Goal: Communication & Community: Answer question/provide support

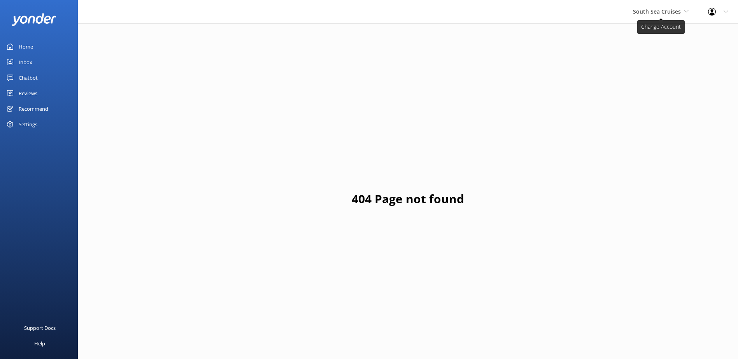
click at [650, 14] on span "South Sea Cruises" at bounding box center [657, 11] width 48 height 7
click at [650, 35] on link "South Sea Sailing" at bounding box center [662, 32] width 78 height 19
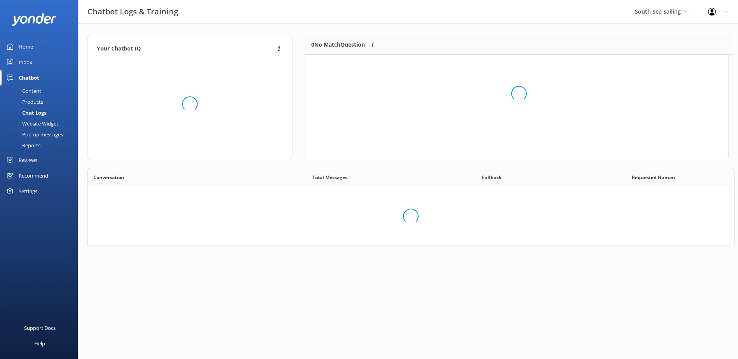
scroll to position [91, 416]
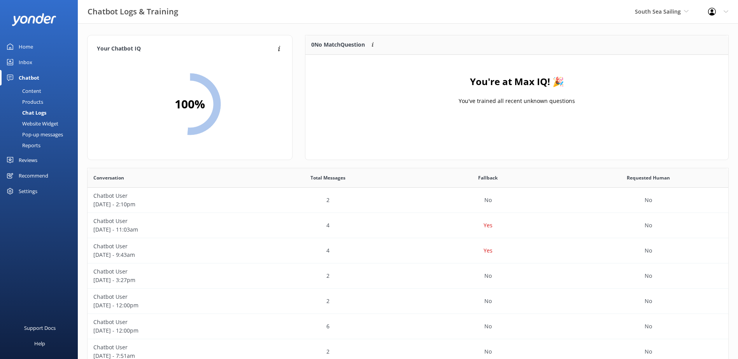
click at [28, 65] on div "Inbox" at bounding box center [26, 62] width 14 height 16
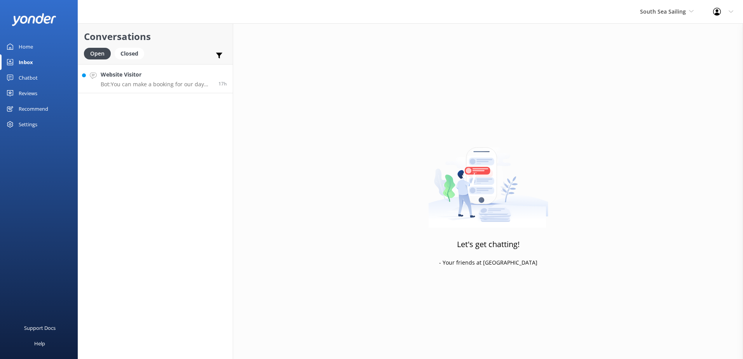
click at [162, 87] on link "Website Visitor Bot: You can make a booking for our day trip or sunset cruise o…" at bounding box center [155, 78] width 155 height 29
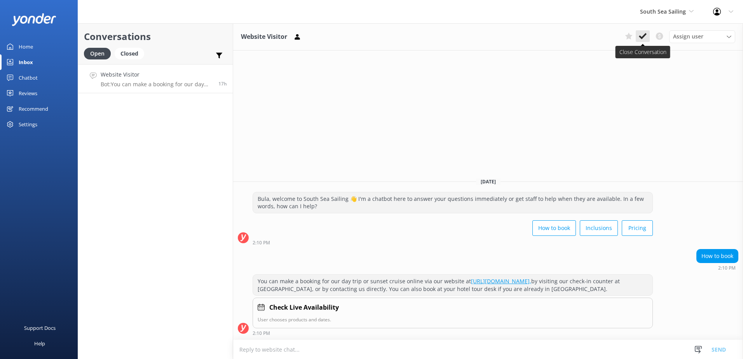
click at [642, 38] on use at bounding box center [643, 36] width 8 height 6
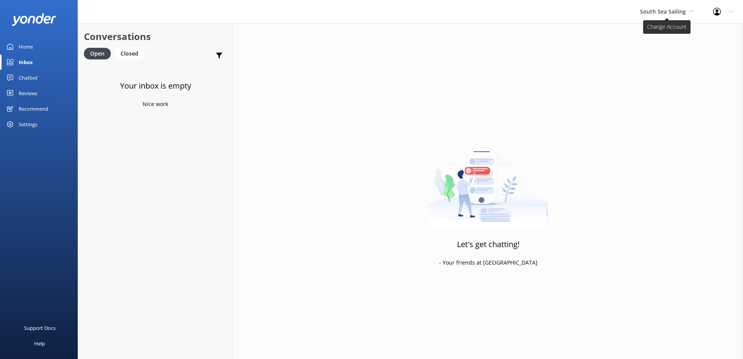
click at [670, 14] on span "South Sea Sailing" at bounding box center [663, 11] width 46 height 7
click at [662, 47] on link "South Sea Cruises" at bounding box center [670, 51] width 78 height 19
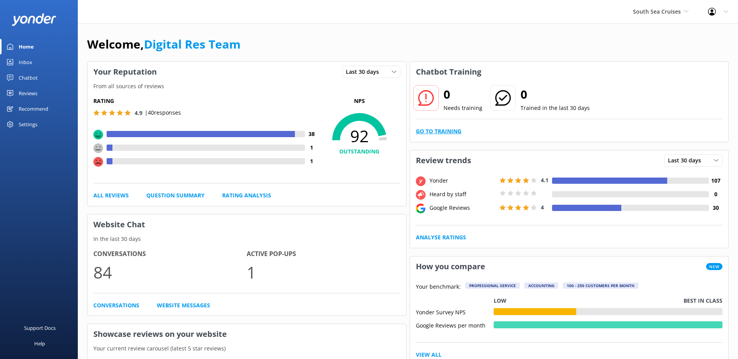
click at [430, 130] on link "Go to Training" at bounding box center [438, 131] width 45 height 9
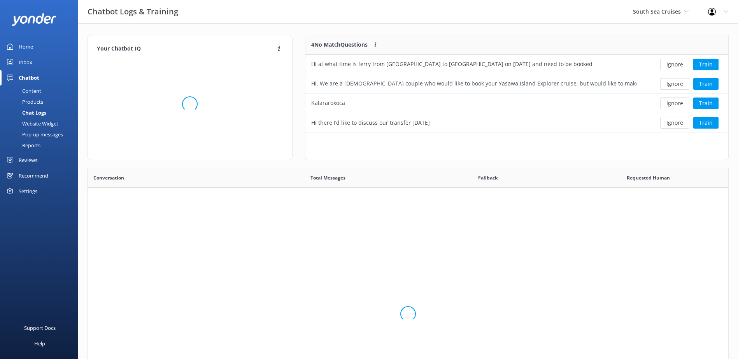
scroll to position [92, 416]
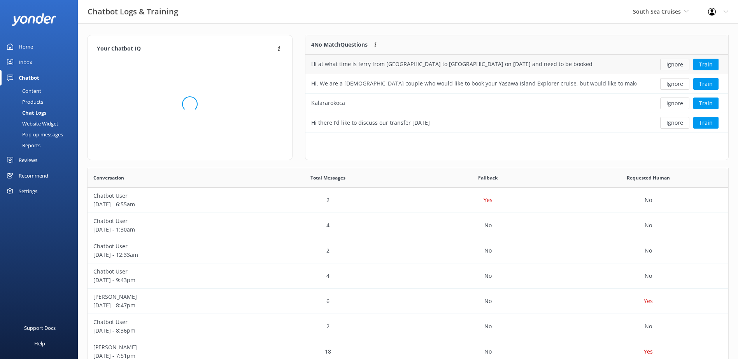
click at [678, 65] on button "Ignore" at bounding box center [674, 65] width 29 height 12
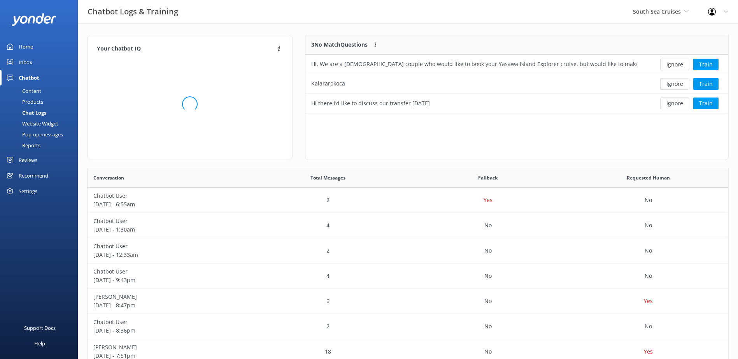
scroll to position [72, 416]
click at [678, 65] on button "Ignore" at bounding box center [674, 65] width 29 height 12
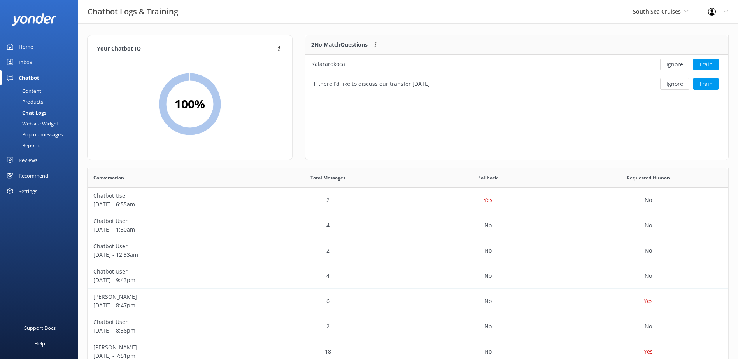
scroll to position [53, 416]
click at [678, 65] on button "Ignore" at bounding box center [674, 65] width 29 height 12
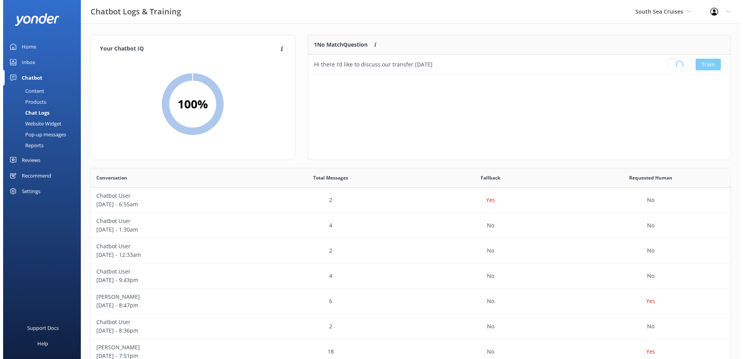
scroll to position [91, 416]
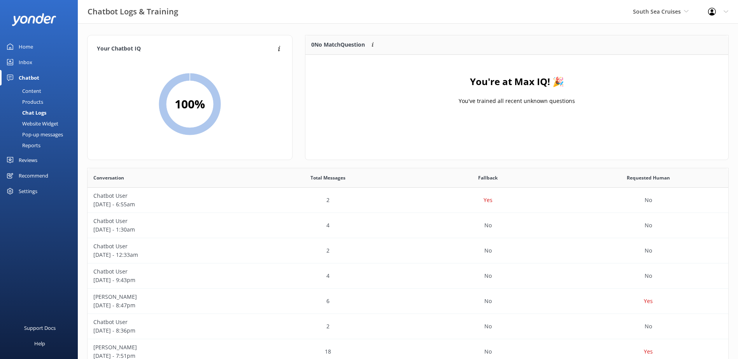
click at [16, 59] on link "Inbox" at bounding box center [39, 62] width 78 height 16
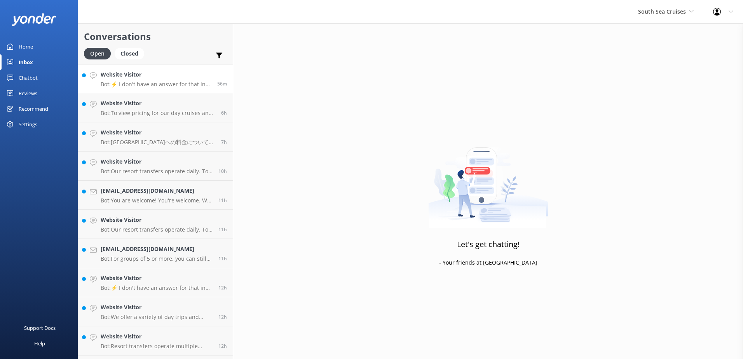
click at [164, 82] on p "Bot: ⚡ I don't have an answer for that in my knowledge base. Please try and rep…" at bounding box center [156, 84] width 111 height 7
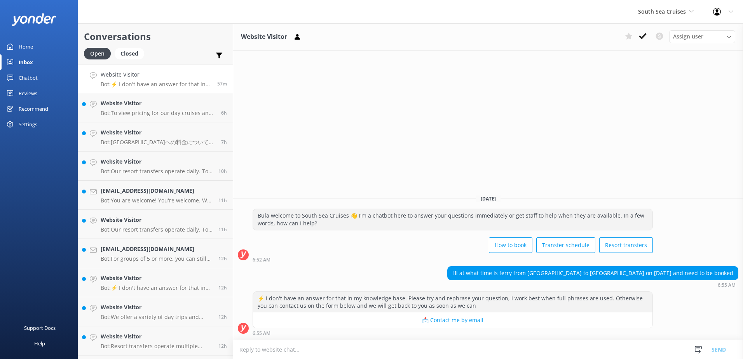
click at [531, 340] on textarea at bounding box center [488, 349] width 510 height 19
click at [533, 351] on textarea at bounding box center [488, 349] width 510 height 19
click at [562, 350] on textarea "Please note that we have 3 departures from beachcomber to Port Denarau at 11am,…" at bounding box center [488, 349] width 510 height 19
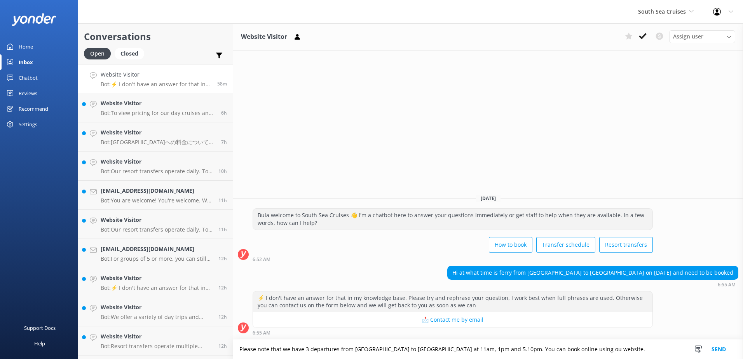
type textarea "Please note that we have 3 departures from beachcomber to Port Denarau at 11am,…"
click at [716, 350] on button "Send" at bounding box center [718, 349] width 29 height 19
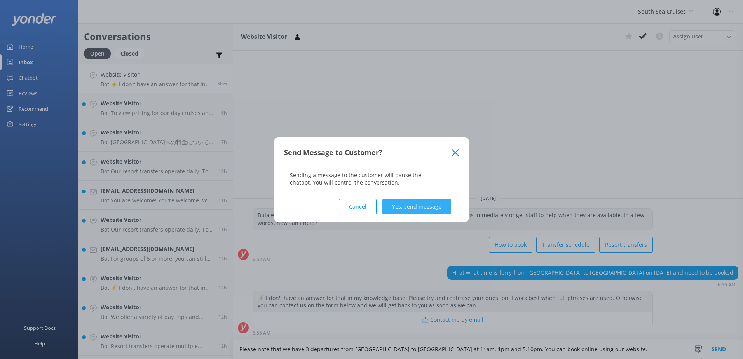
click at [418, 208] on button "Yes, send message" at bounding box center [417, 207] width 69 height 16
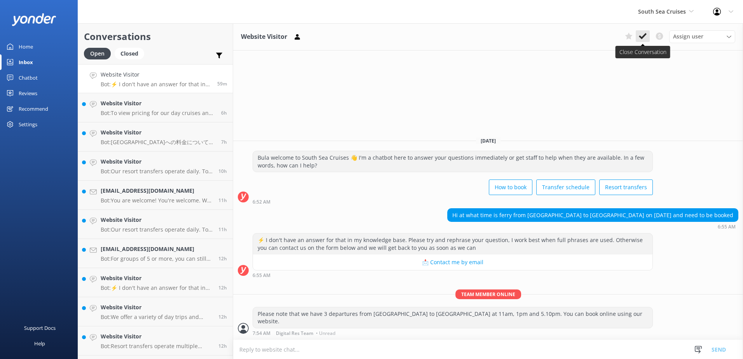
click at [645, 38] on icon at bounding box center [643, 36] width 8 height 8
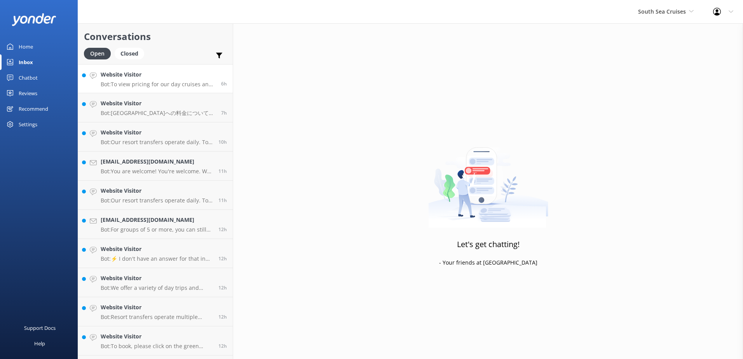
click at [170, 80] on div "Website Visitor Bot: To view pricing for our day cruises and trips, visit https…" at bounding box center [158, 78] width 115 height 17
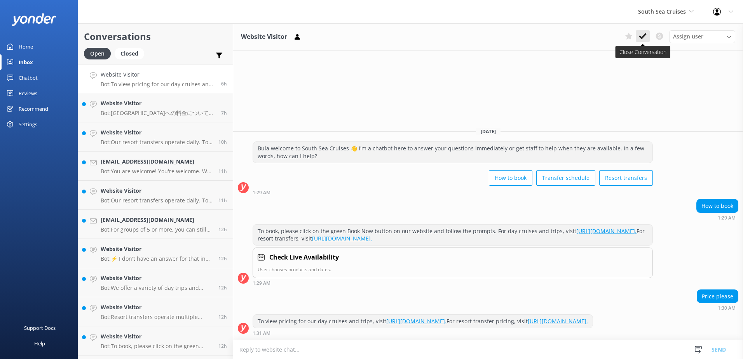
click at [649, 36] on button at bounding box center [643, 36] width 14 height 12
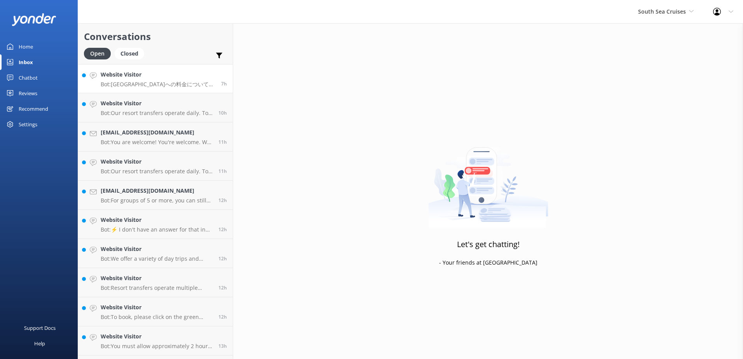
click at [150, 87] on p "Bot: Treasure Islandへの料金については、こちらのリンクをご覧ください: https://southseacruisesfiji.com/r…" at bounding box center [158, 84] width 115 height 7
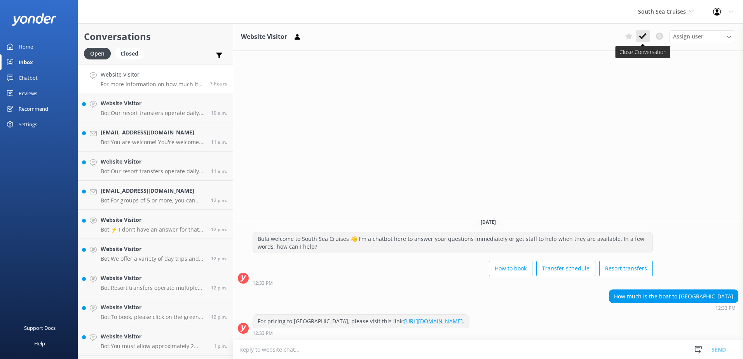
click at [646, 35] on use at bounding box center [643, 36] width 8 height 6
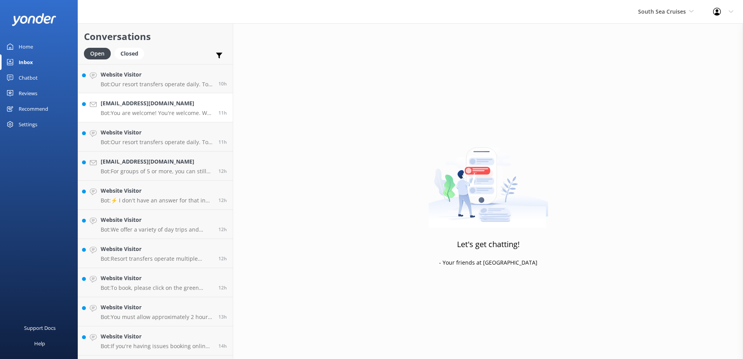
click at [159, 107] on h4 "zmitrovic@nordnet.fr" at bounding box center [157, 103] width 112 height 9
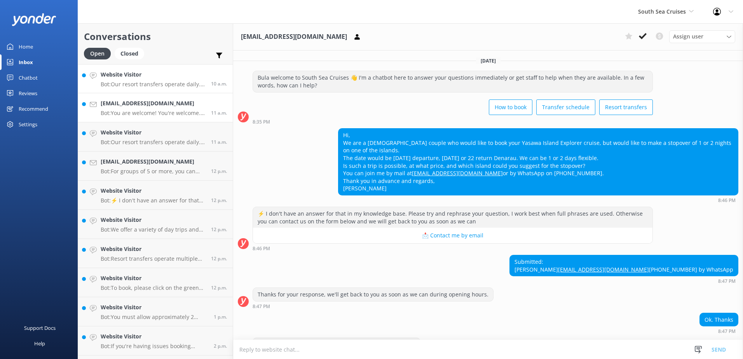
click at [172, 73] on h4 "Website Visitor" at bounding box center [153, 74] width 105 height 9
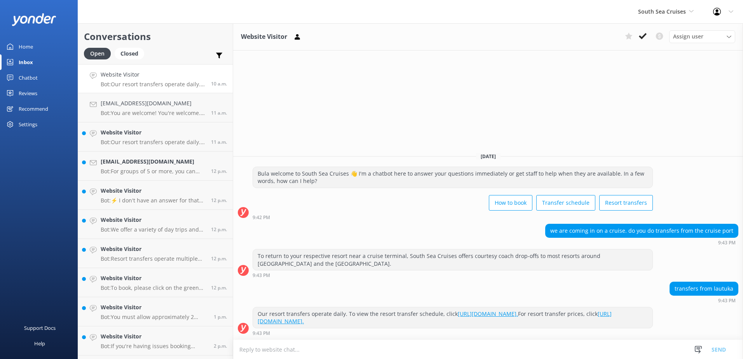
click at [427, 352] on textarea at bounding box center [488, 349] width 510 height 19
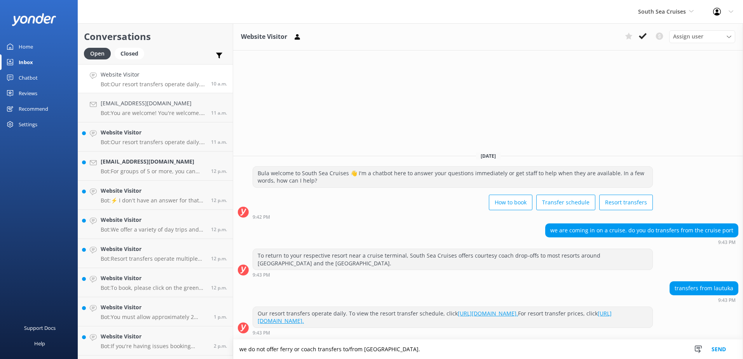
type textarea "we do not offer ferry or coach transfers to/from Lautoka Port."
click at [725, 356] on button "Send" at bounding box center [718, 349] width 29 height 19
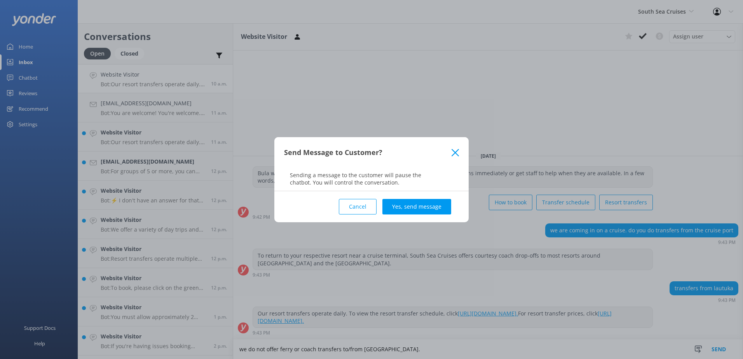
click at [423, 199] on button "Yes, send message" at bounding box center [417, 207] width 69 height 16
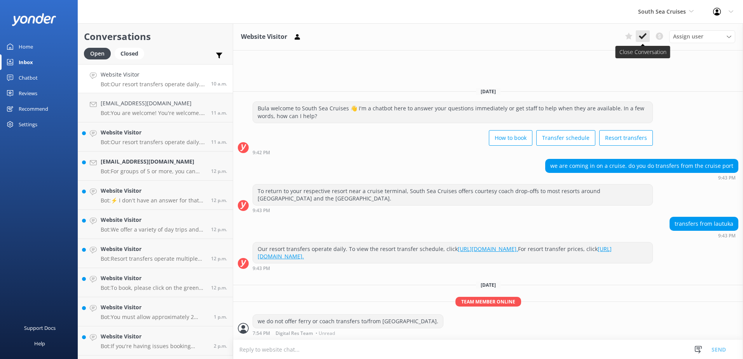
click at [644, 35] on use at bounding box center [643, 36] width 8 height 6
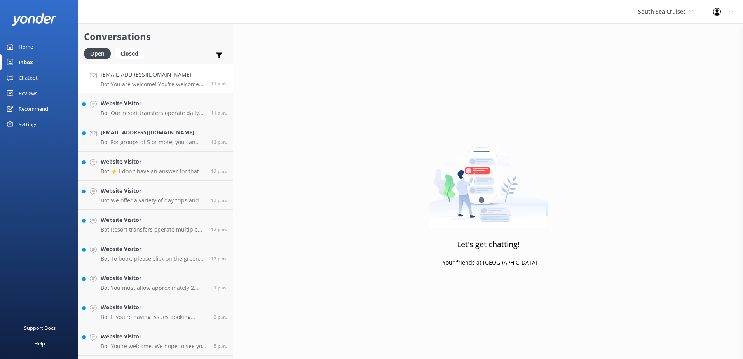
click at [174, 80] on div "zmitrovic@nordnet.fr Bot: You are welcome! You're welcome. We hope to see you s…" at bounding box center [153, 78] width 105 height 17
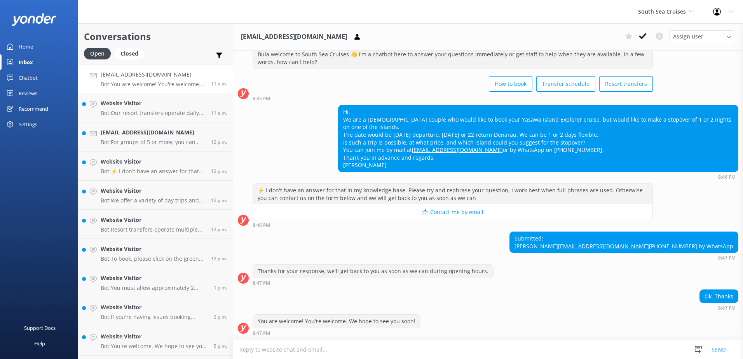
scroll to position [38, 0]
click at [371, 356] on textarea at bounding box center [488, 349] width 510 height 19
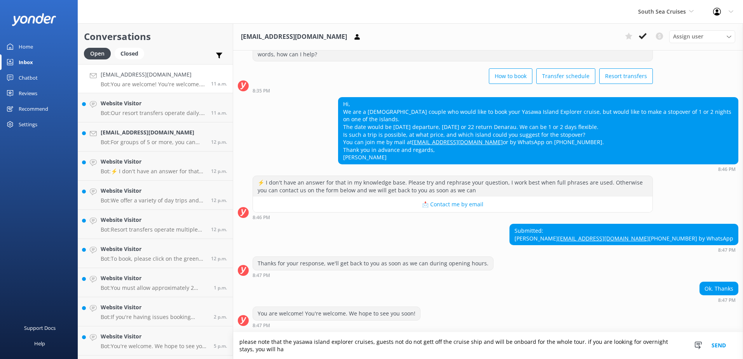
scroll to position [46, 0]
drag, startPoint x: 538, startPoint y: 351, endPoint x: 147, endPoint y: 327, distance: 392.6
click at [147, 327] on div "Conversations Open Closed Important Converted Assigned to me Unassigned zmitrov…" at bounding box center [411, 191] width 666 height 336
type textarea "please note that the yasawa island explorer cruises, guests not do not gett off…"
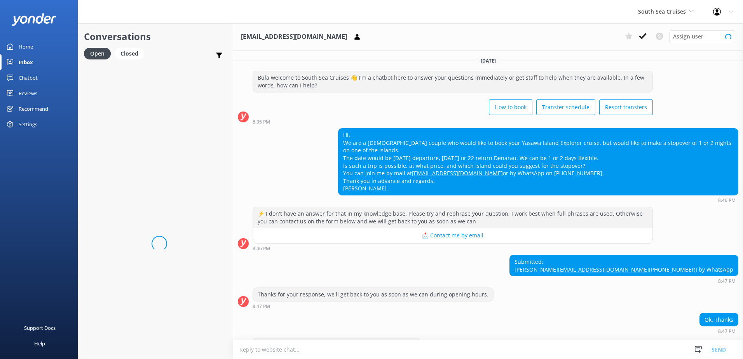
scroll to position [38, 0]
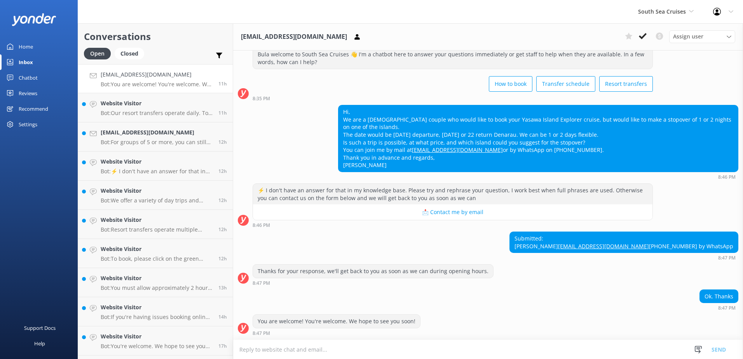
click at [346, 344] on textarea at bounding box center [488, 349] width 510 height 19
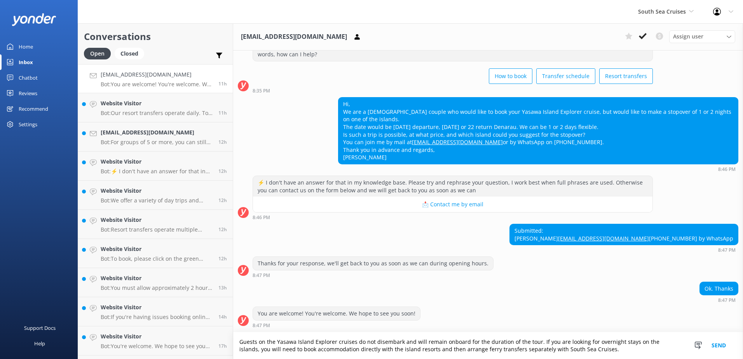
scroll to position [46, 0]
type textarea "Guests on the Yasawa Island Explorer cruises do not disembark and will remain o…"
click at [721, 345] on button "Send" at bounding box center [718, 345] width 29 height 27
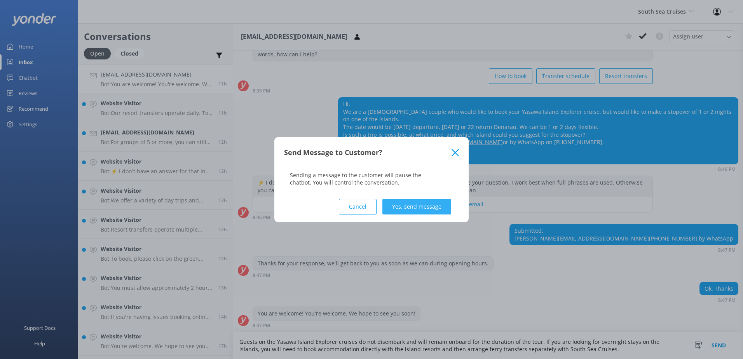
click at [407, 208] on button "Yes, send message" at bounding box center [417, 207] width 69 height 16
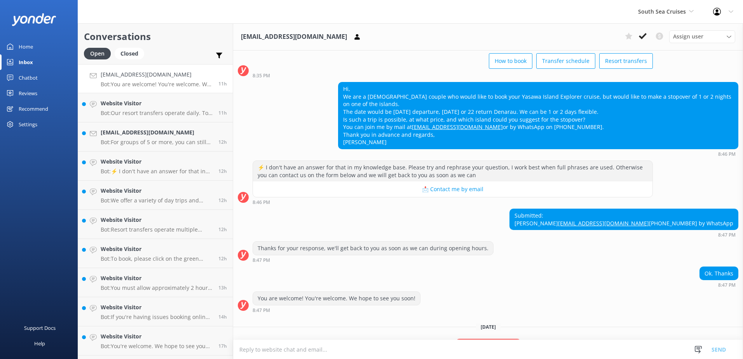
scroll to position [119, 0]
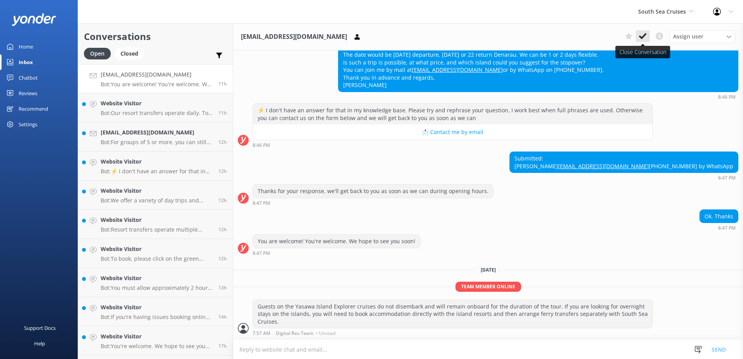
click at [643, 33] on icon at bounding box center [643, 36] width 8 height 8
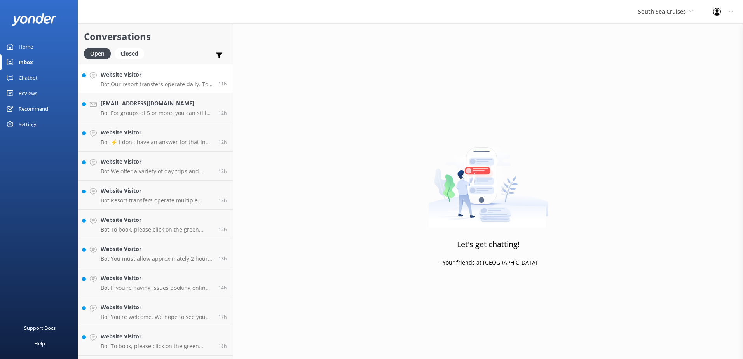
click at [157, 86] on p "Bot: Our resort transfers operate daily. To view the resort transfer schedule, …" at bounding box center [157, 84] width 112 height 7
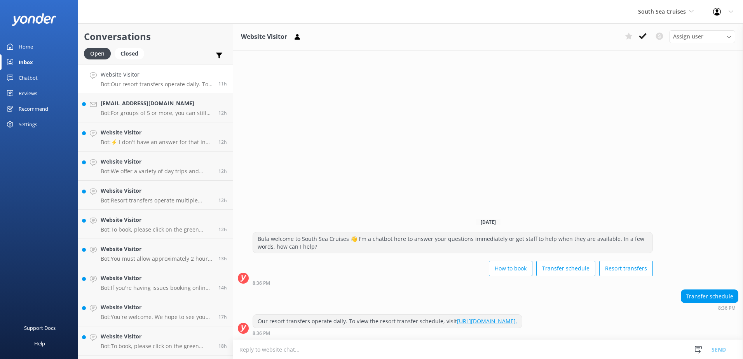
click at [640, 35] on button at bounding box center [643, 36] width 14 height 12
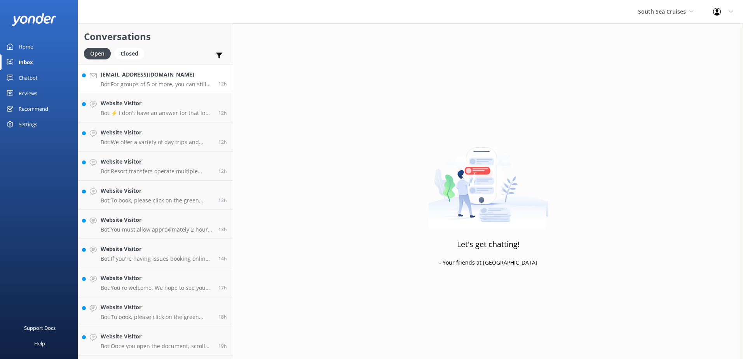
click at [166, 83] on p "Bot: For groups of 5 or more, you can still benefit from group promotions. For …" at bounding box center [157, 84] width 112 height 7
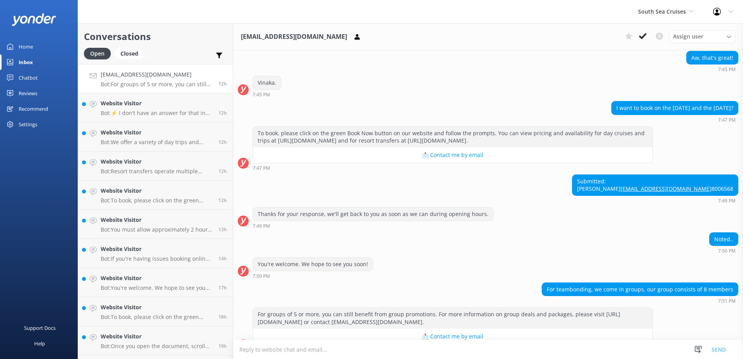
scroll to position [365, 0]
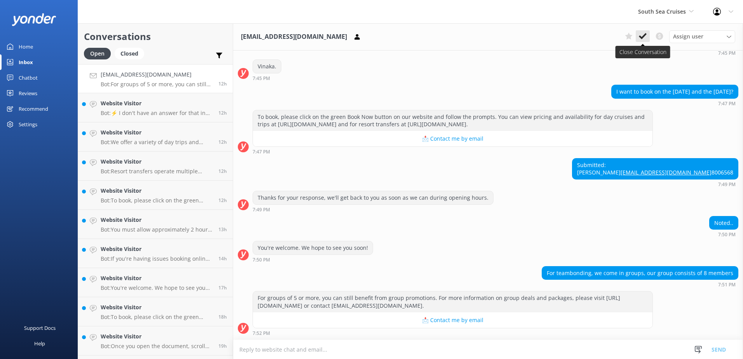
click at [645, 30] on button at bounding box center [643, 36] width 14 height 12
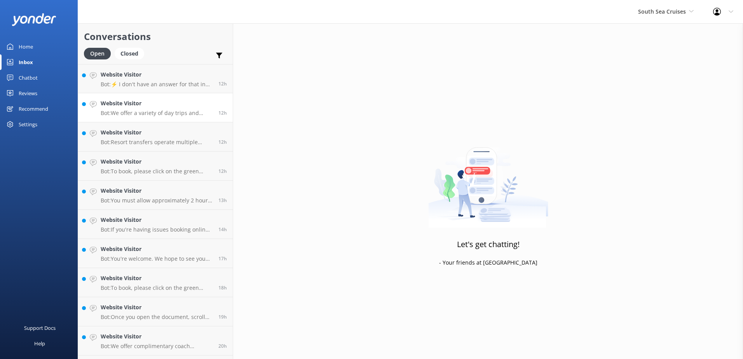
click at [156, 94] on link "Website Visitor Bot: We offer a variety of day trips and resort transfer option…" at bounding box center [155, 107] width 155 height 29
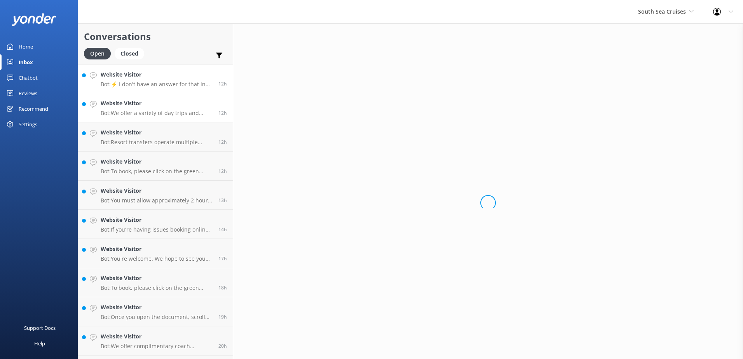
click at [159, 84] on p "Bot: ⚡ I don't have an answer for that in my knowledge base. Please try and rep…" at bounding box center [157, 84] width 112 height 7
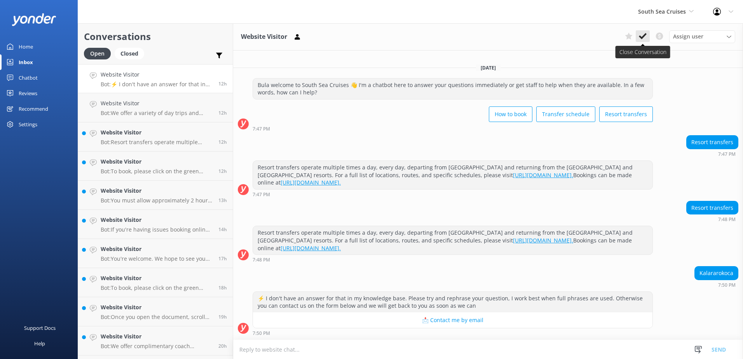
click at [649, 33] on button at bounding box center [643, 36] width 14 height 12
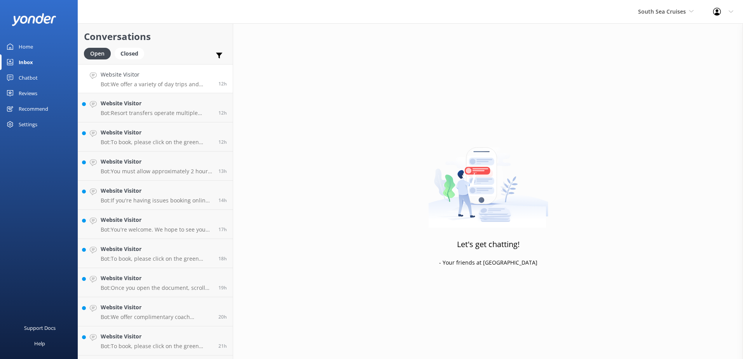
click at [150, 89] on link "Website Visitor Bot: We offer a variety of day trips and resort transfer option…" at bounding box center [155, 78] width 155 height 29
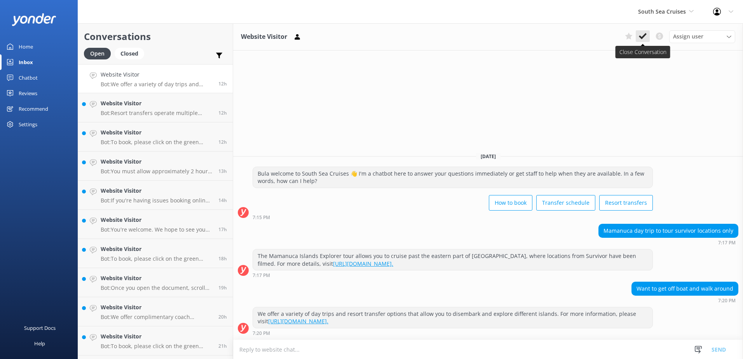
click at [644, 33] on icon at bounding box center [643, 36] width 8 height 8
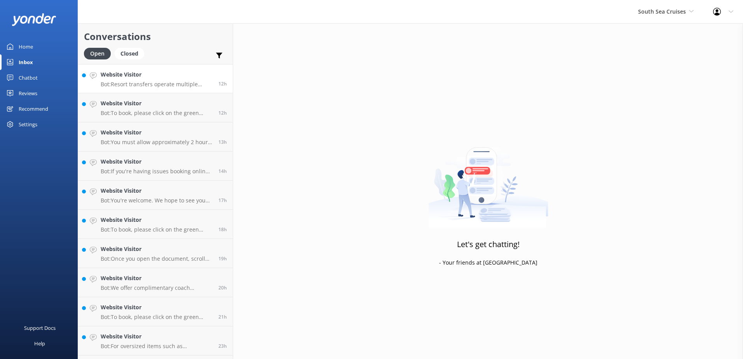
click at [154, 90] on link "Website Visitor Bot: Resort transfers operate multiple times a day, every day, …" at bounding box center [155, 78] width 155 height 29
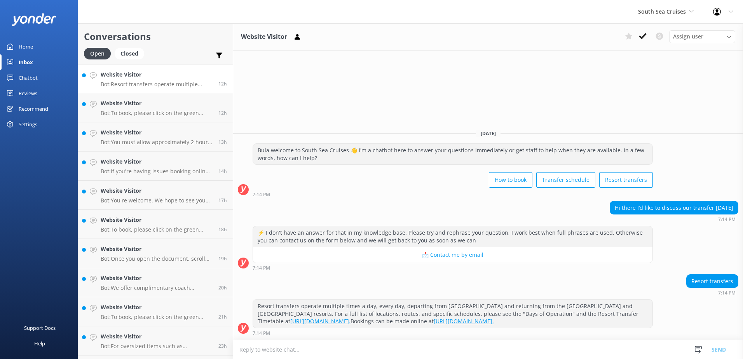
click at [159, 82] on p "Bot: Resort transfers operate multiple times a day, every day, departing from P…" at bounding box center [157, 84] width 112 height 7
click at [645, 36] on use at bounding box center [643, 36] width 8 height 6
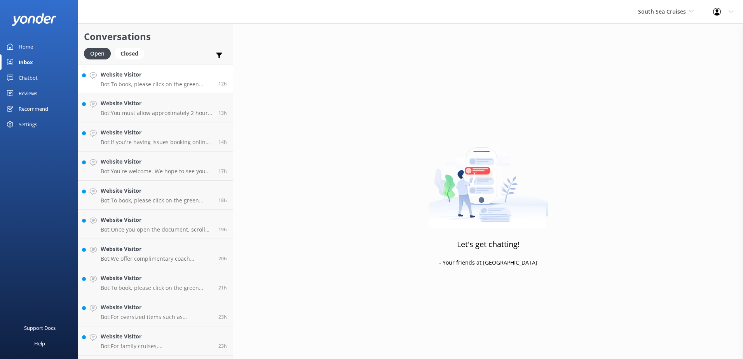
click at [180, 83] on p "Bot: To book, please click on the green Book Now button on our website and foll…" at bounding box center [157, 84] width 112 height 7
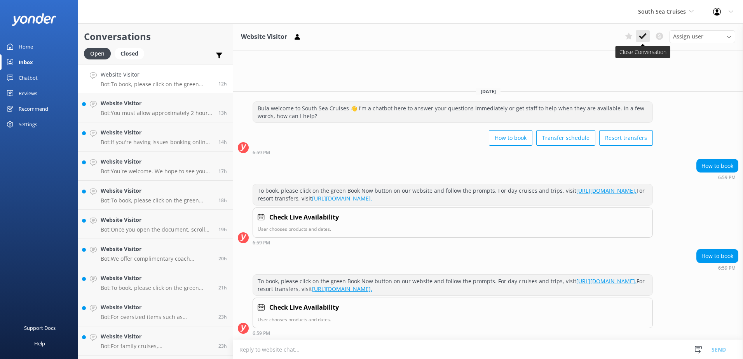
click at [643, 34] on icon at bounding box center [643, 36] width 8 height 8
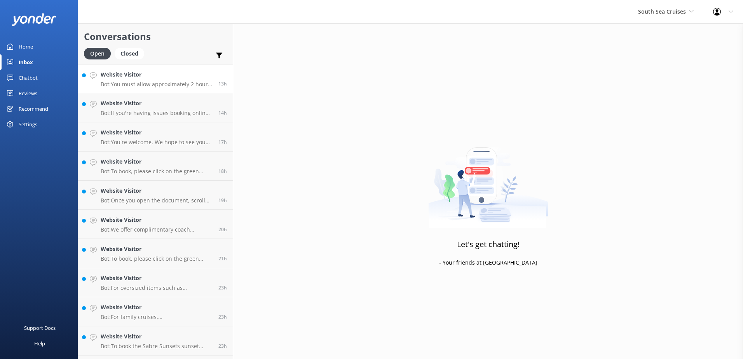
click at [178, 81] on p "Bot: You must allow approximately 2 hours to go through Fiji Immigration and cu…" at bounding box center [157, 84] width 112 height 7
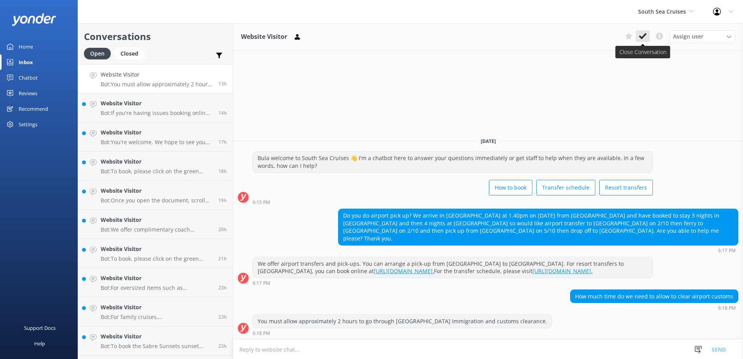
click at [642, 37] on use at bounding box center [643, 36] width 8 height 6
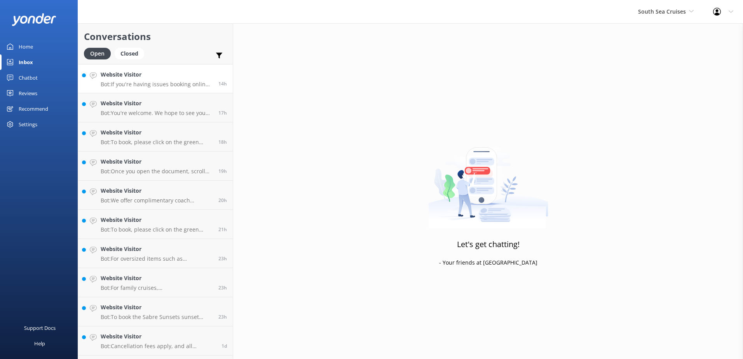
click at [142, 81] on p "Bot: If you're having issues booking online, please contact the South Sea Cruis…" at bounding box center [157, 84] width 112 height 7
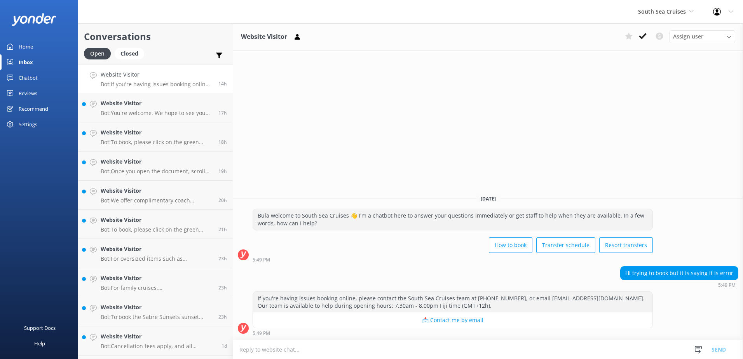
click at [676, 355] on textarea at bounding box center [488, 349] width 510 height 19
paste textarea "Please contact & liaise directly with our South Sea Cruises Reservations team, …"
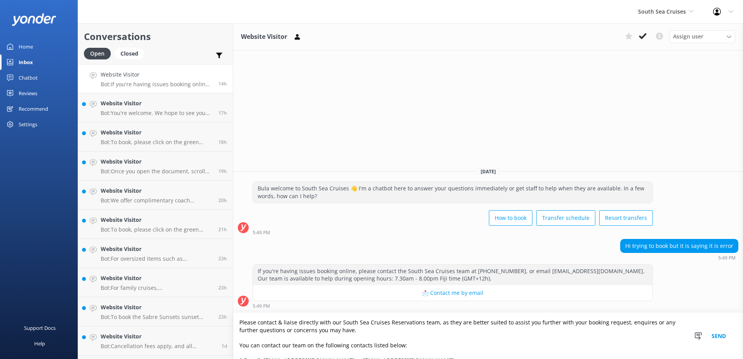
type textarea "Please contact & liaise directly with our South Sea Cruises Reservations team, …"
click at [713, 337] on button "Send" at bounding box center [718, 336] width 29 height 46
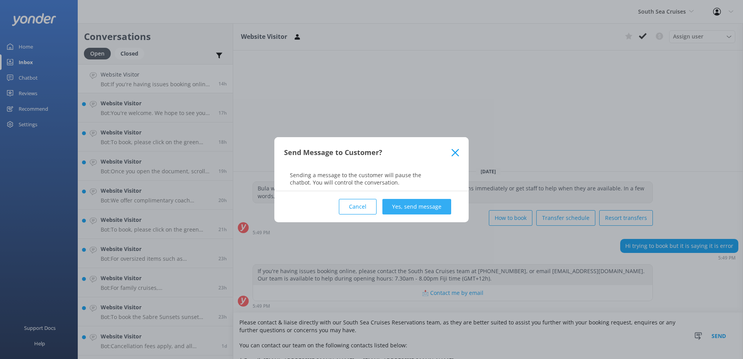
click at [428, 203] on button "Yes, send message" at bounding box center [417, 207] width 69 height 16
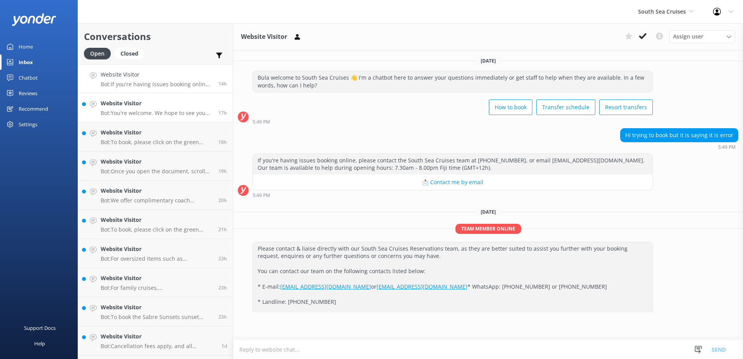
scroll to position [11, 0]
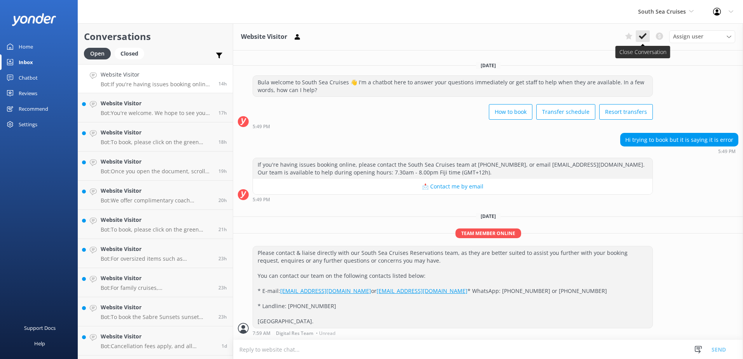
click at [647, 36] on button at bounding box center [643, 36] width 14 height 12
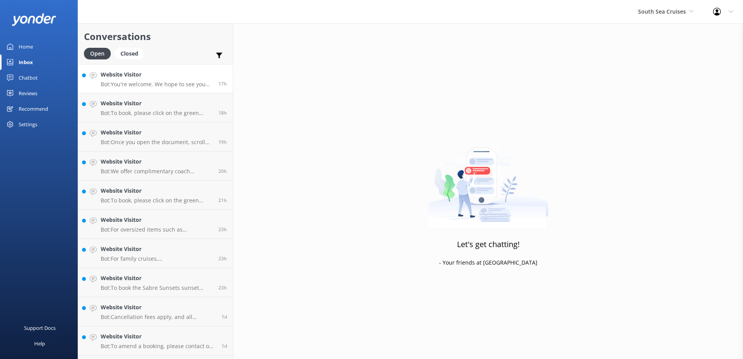
click at [163, 79] on div "Website Visitor Bot: You're welcome. We hope to see you soon!" at bounding box center [157, 78] width 112 height 17
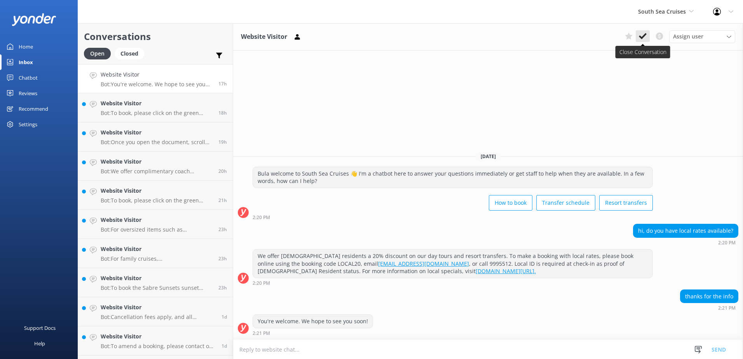
click at [649, 35] on button at bounding box center [643, 36] width 14 height 12
click at [171, 87] on p "Bot: You're welcome. We hope to see you soon!" at bounding box center [157, 84] width 112 height 7
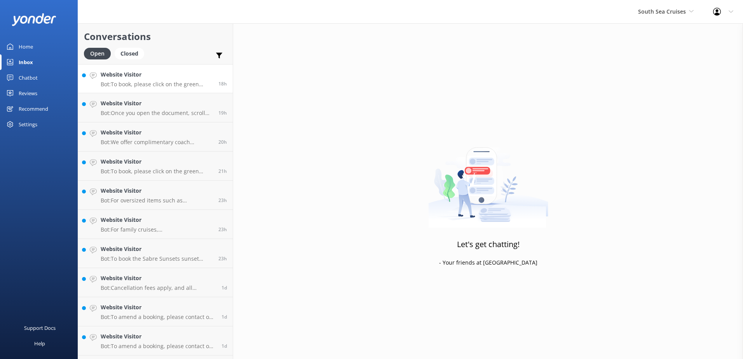
click at [154, 81] on p "Bot: To book, please click on the green Book Now button on our website and foll…" at bounding box center [157, 84] width 112 height 7
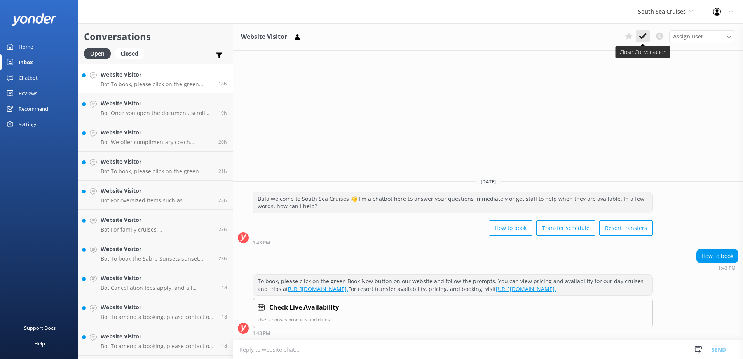
click at [645, 32] on button at bounding box center [643, 36] width 14 height 12
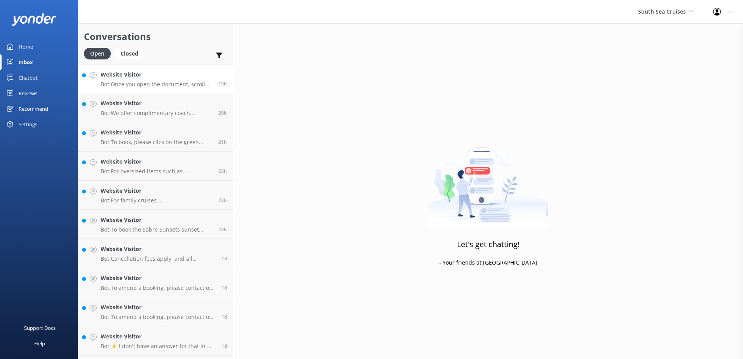
click at [173, 83] on p "Bot: Once you open the document, scroll down to the bottom until you reach "Man…" at bounding box center [157, 84] width 112 height 7
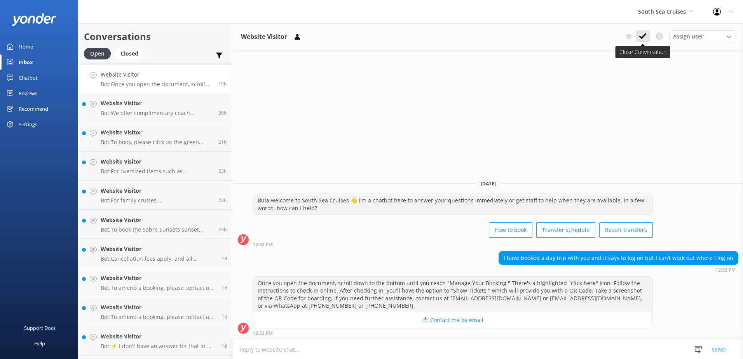
click at [647, 37] on button at bounding box center [643, 36] width 14 height 12
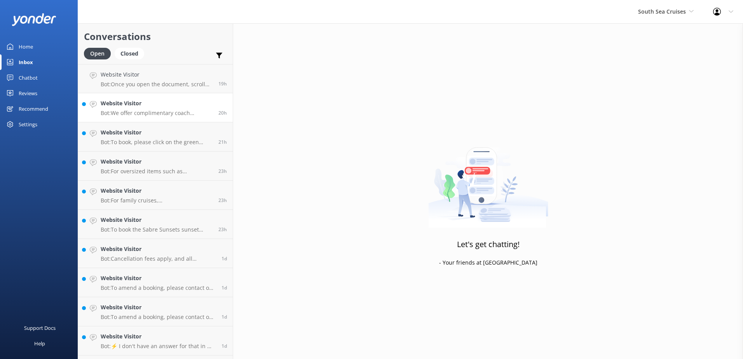
click at [160, 101] on h4 "Website Visitor" at bounding box center [157, 103] width 112 height 9
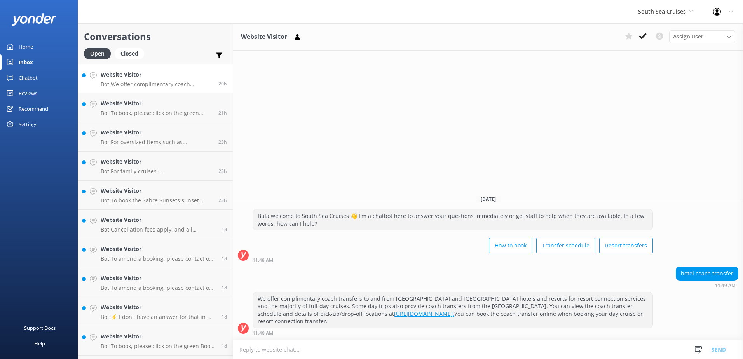
click at [175, 83] on p "Bot: We offer complimentary coach transfers to and from most Nadi and Denarau h…" at bounding box center [157, 84] width 112 height 7
click at [650, 35] on div "Assign user Alyssa Sonya Digital Res Team Brenda Fenton Asena Naweilulu Miri Ko…" at bounding box center [679, 36] width 114 height 12
click at [645, 36] on use at bounding box center [643, 36] width 8 height 6
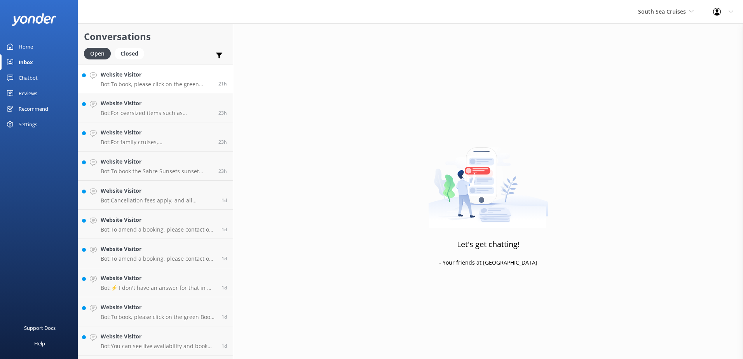
click at [177, 87] on p "Bot: To book, please click on the green Book Now button on our website and foll…" at bounding box center [157, 84] width 112 height 7
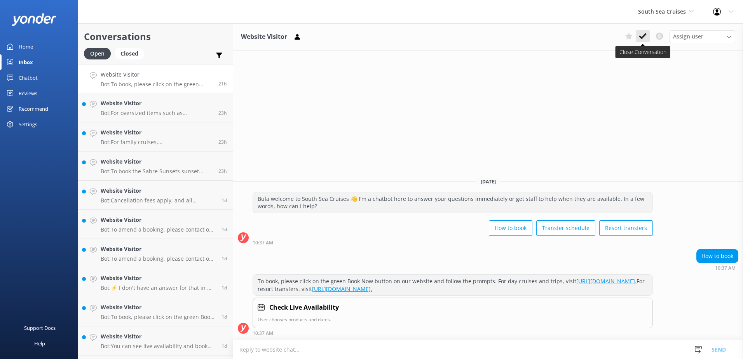
click at [641, 31] on button at bounding box center [643, 36] width 14 height 12
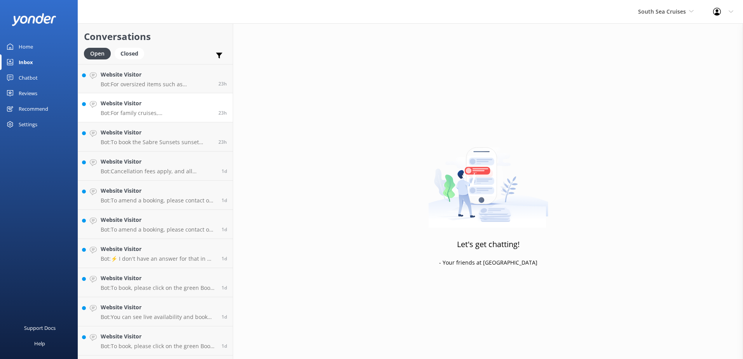
click at [190, 94] on link "Website Visitor Bot: For family cruises, South Sea Island offers a family packa…" at bounding box center [155, 107] width 155 height 29
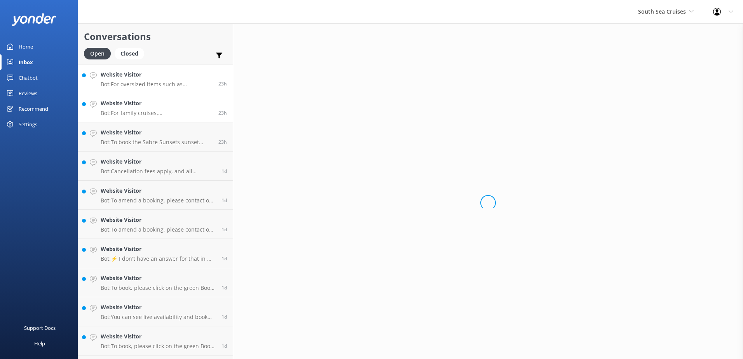
click at [192, 80] on div "Website Visitor Bot: For oversized items such as surfboards or paddle boards, t…" at bounding box center [157, 78] width 112 height 17
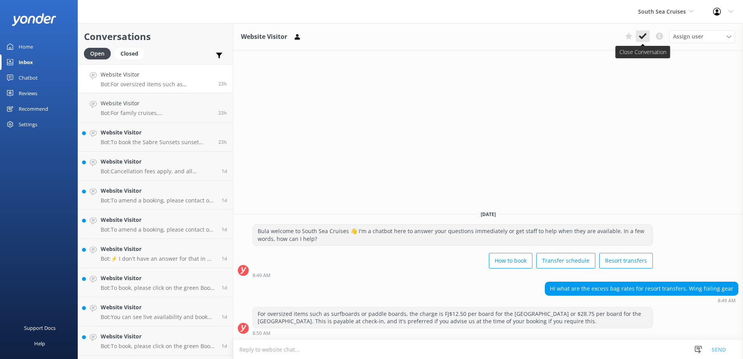
click at [648, 38] on button at bounding box center [643, 36] width 14 height 12
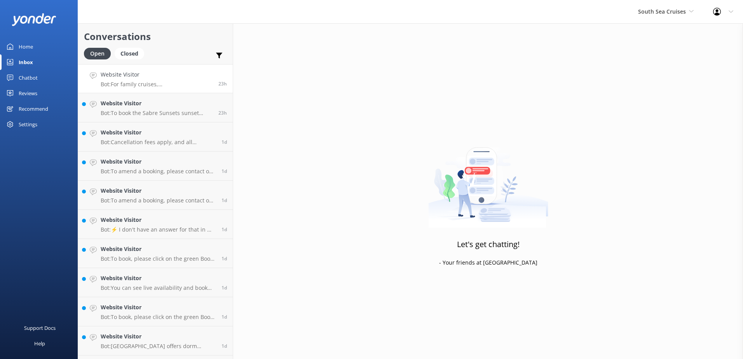
click at [165, 87] on p "Bot: For family cruises, South Sea Island offers a family package for day trips…" at bounding box center [157, 84] width 112 height 7
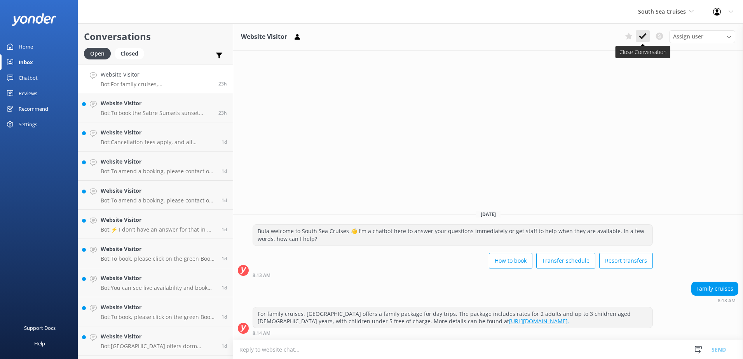
click at [646, 35] on use at bounding box center [643, 36] width 8 height 6
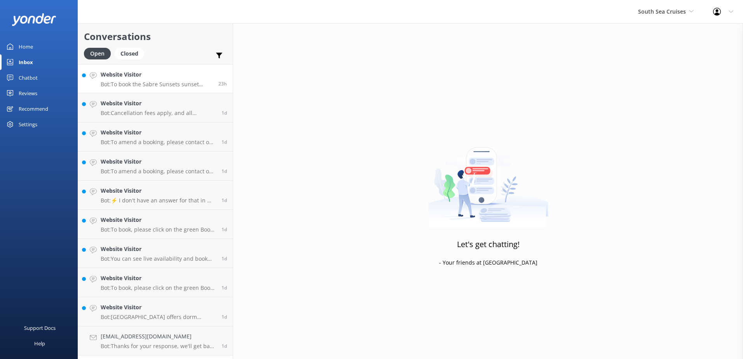
click at [170, 81] on p "Bot: To book the Sabre Sunsets sunset cruise, please visit: https://bookings.so…" at bounding box center [157, 84] width 112 height 7
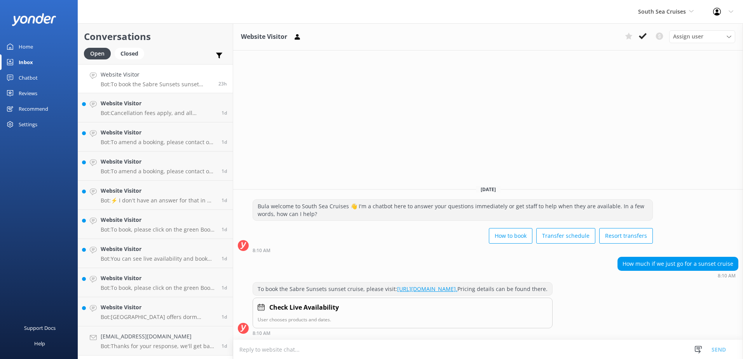
click at [449, 285] on link "https://bookings.southseacruisesfiji.com/BookingCat/Availability/?category=SUNS…" at bounding box center [427, 288] width 60 height 7
click at [642, 35] on icon at bounding box center [643, 36] width 8 height 8
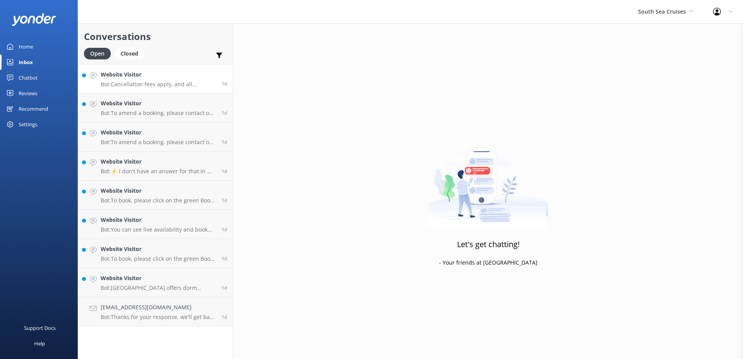
click at [124, 91] on link "Website Visitor Bot: Cancellation fees apply, and all cancellations must be rec…" at bounding box center [155, 78] width 155 height 29
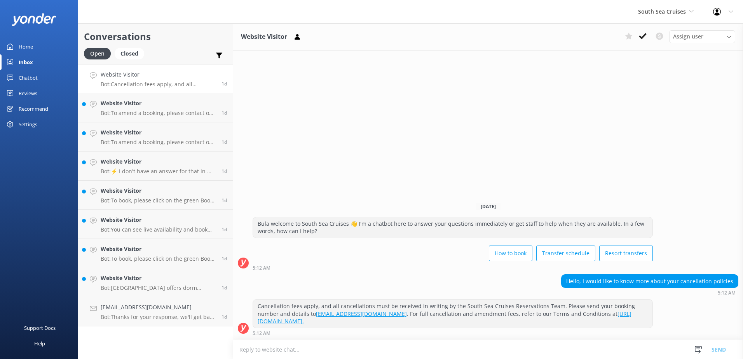
click at [641, 42] on div "Assign user Alyssa Sonya Digital Res Team Brenda Fenton Asena Naweilulu Miri Ko…" at bounding box center [679, 36] width 114 height 12
click at [642, 38] on use at bounding box center [643, 36] width 8 height 6
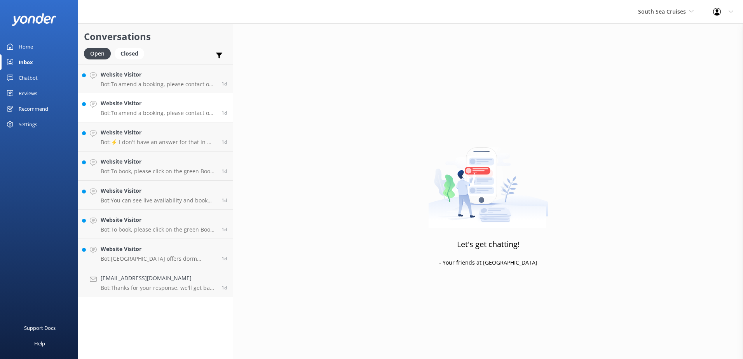
click at [181, 94] on link "Website Visitor Bot: To amend a booking, please contact our reservations team w…" at bounding box center [155, 107] width 155 height 29
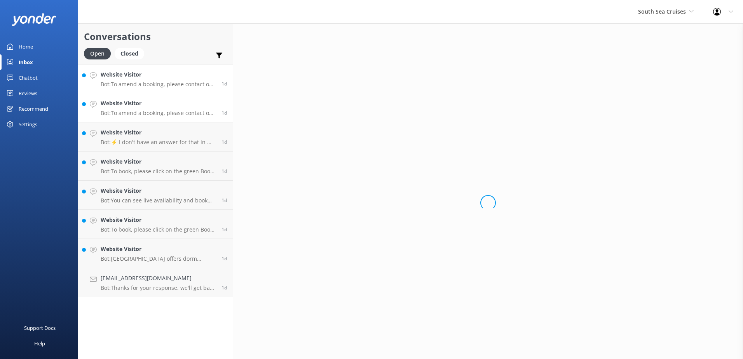
click at [186, 81] on p "Bot: To amend a booking, please contact our reservations team who will be able …" at bounding box center [158, 84] width 115 height 7
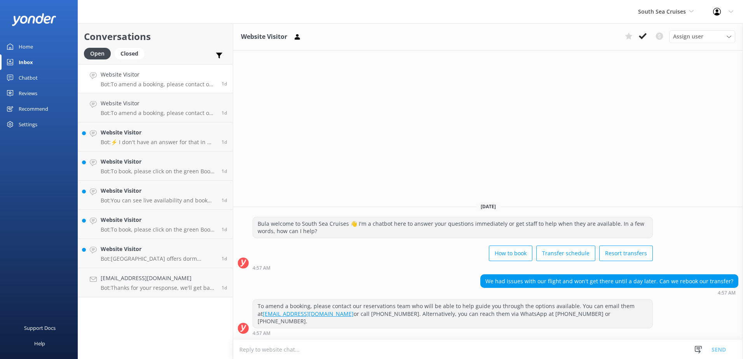
click at [186, 81] on p "Bot: To amend a booking, please contact our reservations team who will be able …" at bounding box center [158, 84] width 115 height 7
click at [641, 37] on use at bounding box center [643, 36] width 8 height 6
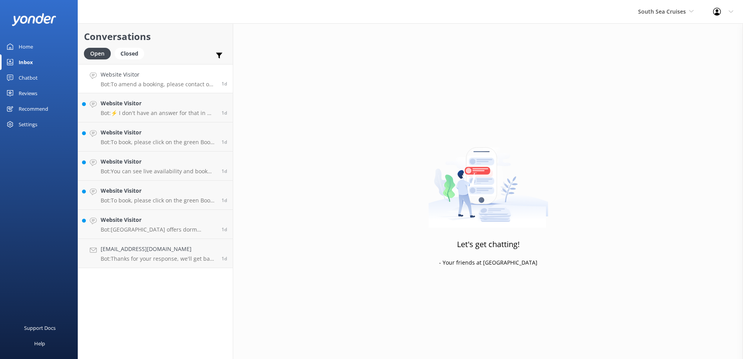
click at [145, 88] on link "Website Visitor Bot: To amend a booking, please contact our reservations team w…" at bounding box center [155, 78] width 155 height 29
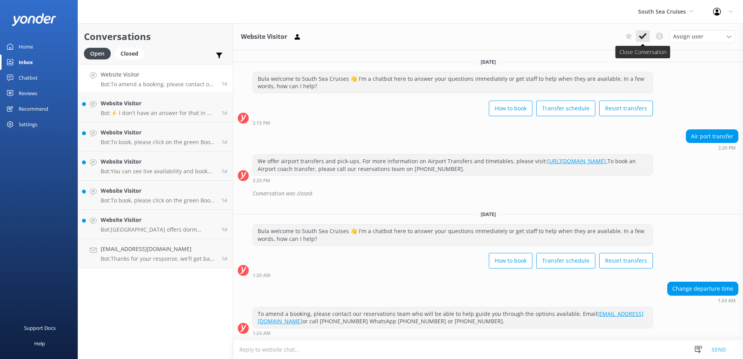
click at [640, 32] on button at bounding box center [643, 36] width 14 height 12
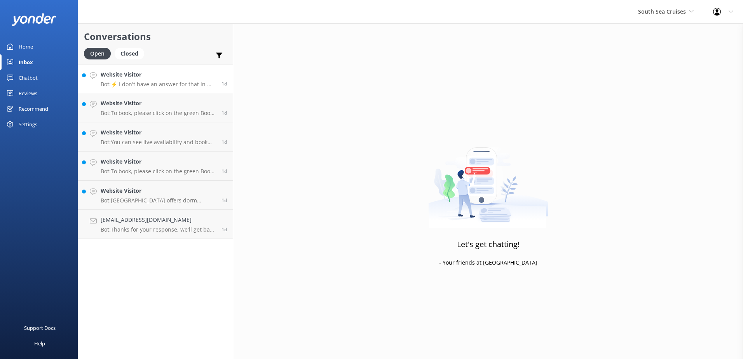
click at [180, 73] on h4 "Website Visitor" at bounding box center [158, 74] width 115 height 9
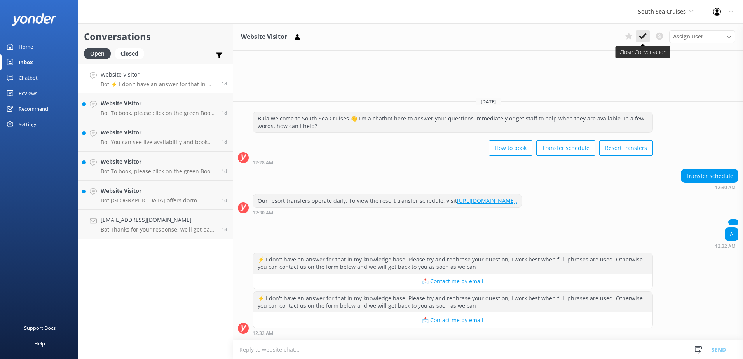
click at [643, 38] on use at bounding box center [643, 36] width 8 height 6
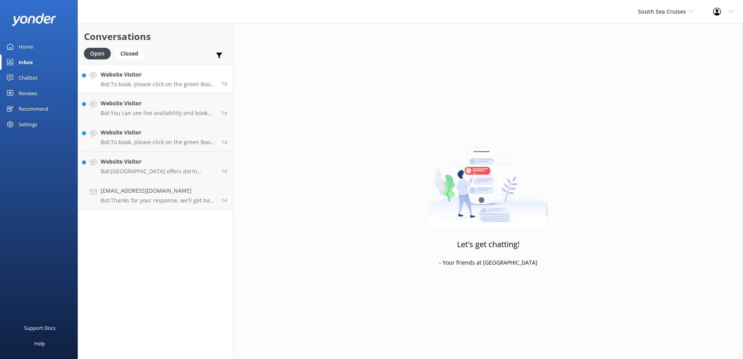
click at [173, 91] on link "Website Visitor Bot: To book, please click on the green Book Now button on our …" at bounding box center [155, 78] width 155 height 29
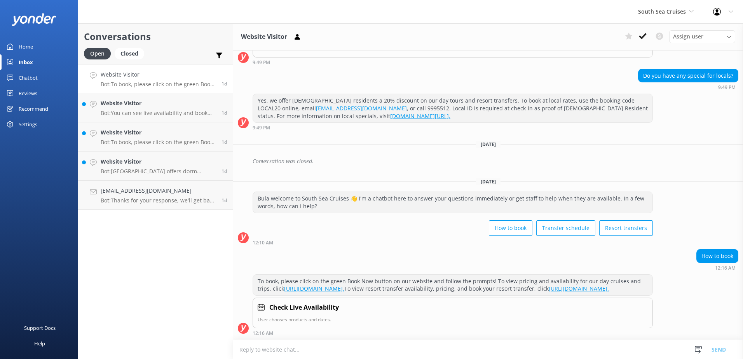
scroll to position [157, 0]
click at [644, 33] on icon at bounding box center [643, 36] width 8 height 8
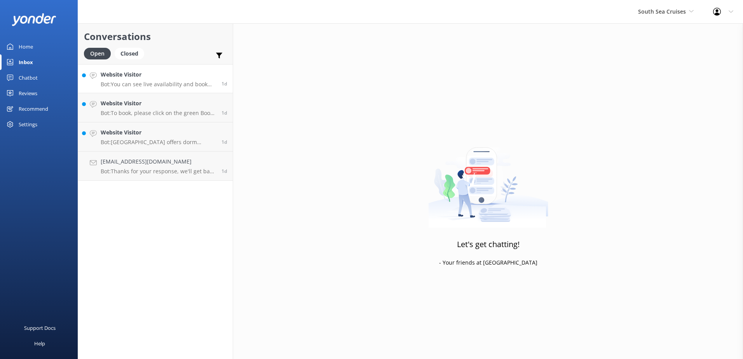
click at [193, 74] on h4 "Website Visitor" at bounding box center [158, 74] width 115 height 9
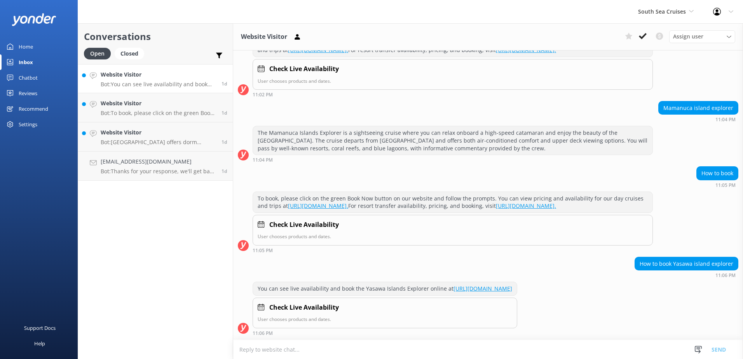
scroll to position [140, 0]
click at [512, 285] on link "https://secure.southseacruisesfiji.com/day-trips/availability?category=YASAWA" at bounding box center [483, 288] width 59 height 7
click at [642, 37] on use at bounding box center [643, 36] width 8 height 6
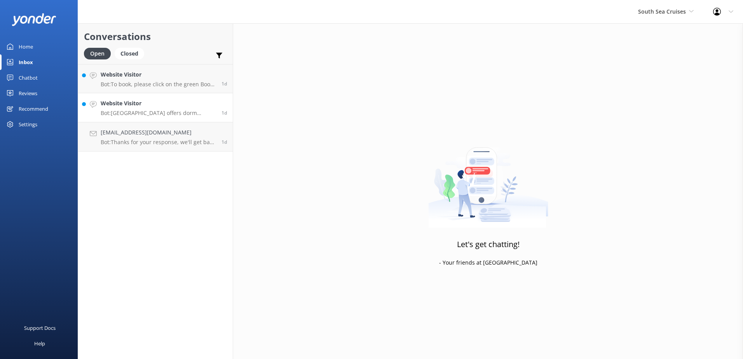
click at [167, 98] on link "Website Visitor Bot: South Sea Island offers dorm accommodation for up to 26 pe…" at bounding box center [155, 107] width 155 height 29
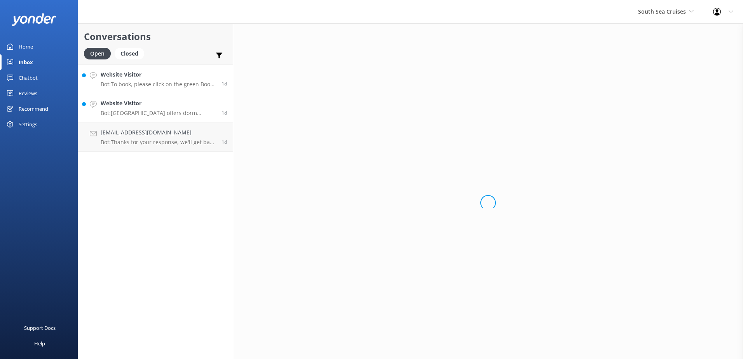
click at [177, 84] on p "Bot: To book, please click on the green Book Now button on our website and foll…" at bounding box center [158, 84] width 115 height 7
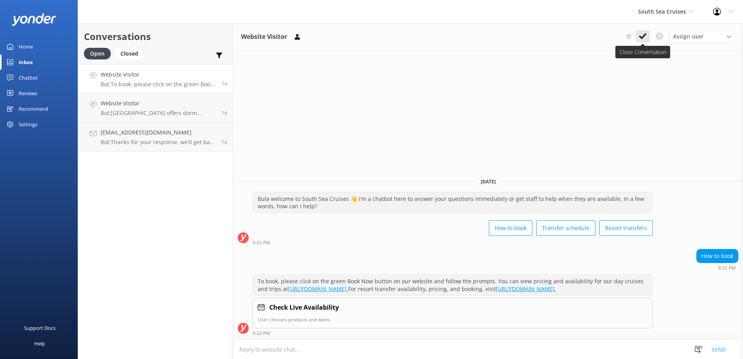
click at [639, 40] on button at bounding box center [643, 36] width 14 height 12
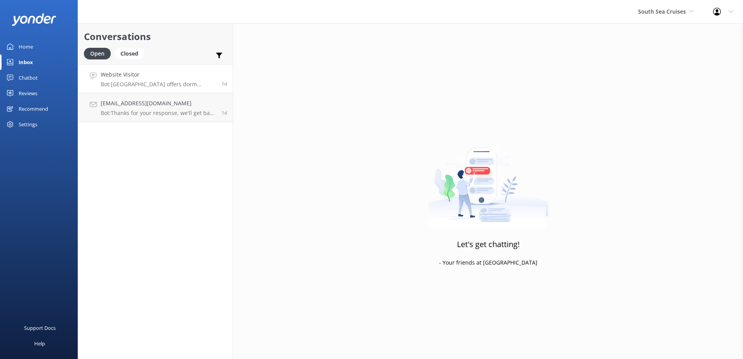
click at [164, 86] on p "Bot: South Sea Island offers dorm accommodation for up to 26 people and beachfr…" at bounding box center [158, 84] width 115 height 7
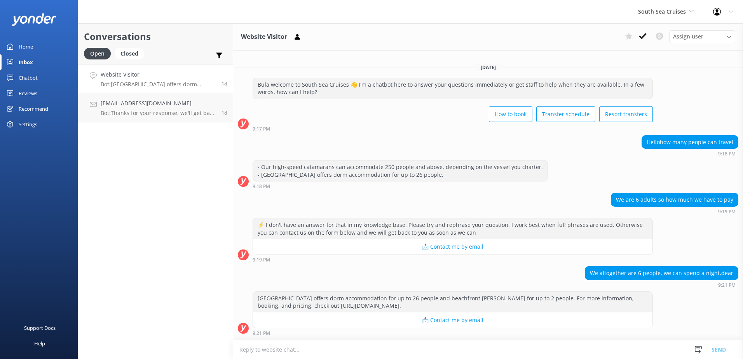
click at [427, 346] on textarea at bounding box center [488, 349] width 510 height 19
type textarea "H"
type textarea "h"
type textarea "E"
type textarea "e"
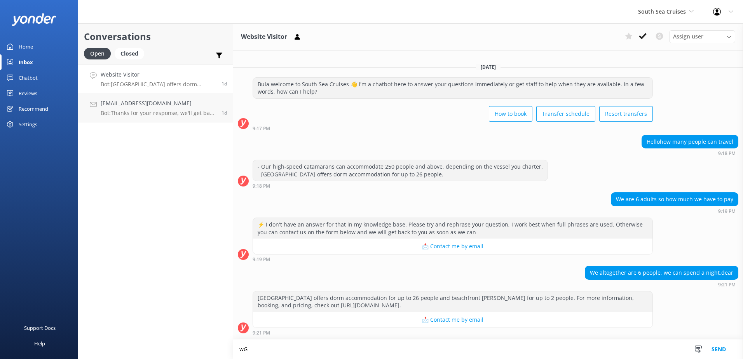
type textarea "w"
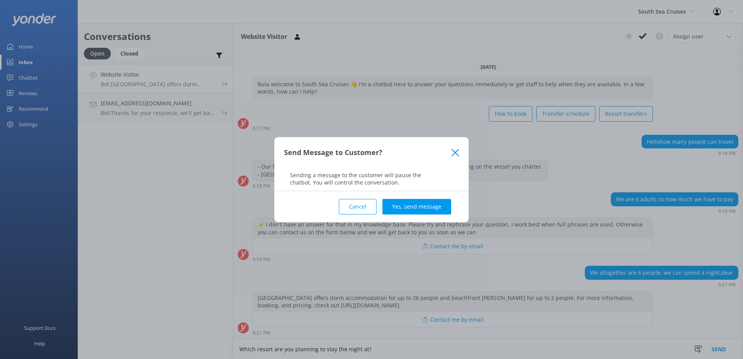
type textarea "Which resort are you planning to stay the night at?"
click at [414, 197] on div "Cancel Yes, send message" at bounding box center [371, 206] width 175 height 31
click at [415, 201] on button "Yes, send message" at bounding box center [417, 207] width 69 height 16
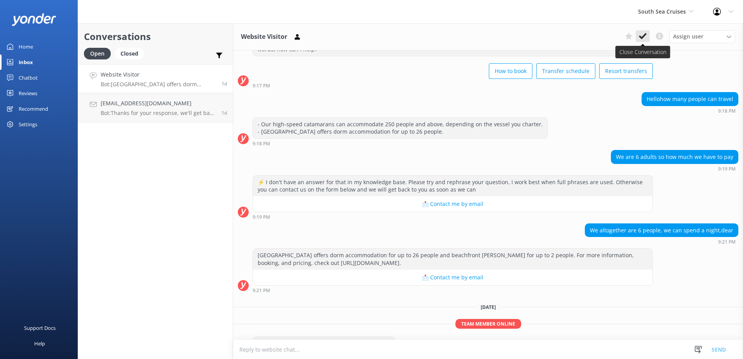
scroll to position [58, 0]
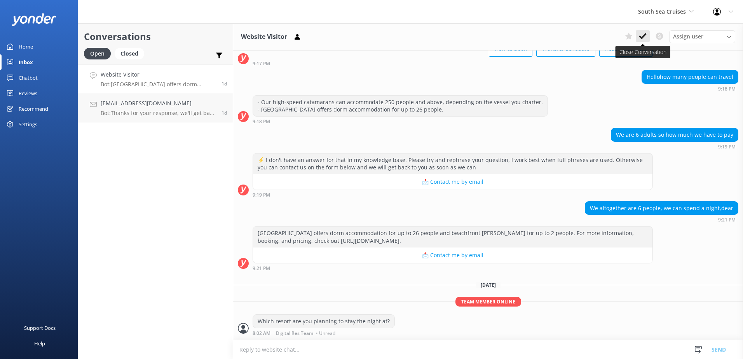
click at [644, 38] on icon at bounding box center [643, 36] width 8 height 8
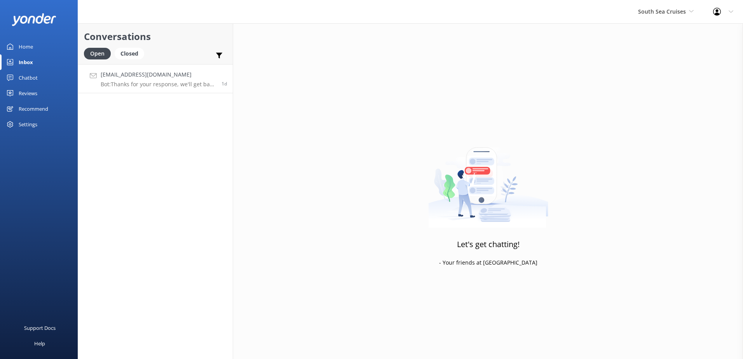
click at [176, 85] on p "Bot: Thanks for your response, we'll get back to you as soon as we can during o…" at bounding box center [158, 84] width 115 height 7
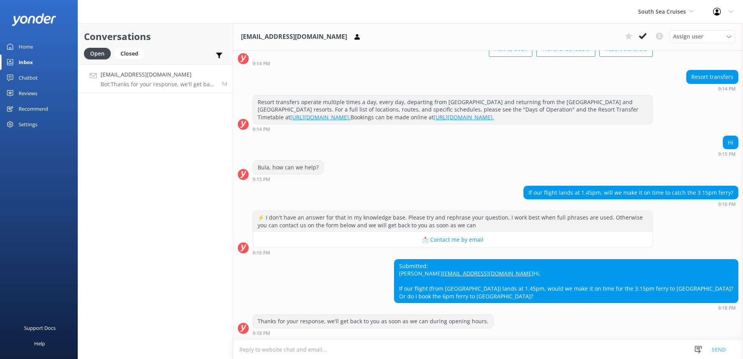
scroll to position [89, 0]
click at [440, 349] on textarea at bounding box center [488, 349] width 510 height 19
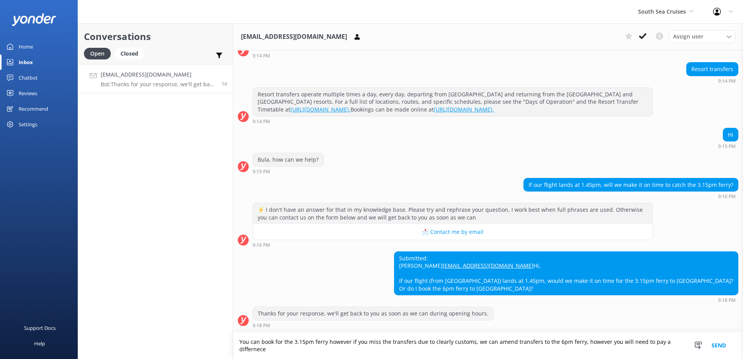
scroll to position [96, 0]
click at [359, 353] on textarea "You can book for the 3.15pm ferry however if you miss the transfers due to clea…" at bounding box center [488, 345] width 510 height 27
drag, startPoint x: 479, startPoint y: 352, endPoint x: 257, endPoint y: 339, distance: 222.4
click at [247, 338] on textarea "You can book for the 3.15pm ferry however if you miss the transfers due to clea…" at bounding box center [488, 345] width 510 height 27
click at [722, 347] on button "Send" at bounding box center [718, 345] width 29 height 27
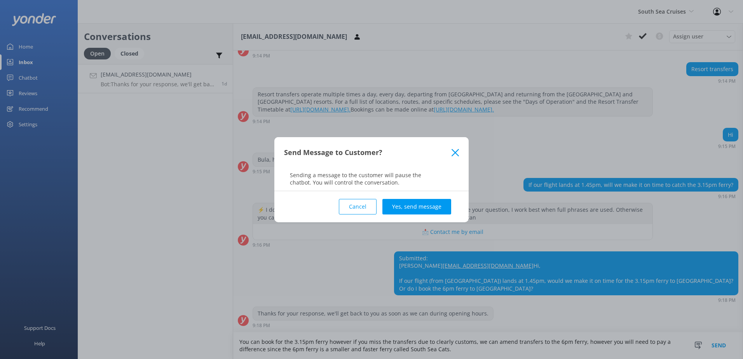
click at [361, 210] on button "Cancel" at bounding box center [358, 207] width 38 height 16
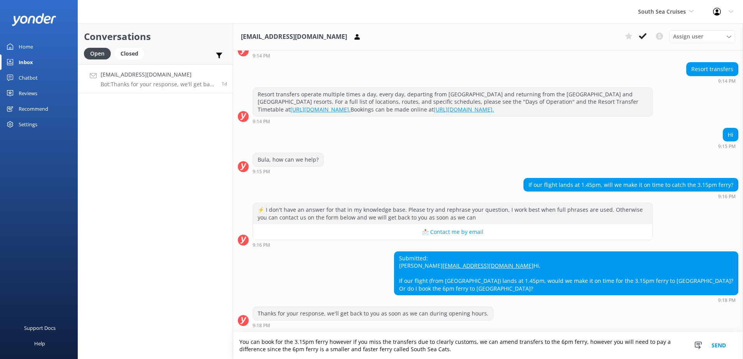
click at [448, 343] on textarea "You can book for the 3.15pm ferry however if you miss the transfers due to clea…" at bounding box center [488, 345] width 510 height 27
click at [446, 344] on textarea "You can book for the 3.15pm ferry however if you miss the transfers due to clea…" at bounding box center [488, 345] width 510 height 27
click at [448, 342] on textarea "You can book for the 3.15pm ferry however if you miss the transfers due to clea…" at bounding box center [488, 345] width 510 height 27
type textarea "You can book for the 3.15pm ferry however if you miss the transfers due to clea…"
click at [715, 347] on button "Send" at bounding box center [718, 345] width 29 height 27
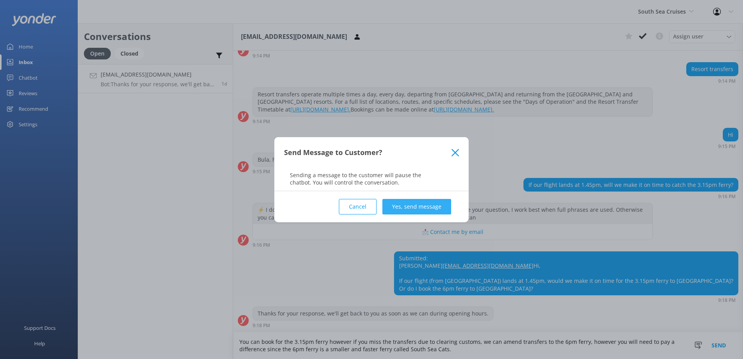
click at [414, 211] on button "Yes, send message" at bounding box center [417, 207] width 69 height 16
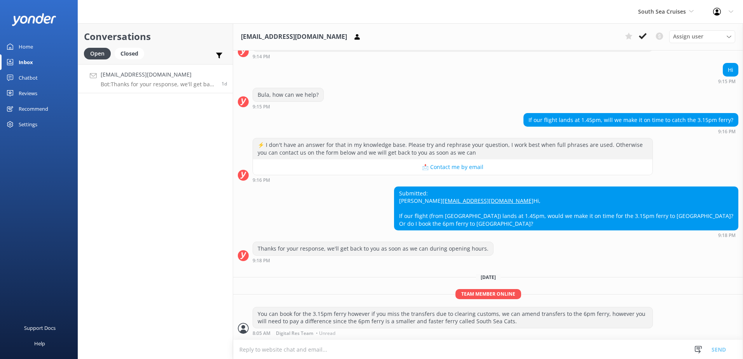
scroll to position [161, 0]
click at [647, 35] on button at bounding box center [643, 36] width 14 height 12
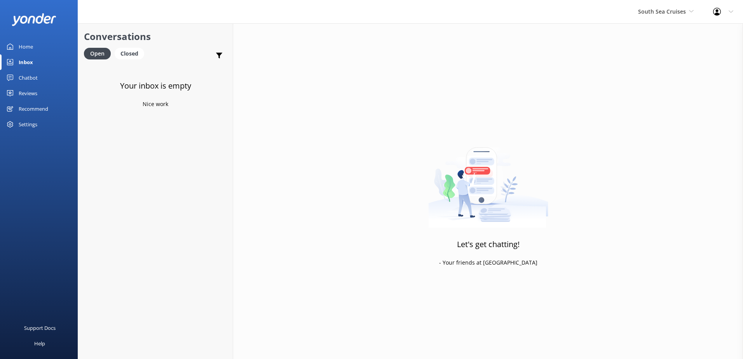
click at [663, 3] on div "South Sea Cruises South Sea Sailing South Sea Cruises Malamala Beach Club Aweso…" at bounding box center [666, 11] width 75 height 23
click at [661, 69] on link "Malamala Beach Club" at bounding box center [668, 70] width 78 height 19
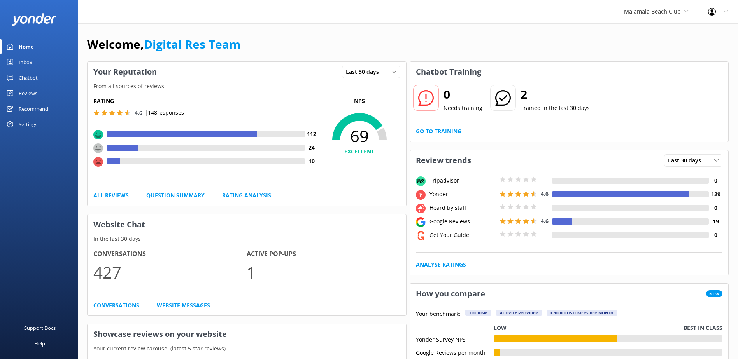
click at [441, 138] on div "0 Needs training 2 Trained in the last 30 days Go to Training" at bounding box center [569, 112] width 318 height 60
click at [444, 134] on link "Go to Training" at bounding box center [438, 131] width 45 height 9
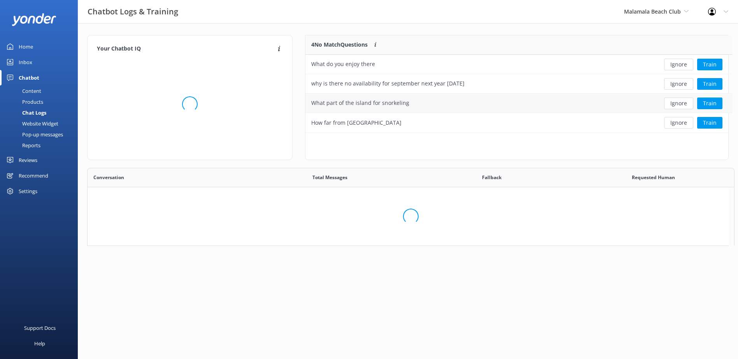
scroll to position [267, 635]
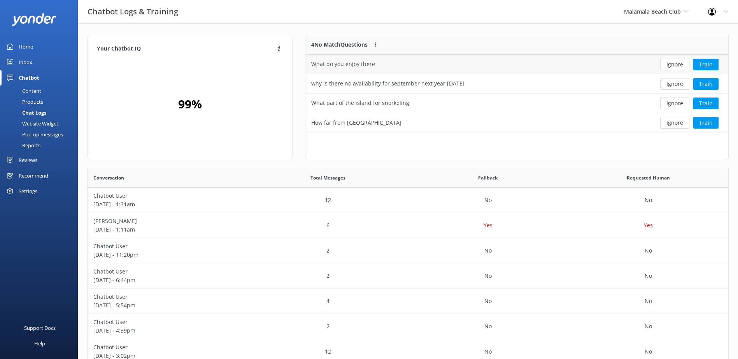
click at [671, 67] on button "Ignore" at bounding box center [674, 65] width 29 height 12
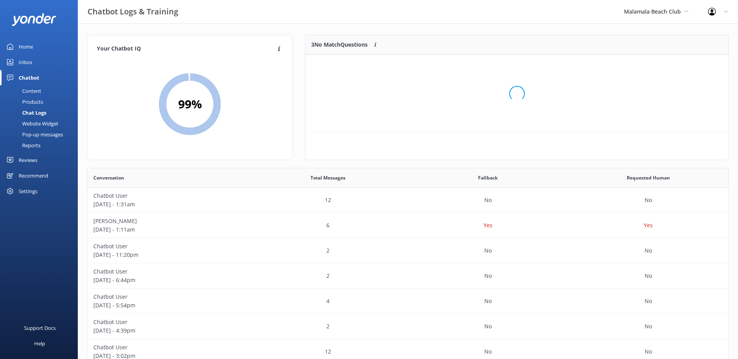
scroll to position [72, 416]
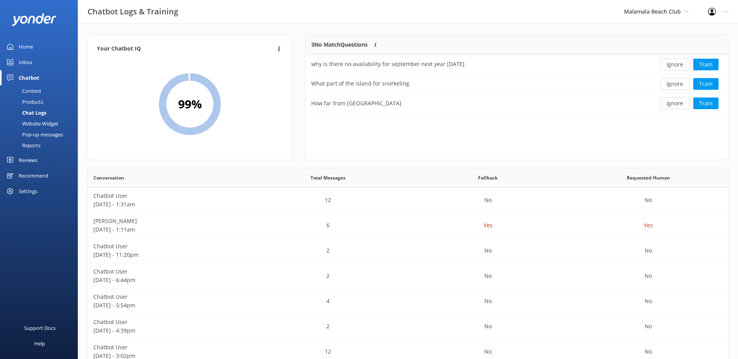
click at [674, 65] on button "Ignore" at bounding box center [674, 65] width 29 height 12
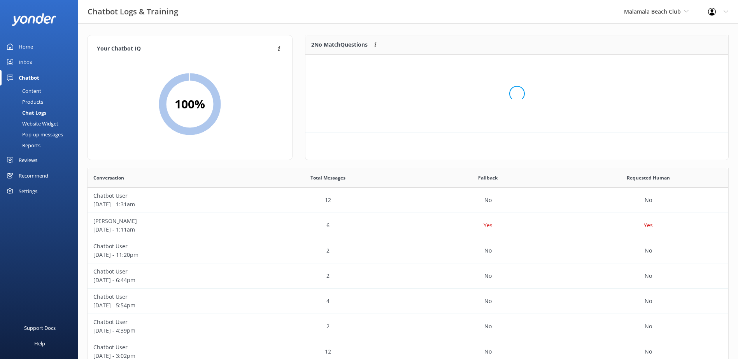
scroll to position [53, 416]
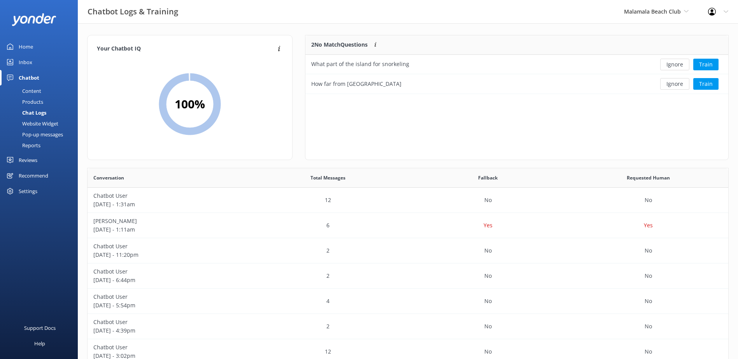
click at [674, 65] on button "Ignore" at bounding box center [674, 65] width 29 height 12
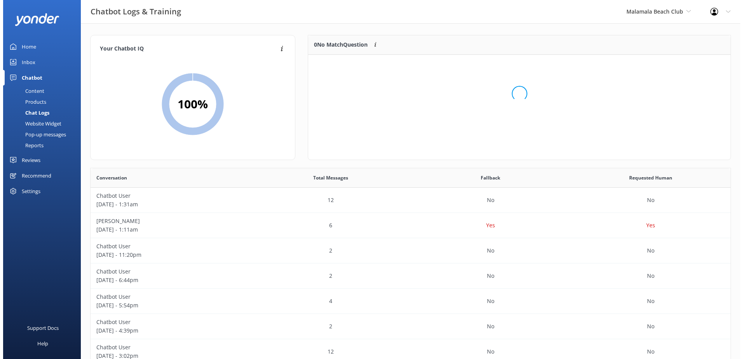
scroll to position [91, 416]
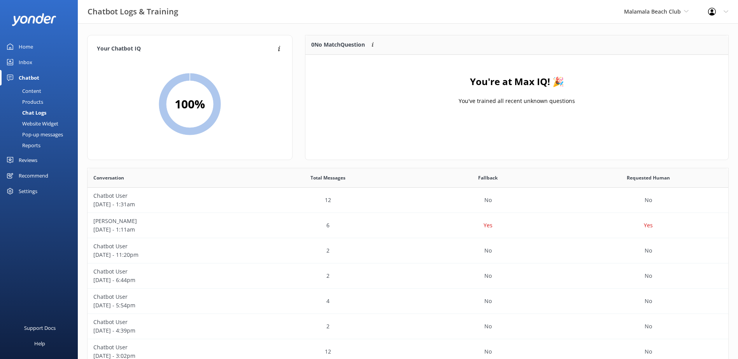
click at [16, 65] on link "Inbox" at bounding box center [39, 62] width 78 height 16
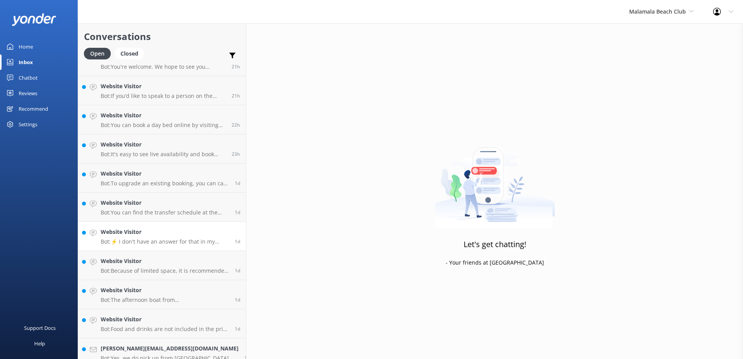
scroll to position [346, 0]
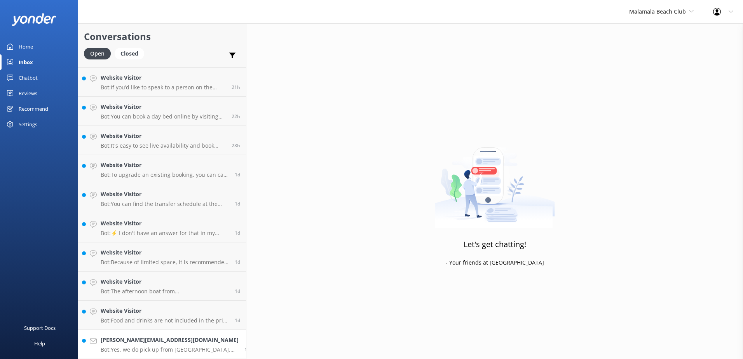
click at [173, 344] on h4 "sarabjit@yahoo.com" at bounding box center [170, 340] width 138 height 9
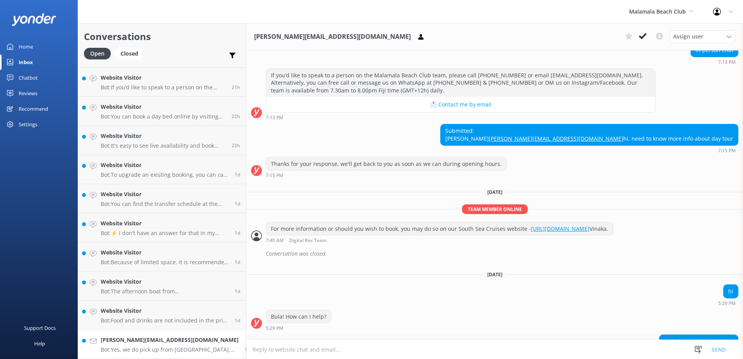
scroll to position [219, 0]
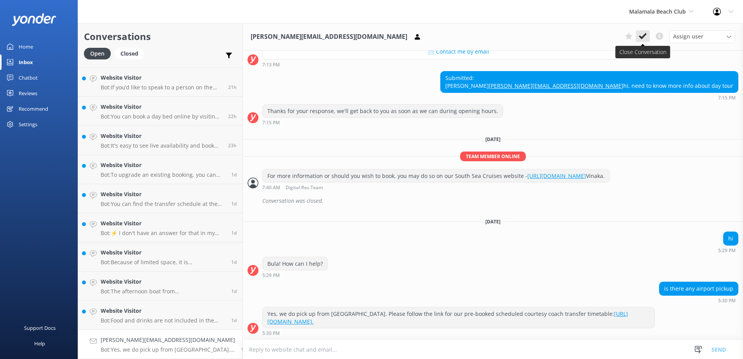
click at [643, 33] on icon at bounding box center [643, 36] width 8 height 8
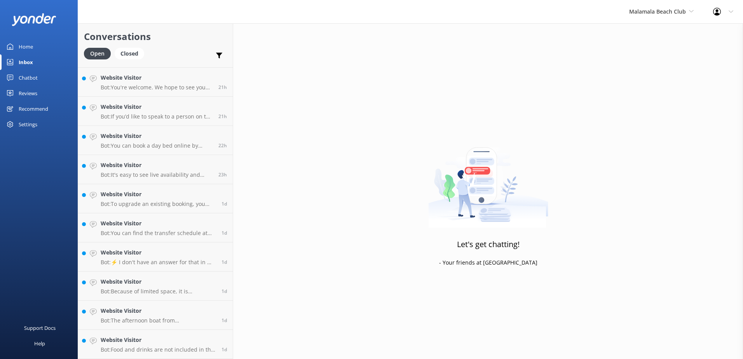
scroll to position [317, 0]
click at [133, 340] on h4 "Website Visitor" at bounding box center [158, 340] width 115 height 9
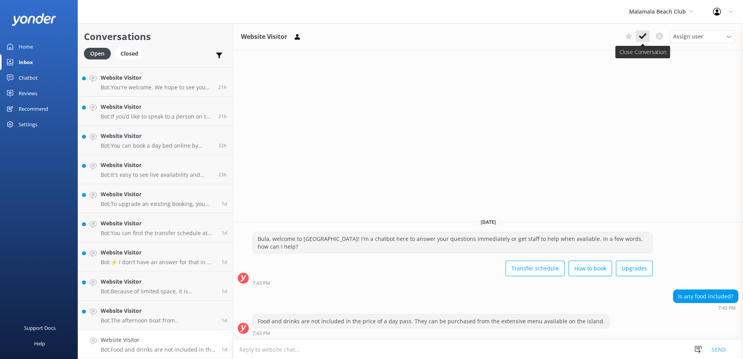
click at [642, 36] on icon at bounding box center [643, 36] width 8 height 8
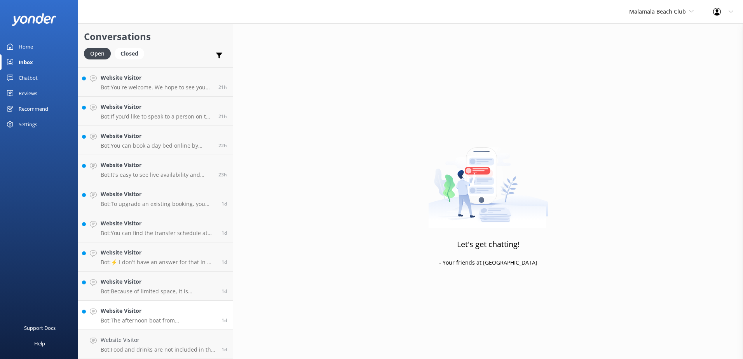
scroll to position [288, 0]
click at [168, 339] on h4 "Website Visitor" at bounding box center [158, 340] width 115 height 9
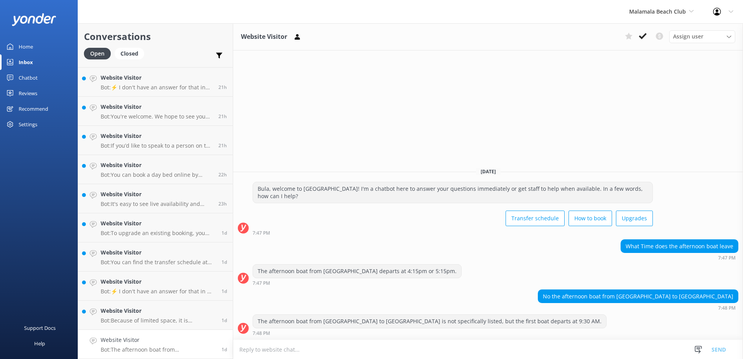
click at [420, 346] on textarea at bounding box center [488, 349] width 510 height 19
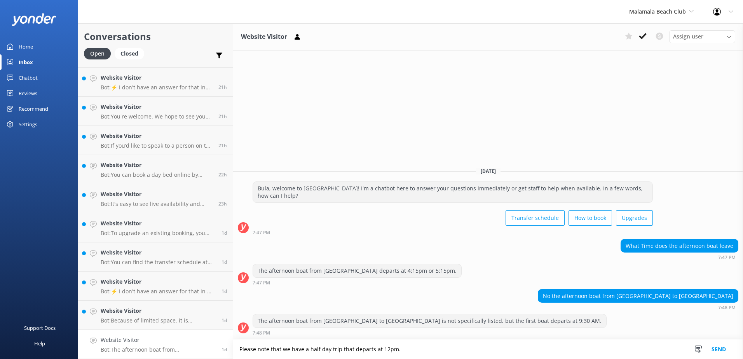
type textarea "Please note that we have a half day trip that departs at 12pm."
click at [722, 347] on button "Send" at bounding box center [718, 349] width 29 height 19
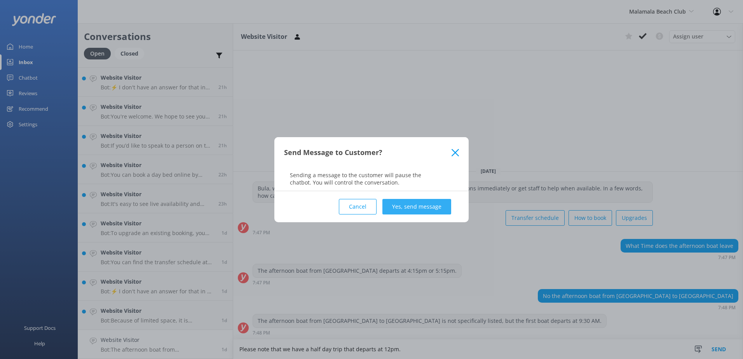
click at [438, 206] on button "Yes, send message" at bounding box center [417, 207] width 69 height 16
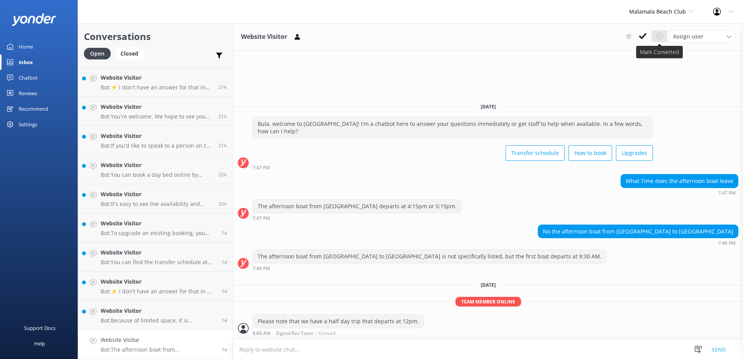
click at [652, 35] on button at bounding box center [660, 36] width 16 height 12
click at [647, 37] on icon at bounding box center [643, 36] width 8 height 8
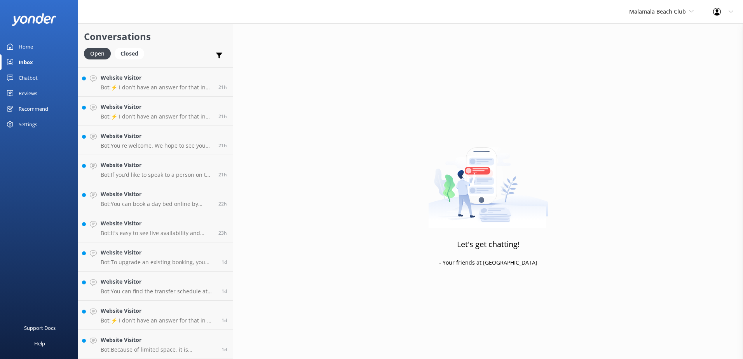
scroll to position [259, 0]
click at [663, 35] on div "Let's get chatting! - Your friends at Yonder" at bounding box center [488, 202] width 510 height 359
click at [168, 342] on h4 "Website Visitor" at bounding box center [158, 340] width 115 height 9
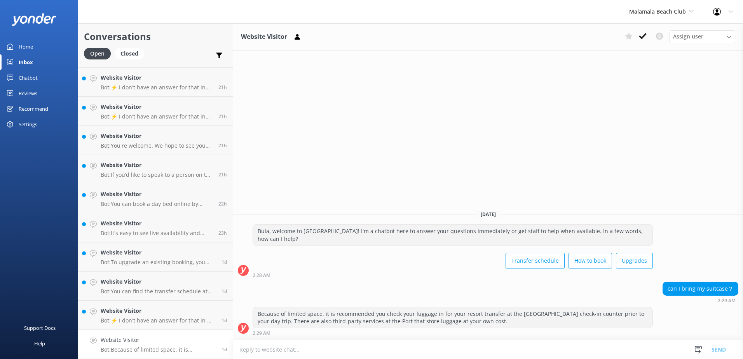
click at [320, 350] on textarea at bounding box center [488, 349] width 510 height 19
click at [365, 341] on textarea at bounding box center [488, 349] width 510 height 19
click at [386, 346] on textarea "We do not store luggages onboard for our day trips" at bounding box center [488, 349] width 510 height 19
type textarea "We do not store luggages onboard for our day trips."
click at [717, 343] on button "Send" at bounding box center [718, 349] width 29 height 19
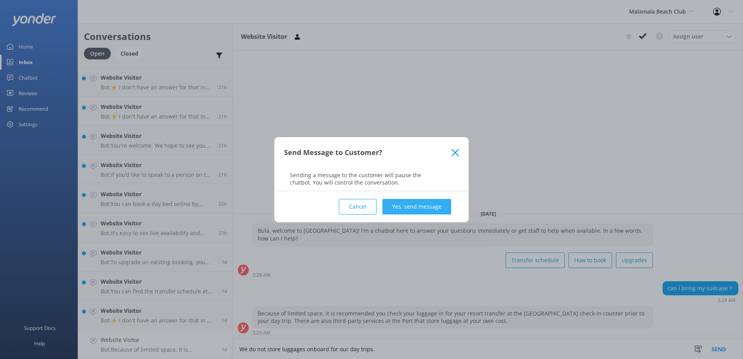
click at [434, 208] on button "Yes, send message" at bounding box center [417, 207] width 69 height 16
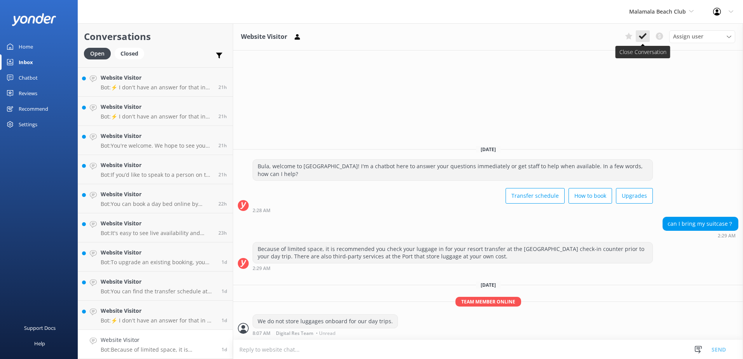
click at [648, 35] on button at bounding box center [643, 36] width 14 height 12
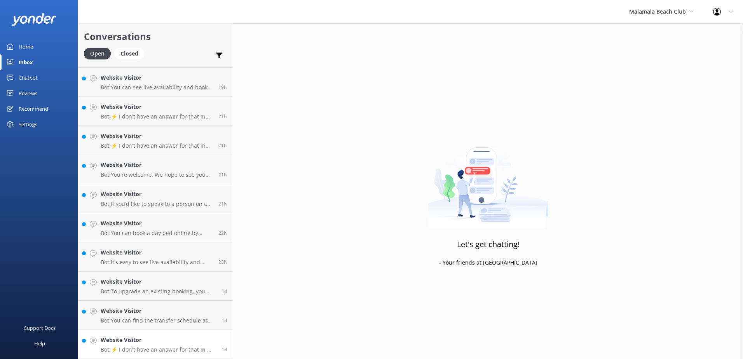
scroll to position [230, 0]
click at [176, 355] on link "Website Visitor Bot: ⚡ I don't have an answer for that in my knowledge base. Pl…" at bounding box center [155, 344] width 155 height 29
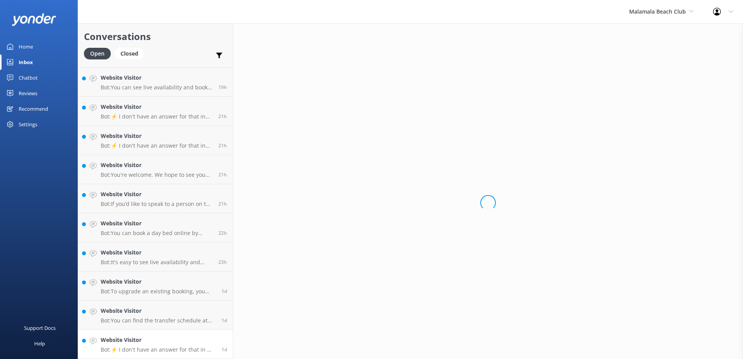
click at [180, 348] on p "Bot: ⚡ I don't have an answer for that in my knowledge base. Please try and rep…" at bounding box center [158, 349] width 115 height 7
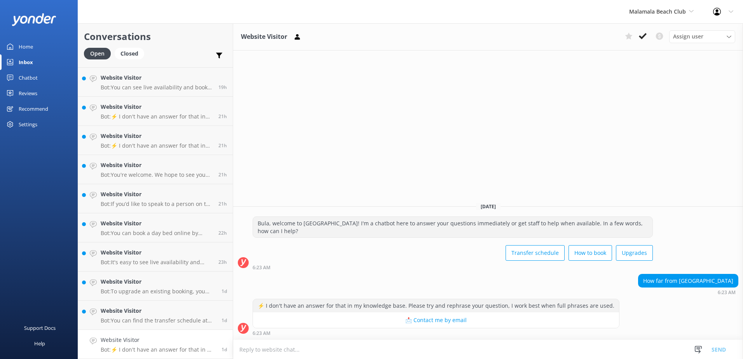
click at [435, 344] on textarea at bounding box center [488, 349] width 510 height 19
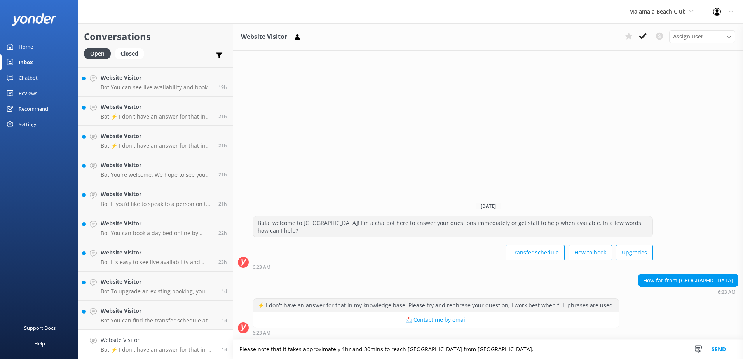
type textarea "Please note that it takes approximately 1hr and 30mins to reach castaway island…"
click at [718, 348] on button "Send" at bounding box center [718, 349] width 29 height 19
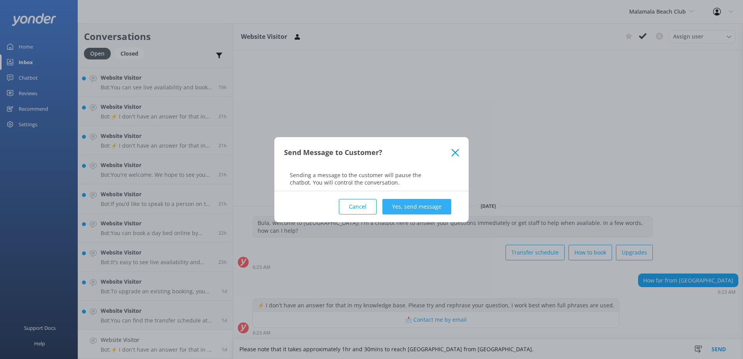
click at [428, 203] on button "Yes, send message" at bounding box center [417, 207] width 69 height 16
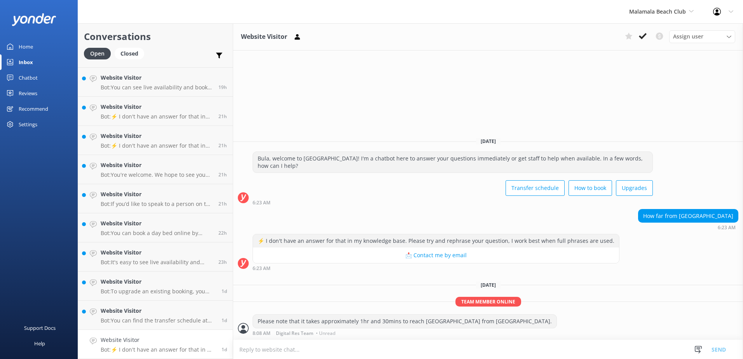
click at [182, 343] on h4 "Website Visitor" at bounding box center [158, 340] width 115 height 9
click at [179, 344] on h4 "Website Visitor" at bounding box center [158, 340] width 115 height 9
click at [184, 318] on p "Bot: You can find the transfer schedule at the following link: https://southsea…" at bounding box center [158, 320] width 115 height 7
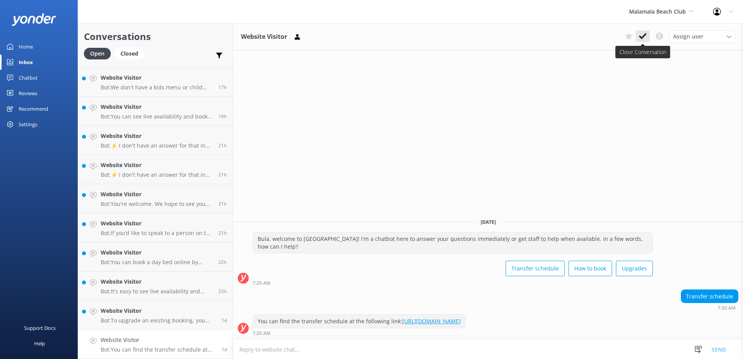
click at [645, 40] on button at bounding box center [643, 36] width 14 height 12
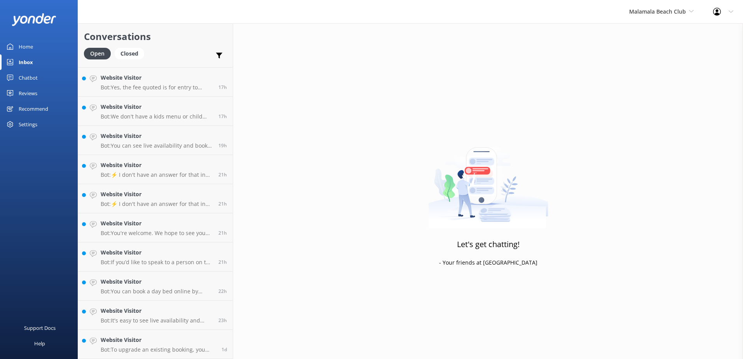
scroll to position [201, 0]
click at [181, 347] on p "Bot: To upgrade an existing booking, you can call or message us on WhatsApp at …" at bounding box center [158, 349] width 115 height 7
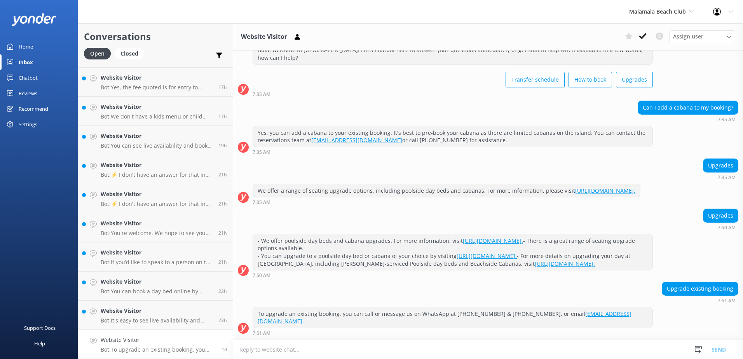
scroll to position [35, 0]
click at [647, 35] on button at bounding box center [643, 36] width 14 height 12
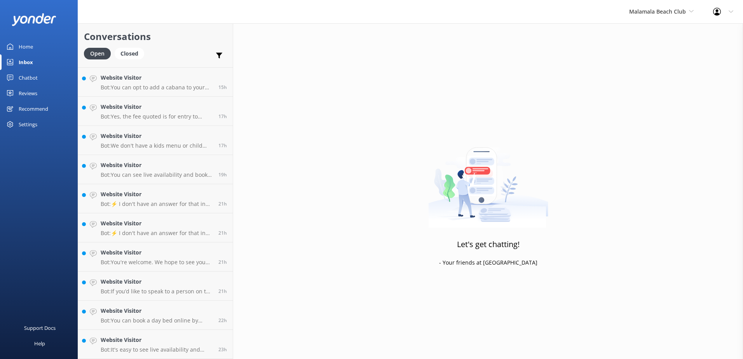
scroll to position [171, 0]
click at [156, 351] on p "Bot: It's easy to see live availability and book online at https://secure.malam…" at bounding box center [157, 349] width 112 height 7
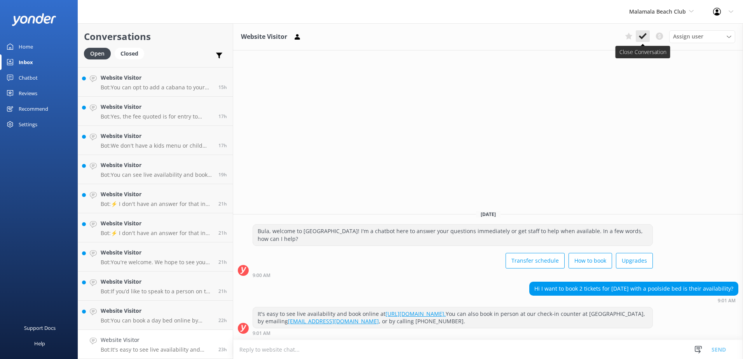
click at [645, 39] on icon at bounding box center [643, 36] width 8 height 8
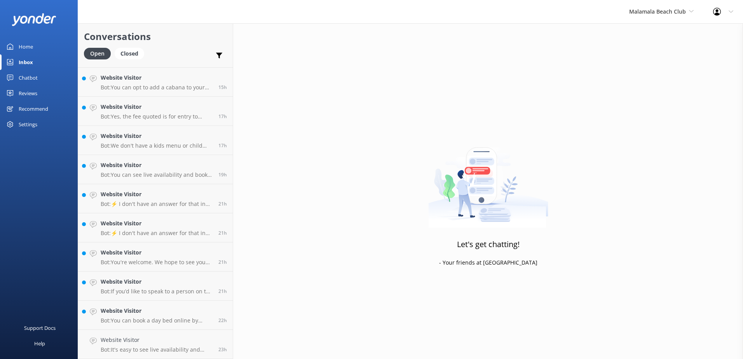
scroll to position [142, 0]
click at [164, 345] on div "Website Visitor Bot: You can book a day bed online by visiting https://secure.m…" at bounding box center [157, 344] width 112 height 17
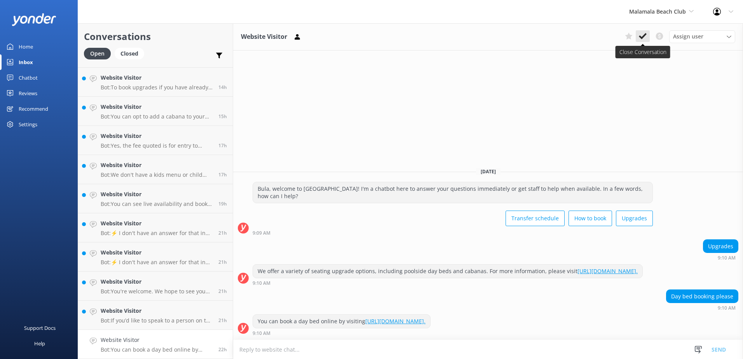
click at [642, 35] on icon at bounding box center [643, 36] width 8 height 8
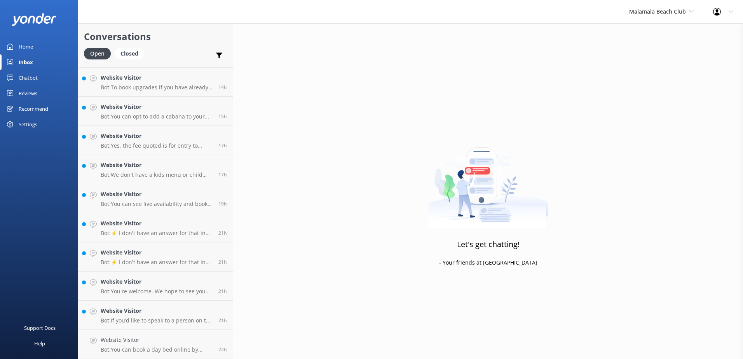
scroll to position [113, 0]
click at [183, 346] on div "Website Visitor Bot: If you’d like to speak to a person on the Malamala Beach C…" at bounding box center [157, 344] width 112 height 17
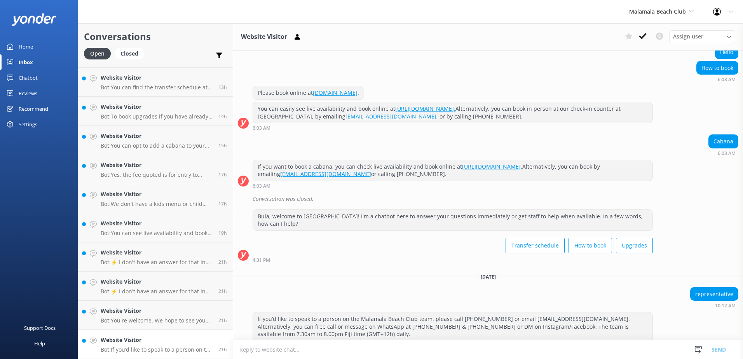
scroll to position [112, 0]
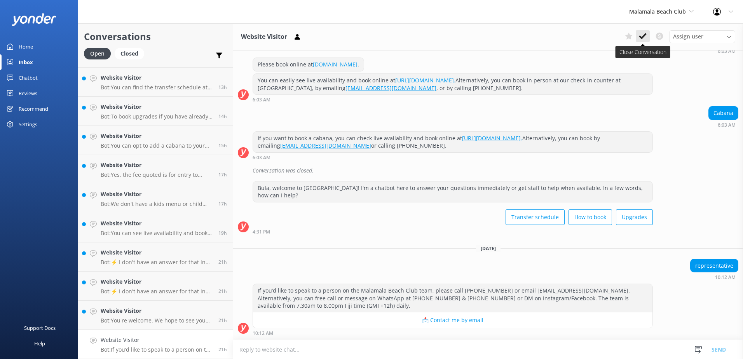
click at [643, 39] on icon at bounding box center [643, 36] width 8 height 8
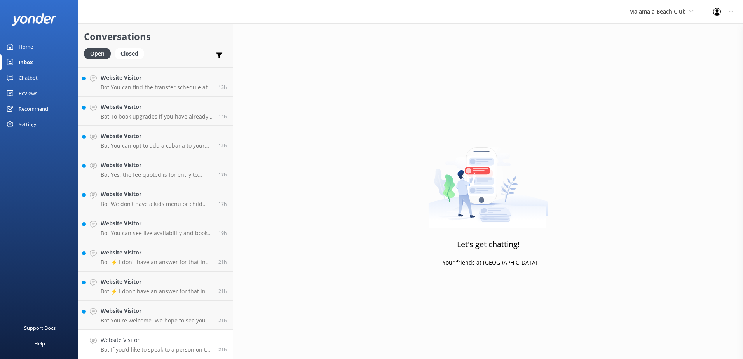
scroll to position [84, 0]
click at [156, 341] on h4 "Website Visitor" at bounding box center [157, 340] width 112 height 9
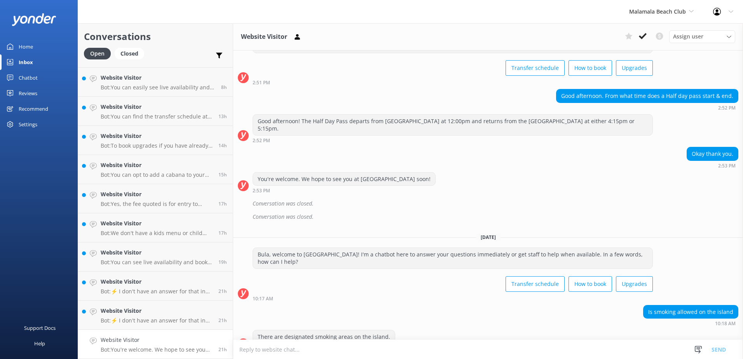
scroll to position [97, 0]
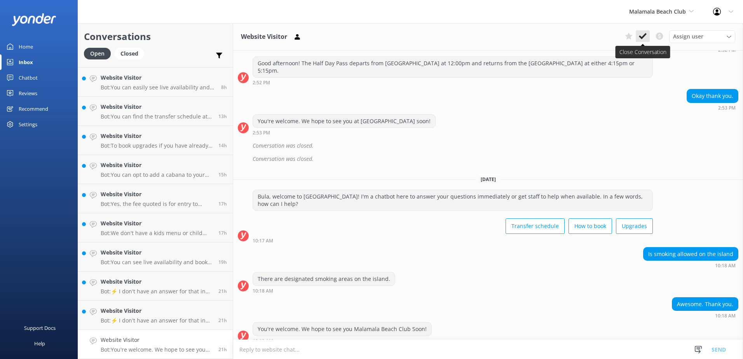
click at [642, 34] on icon at bounding box center [643, 36] width 8 height 8
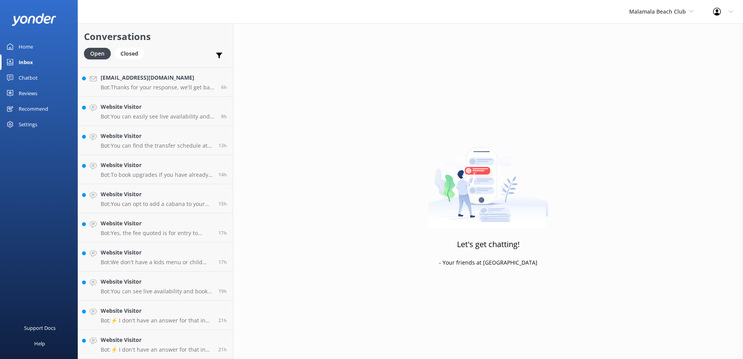
scroll to position [55, 0]
click at [165, 348] on p "Bot: ⚡ I don't have an answer for that in my knowledge base. Please try and rep…" at bounding box center [157, 349] width 112 height 7
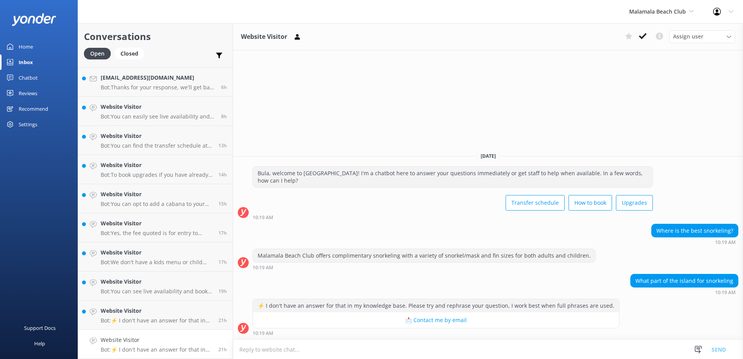
click at [451, 350] on textarea at bounding box center [488, 349] width 510 height 19
type textarea "T"
type textarea "The best spot for snorkeling would be around the Jetty of Malamala beach club."
click at [714, 346] on button "Send" at bounding box center [718, 349] width 29 height 19
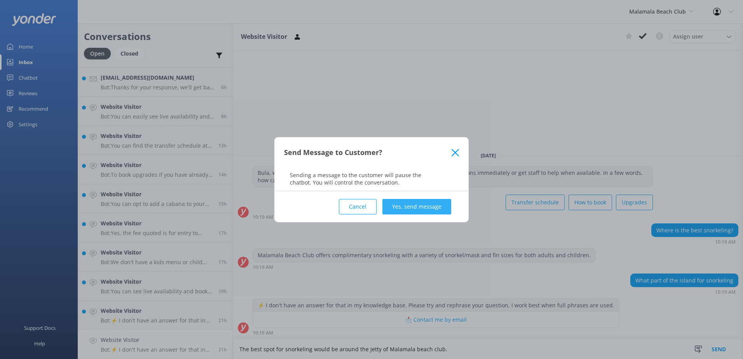
click at [429, 208] on button "Yes, send message" at bounding box center [417, 207] width 69 height 16
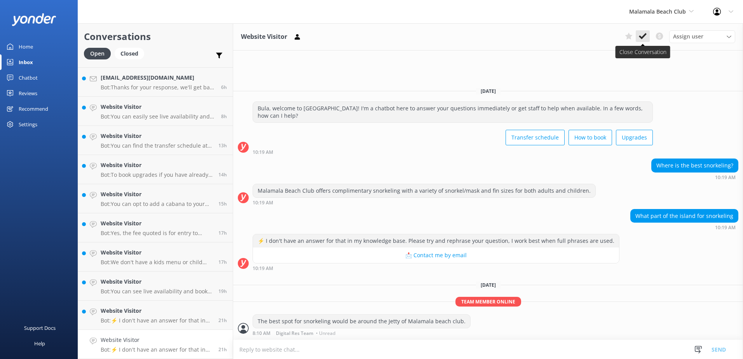
click at [640, 38] on icon at bounding box center [643, 36] width 8 height 8
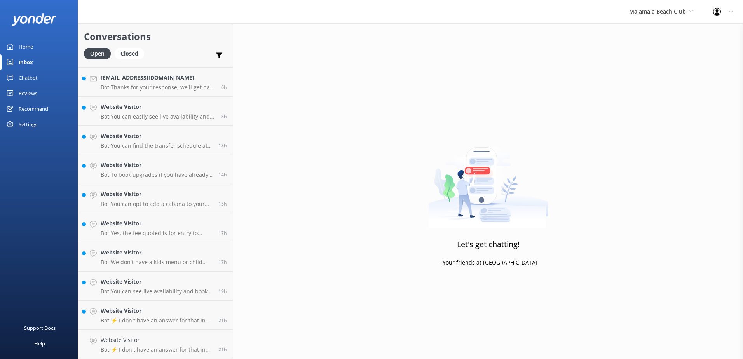
scroll to position [26, 0]
click at [148, 343] on h4 "Website Visitor" at bounding box center [157, 340] width 112 height 9
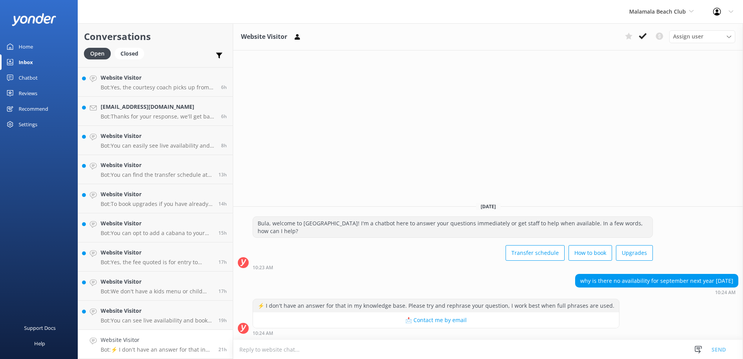
click at [424, 355] on textarea at bounding box center [488, 349] width 510 height 19
type textarea "o"
click at [401, 344] on textarea "Our rates for the 2026 season are not out at the moment" at bounding box center [488, 349] width 510 height 19
type textarea "Our rates for the 2026 season are not out at the moment."
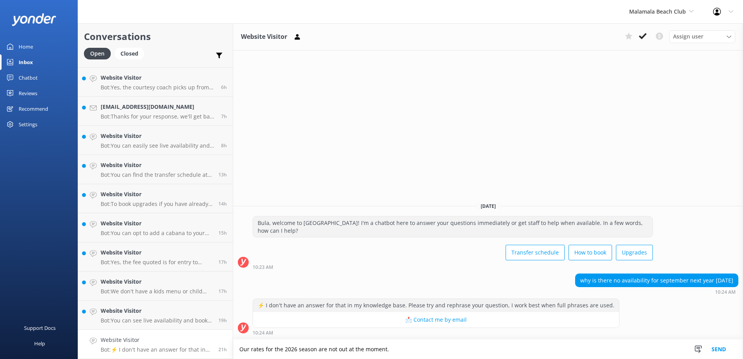
click at [725, 348] on button "Send" at bounding box center [718, 349] width 29 height 19
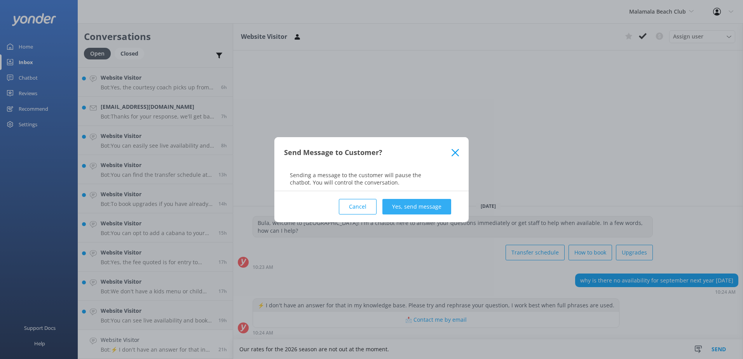
click at [447, 207] on button "Yes, send message" at bounding box center [417, 207] width 69 height 16
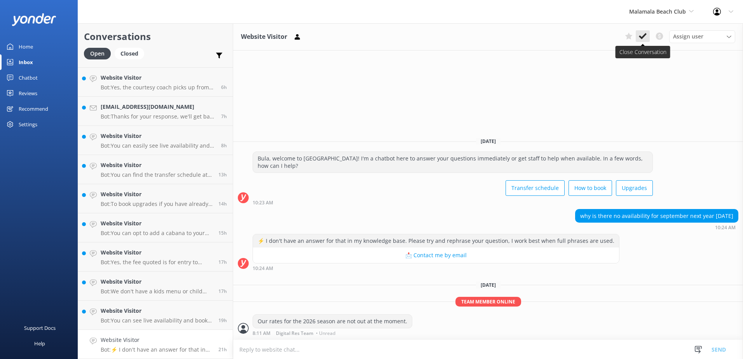
click at [644, 42] on button at bounding box center [643, 36] width 14 height 12
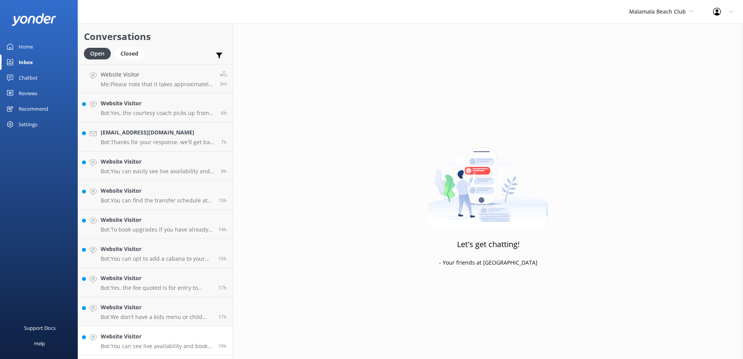
click at [158, 347] on p "Bot: You can see live availability and book a cabana online at https://secure.m…" at bounding box center [157, 346] width 112 height 7
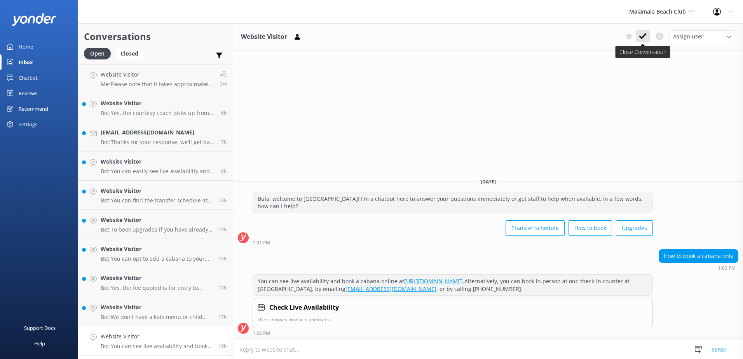
click at [649, 34] on button at bounding box center [643, 36] width 14 height 12
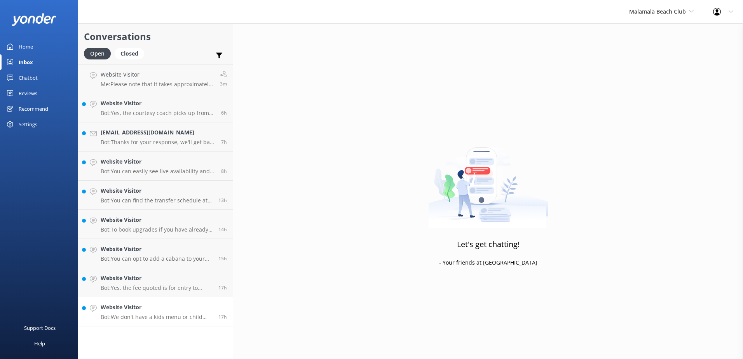
click at [150, 322] on link "Website Visitor Bot: We don't have a kids menu or child rates; all guests pay t…" at bounding box center [155, 311] width 155 height 29
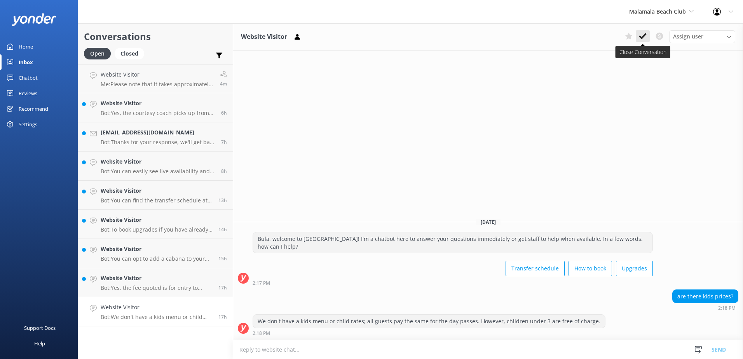
click at [640, 35] on icon at bounding box center [643, 36] width 8 height 8
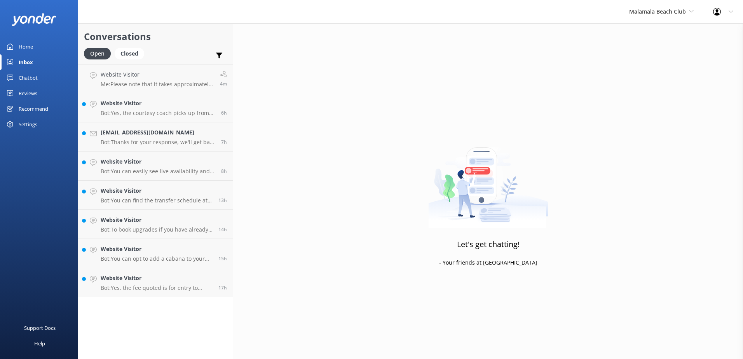
click at [196, 319] on div "Conversations Open Closed Important Converted Assigned to me Unassigned Website…" at bounding box center [156, 191] width 156 height 336
click at [189, 294] on link "Website Visitor Bot: Yes, the fee quoted is for entry to Malamala Beach Club, w…" at bounding box center [155, 282] width 155 height 29
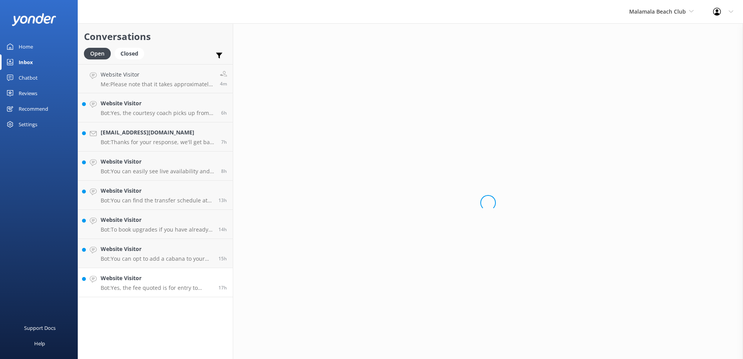
click at [189, 286] on p "Bot: Yes, the fee quoted is for entry to Malamala Beach Club, which includes va…" at bounding box center [157, 288] width 112 height 7
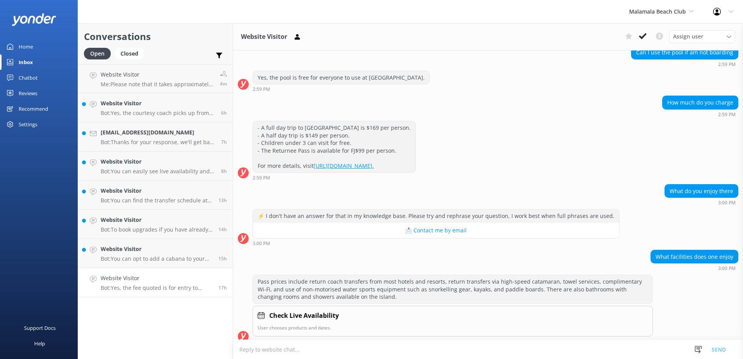
scroll to position [199, 0]
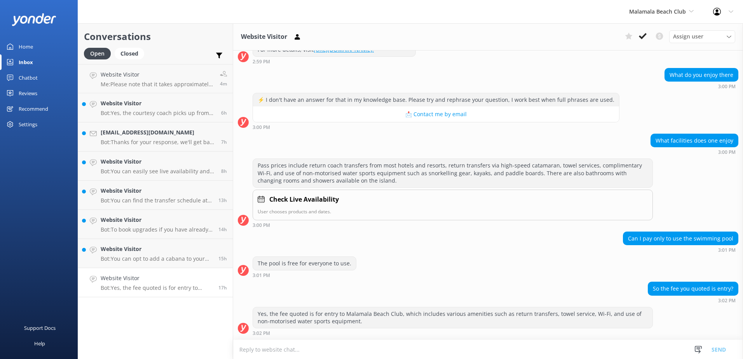
click at [363, 352] on textarea at bounding box center [488, 349] width 510 height 19
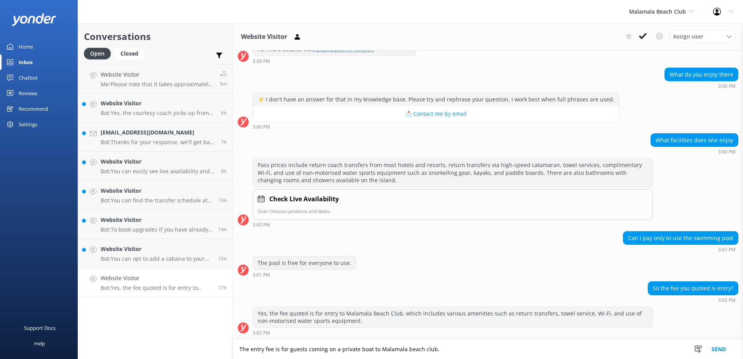
type textarea "The entry fee is for guests coming on a private boat to Malamala beach club."
click at [720, 351] on button "Send" at bounding box center [718, 349] width 29 height 19
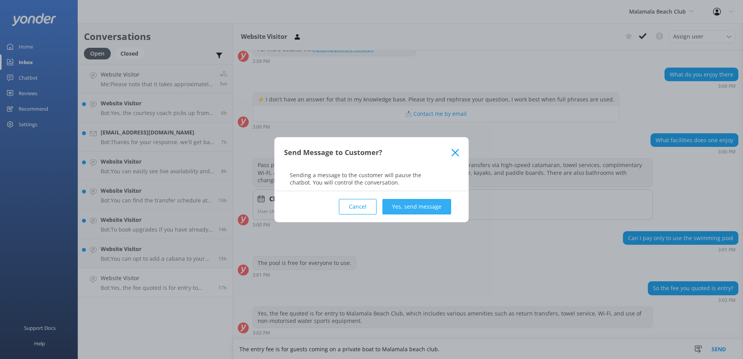
click at [409, 208] on button "Yes, send message" at bounding box center [417, 207] width 69 height 16
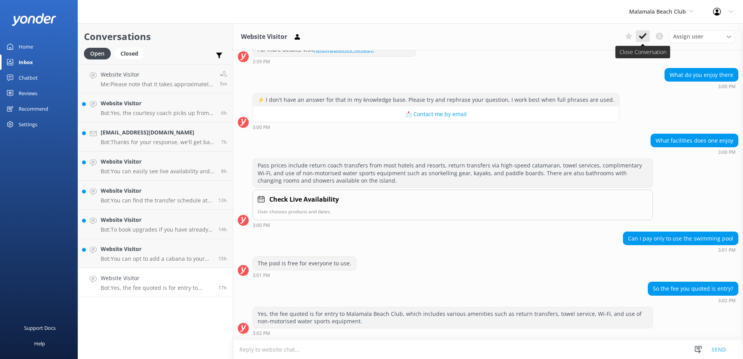
scroll to position [199, 0]
click at [641, 32] on icon at bounding box center [643, 36] width 8 height 8
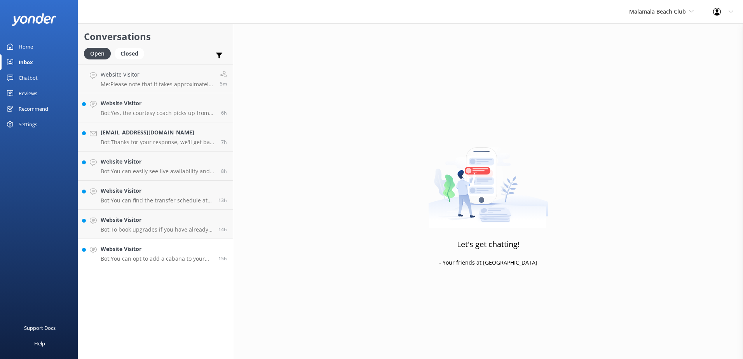
click at [160, 248] on h4 "Website Visitor" at bounding box center [157, 249] width 112 height 9
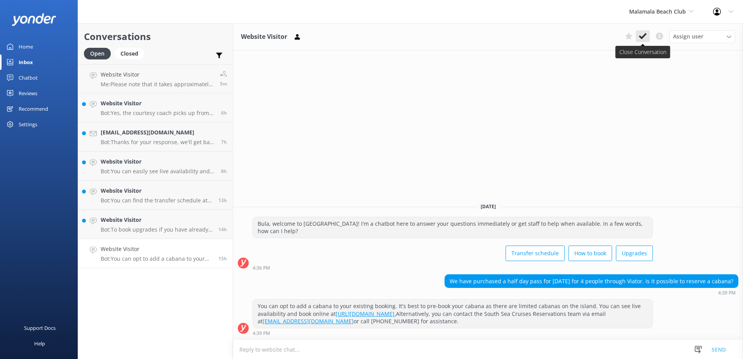
click at [647, 36] on icon at bounding box center [643, 36] width 8 height 8
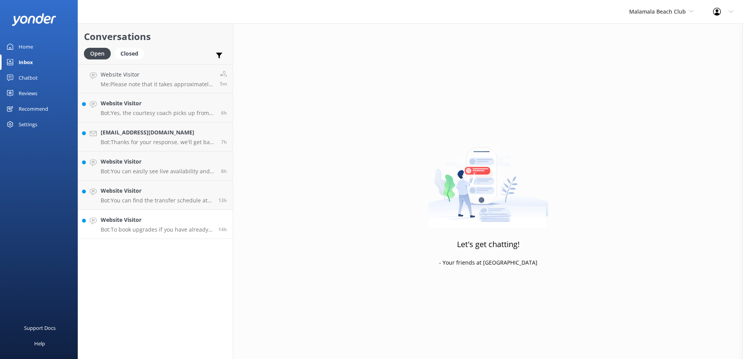
click at [169, 222] on h4 "Website Visitor" at bounding box center [157, 220] width 112 height 9
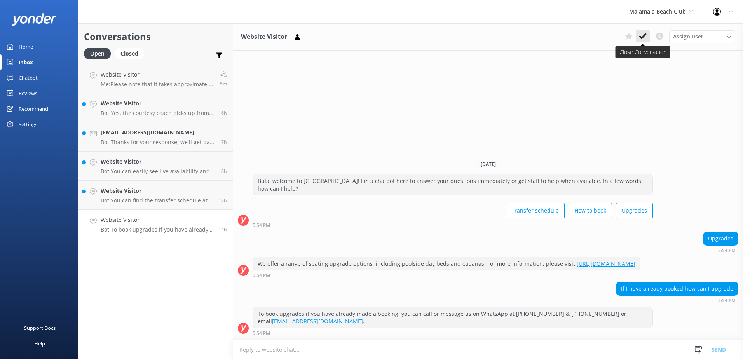
click at [646, 37] on icon at bounding box center [643, 36] width 8 height 8
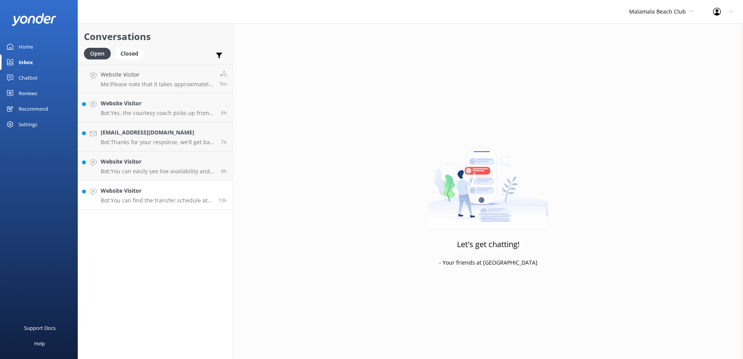
click at [143, 194] on h4 "Website Visitor" at bounding box center [157, 191] width 112 height 9
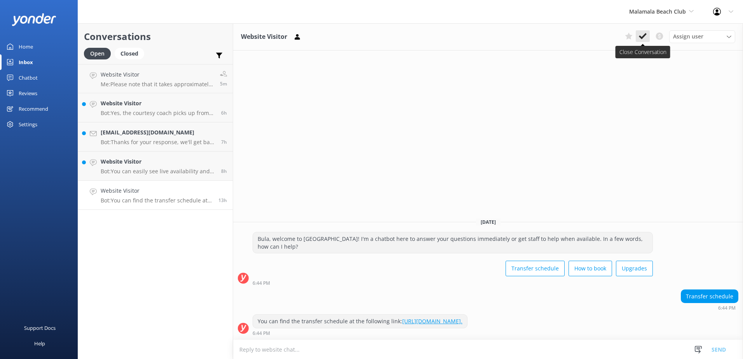
click at [649, 40] on button at bounding box center [643, 36] width 14 height 12
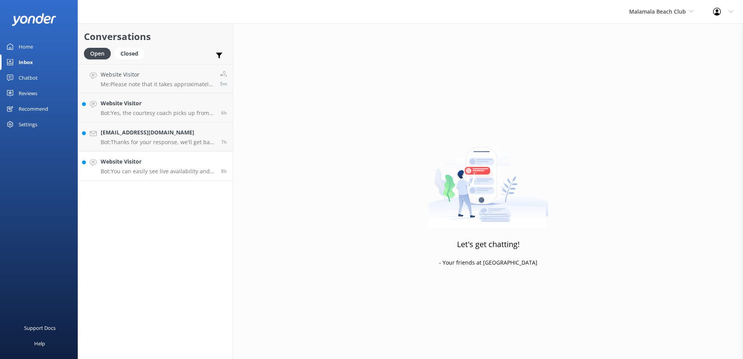
click at [170, 167] on div "Website Visitor Bot: You can easily see live availability and book online at ht…" at bounding box center [158, 165] width 115 height 17
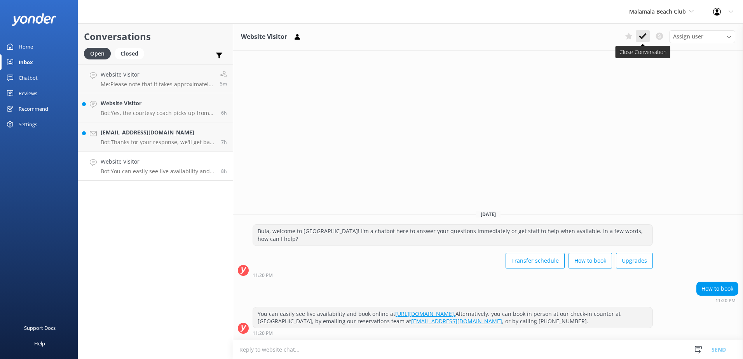
click at [645, 37] on icon at bounding box center [643, 36] width 8 height 8
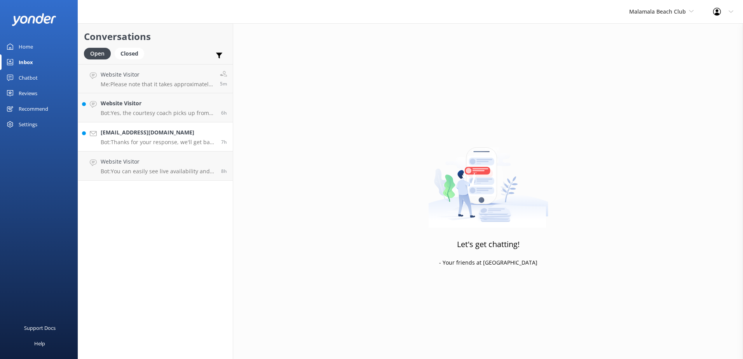
click at [171, 139] on p "Bot: Thanks for your response, we'll get back to you as soon as we can during o…" at bounding box center [158, 142] width 115 height 7
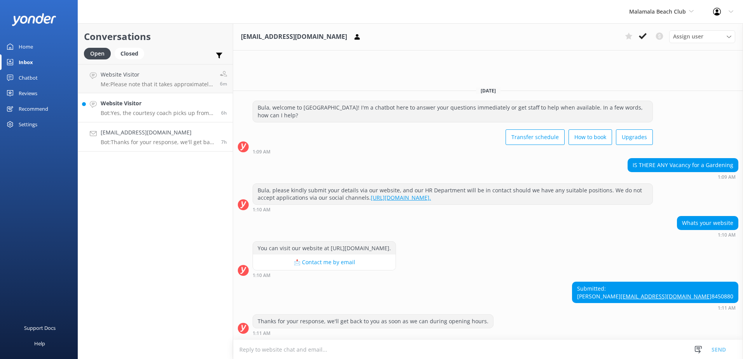
click at [179, 113] on p "Bot: Yes, the courtesy coach picks up from various resorts including Marriott R…" at bounding box center [158, 113] width 115 height 7
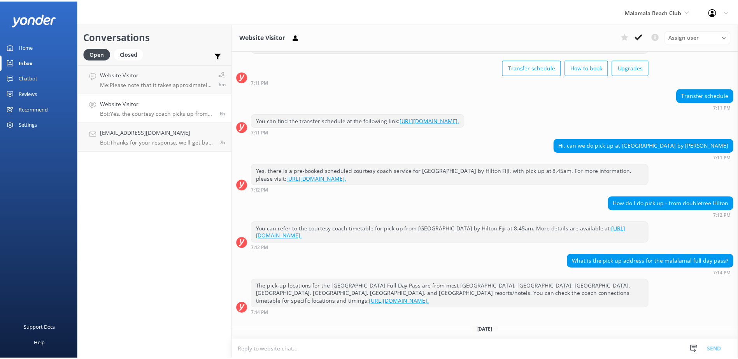
scroll to position [156, 0]
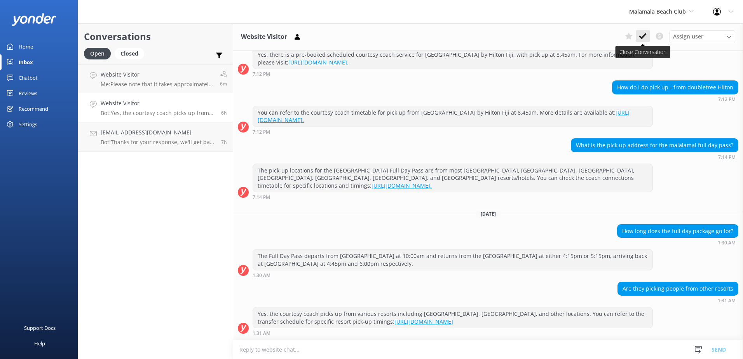
click at [642, 36] on icon at bounding box center [643, 36] width 8 height 8
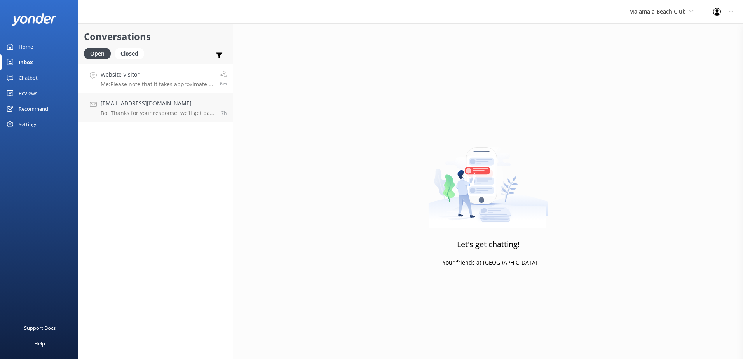
click at [176, 82] on p "Me: Please note that it takes approximately 1hr and 30mins to reach castaway is…" at bounding box center [158, 84] width 114 height 7
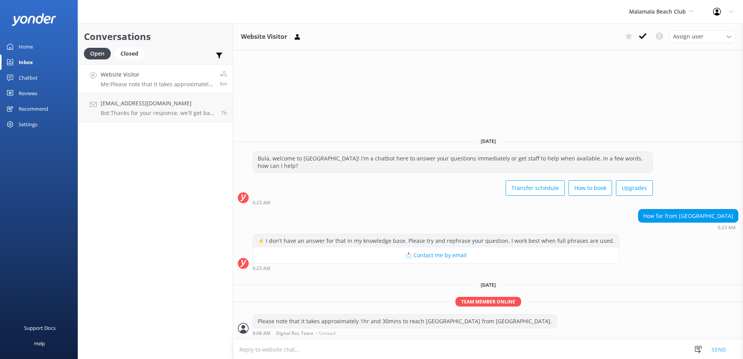
click at [650, 37] on div "Assign user Sonya Alyssa Digital Res Team Asena Naweilulu Miri Koroitamana Lave…" at bounding box center [679, 36] width 114 height 12
click at [641, 39] on icon at bounding box center [643, 36] width 8 height 8
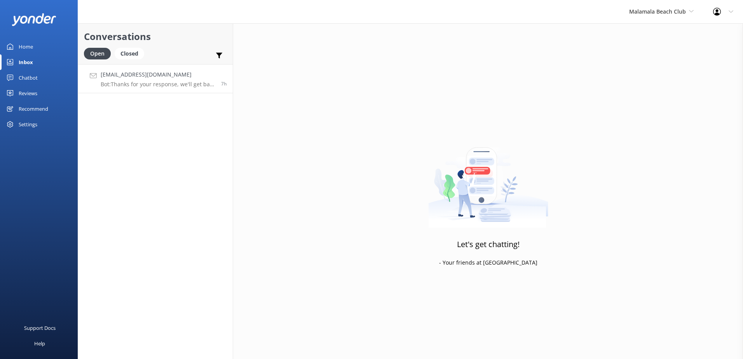
click at [198, 85] on p "Bot: Thanks for your response, we'll get back to you as soon as we can during o…" at bounding box center [158, 84] width 115 height 7
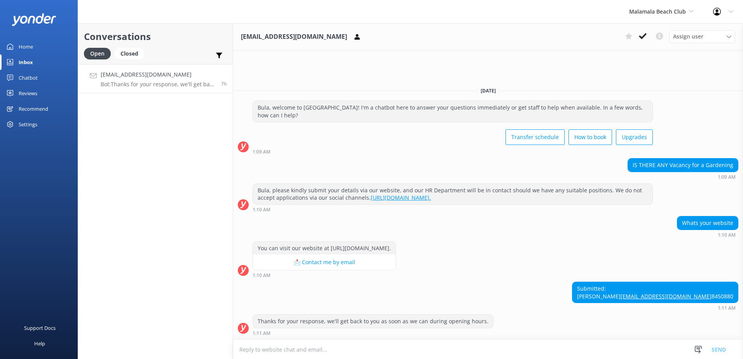
drag, startPoint x: 484, startPoint y: 182, endPoint x: 354, endPoint y: 184, distance: 129.5
click at [354, 184] on div "Bula, please kindly submit your details via our website, and our HR Department …" at bounding box center [453, 194] width 400 height 21
drag, startPoint x: 354, startPoint y: 184, endPoint x: 494, endPoint y: 203, distance: 140.8
click at [481, 216] on div "Whats your website 1:10 AM" at bounding box center [488, 226] width 510 height 21
click at [643, 41] on button at bounding box center [643, 36] width 14 height 12
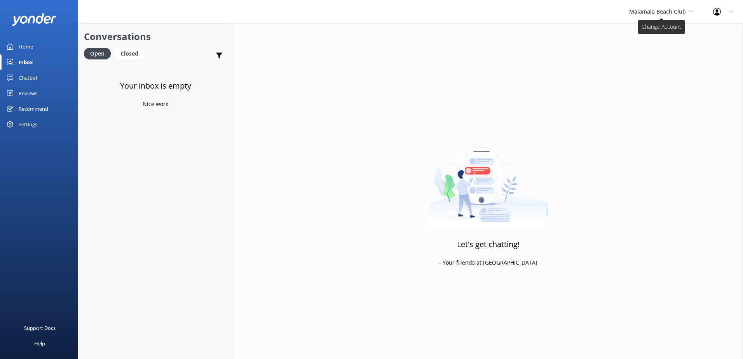
click at [671, 12] on span "Malamala Beach Club" at bounding box center [657, 11] width 57 height 7
click at [640, 86] on link "Awesome Adventures Fiji" at bounding box center [659, 88] width 78 height 19
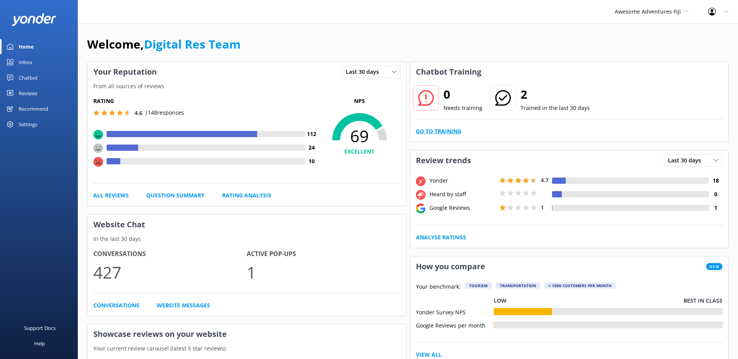
click at [444, 131] on link "Go to Training" at bounding box center [438, 131] width 45 height 9
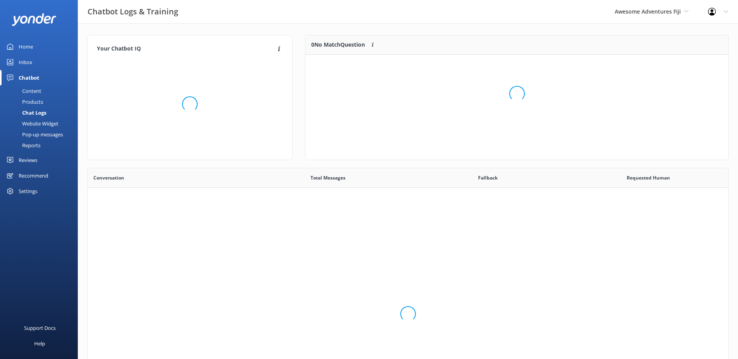
scroll to position [267, 635]
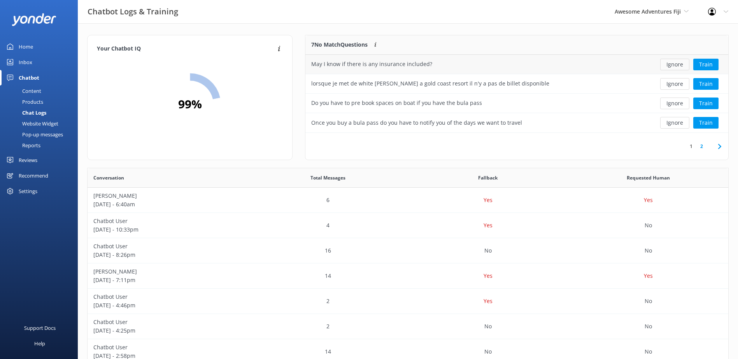
click at [673, 65] on button "Ignore" at bounding box center [674, 65] width 29 height 12
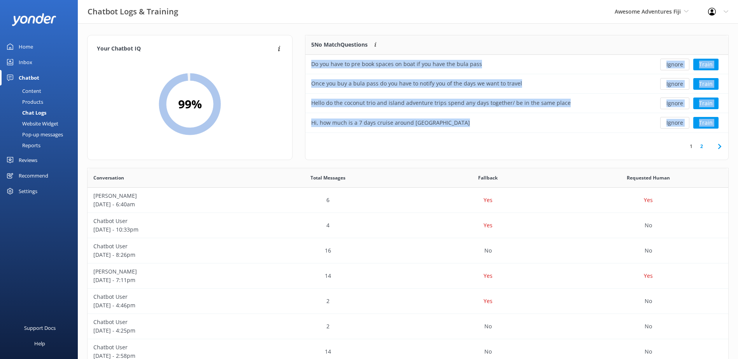
click at [673, 65] on button "Ignore" at bounding box center [674, 65] width 29 height 12
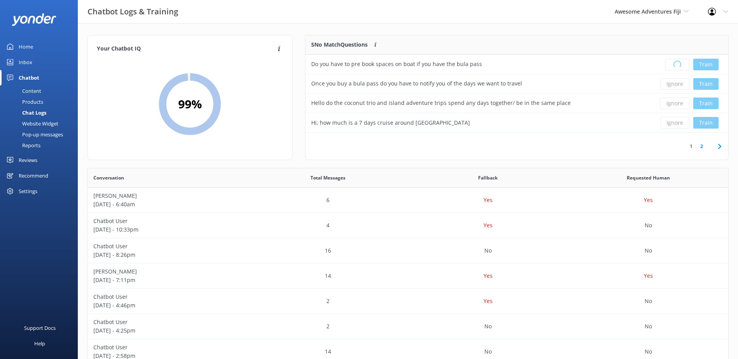
click at [673, 65] on div "Loading.. Train" at bounding box center [685, 65] width 74 height 12
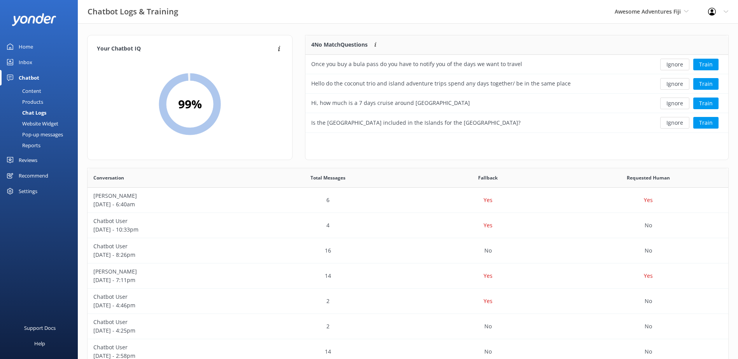
click at [673, 65] on button "Ignore" at bounding box center [674, 65] width 29 height 12
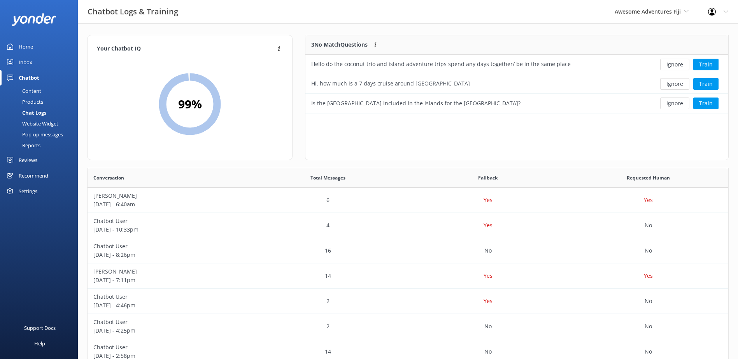
scroll to position [72, 416]
click at [673, 65] on button "Ignore" at bounding box center [674, 65] width 29 height 12
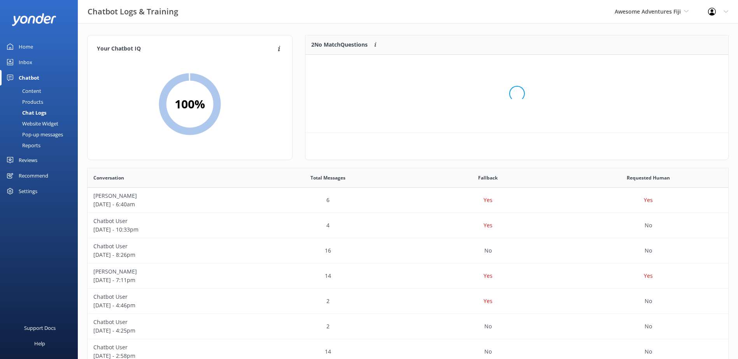
click at [673, 65] on div "Loading.." at bounding box center [516, 93] width 407 height 359
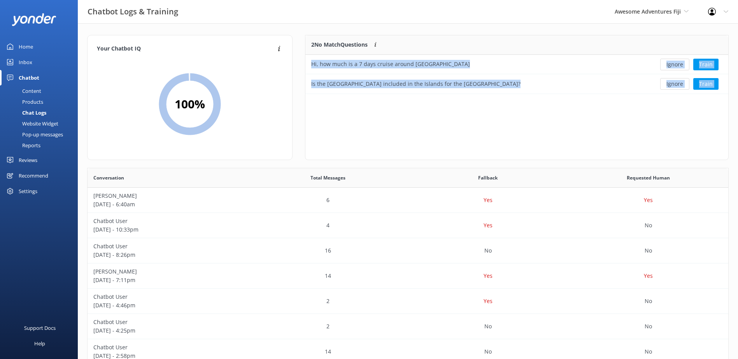
click at [673, 65] on button "Ignore" at bounding box center [674, 65] width 29 height 12
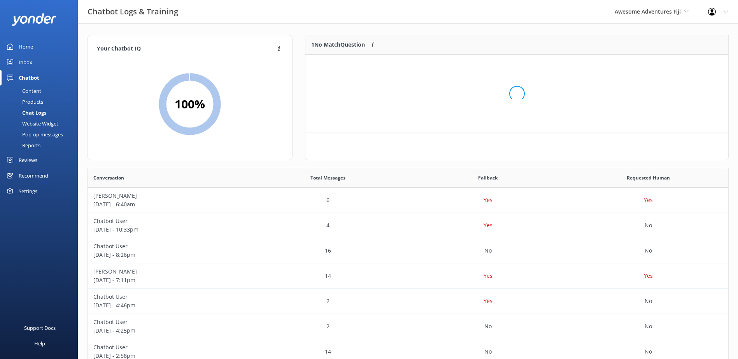
scroll to position [6, 6]
click at [673, 65] on div "Loading.." at bounding box center [516, 93] width 407 height 359
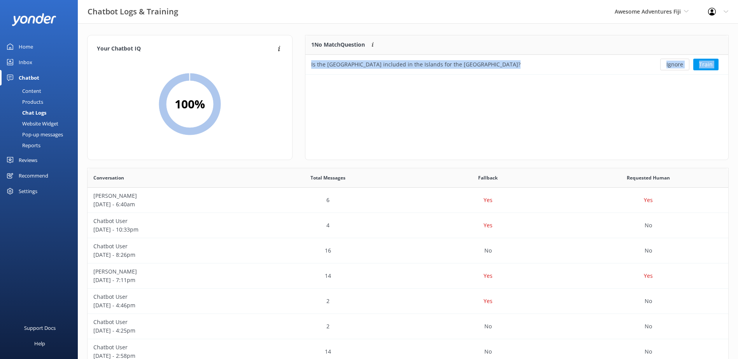
scroll to position [33, 416]
click at [673, 65] on button "Ignore" at bounding box center [674, 65] width 29 height 12
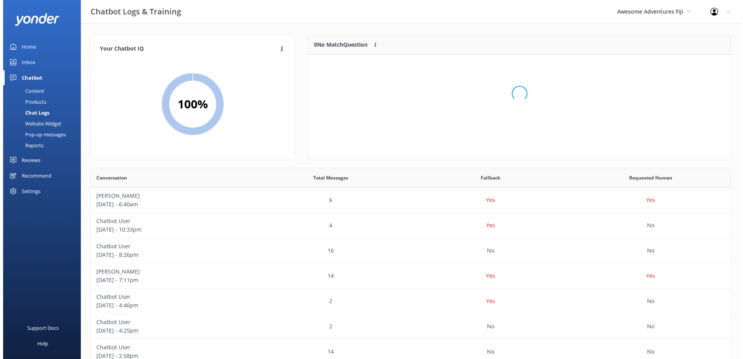
scroll to position [91, 416]
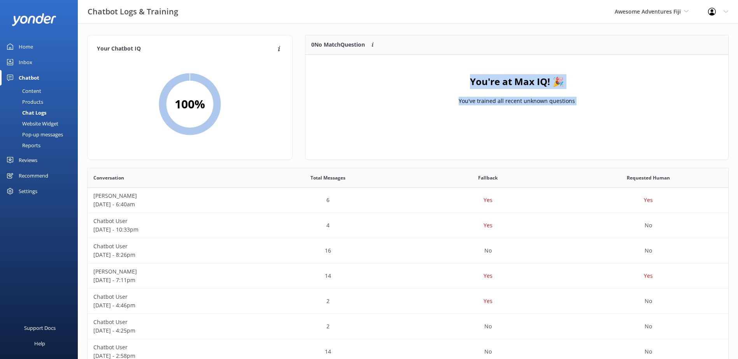
click at [496, 125] on div "You're at Max IQ! 🎉 You've trained all recent unknown questions" at bounding box center [516, 94] width 423 height 78
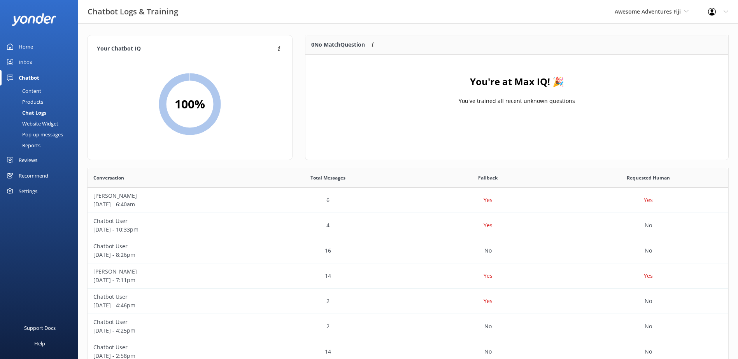
click at [47, 63] on link "Inbox" at bounding box center [39, 62] width 78 height 16
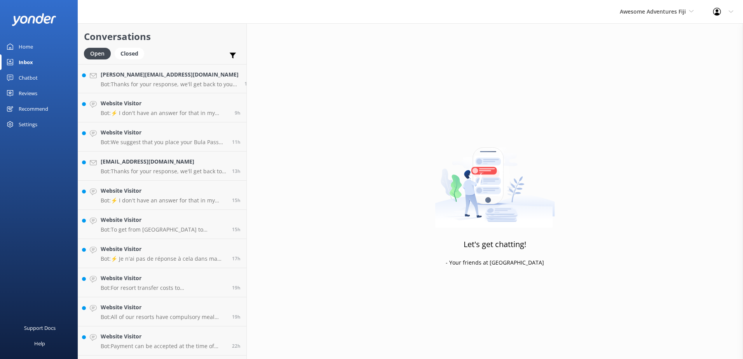
click at [27, 70] on div "Inbox" at bounding box center [26, 62] width 14 height 16
click at [27, 66] on div "Inbox" at bounding box center [26, 62] width 14 height 16
click at [27, 74] on div "Chatbot" at bounding box center [28, 78] width 19 height 16
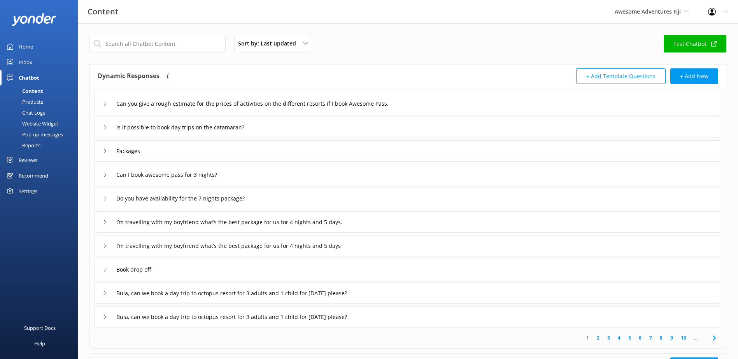
click at [27, 114] on div "Chat Logs" at bounding box center [25, 112] width 40 height 11
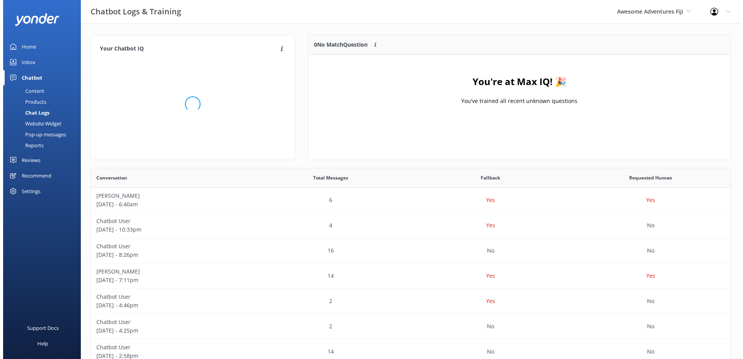
scroll to position [91, 416]
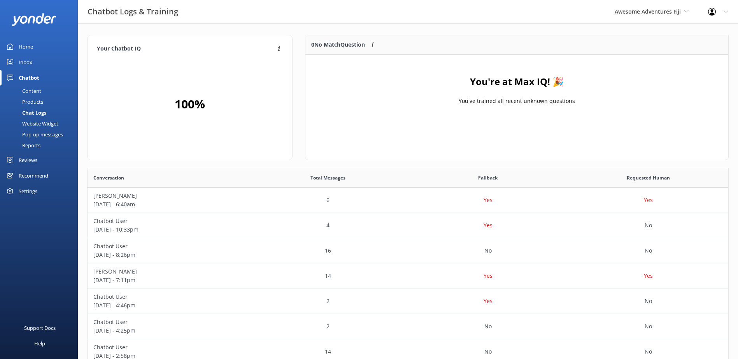
click at [39, 64] on link "Inbox" at bounding box center [39, 62] width 78 height 16
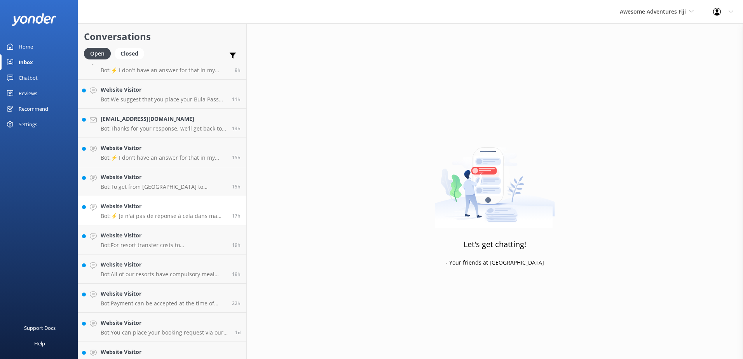
scroll to position [84, 0]
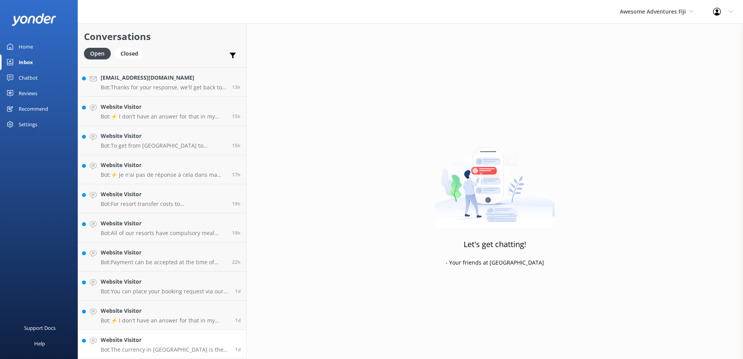
click at [163, 351] on p "Bot: The currency in Fiji is the Fijian dollar." at bounding box center [165, 349] width 129 height 7
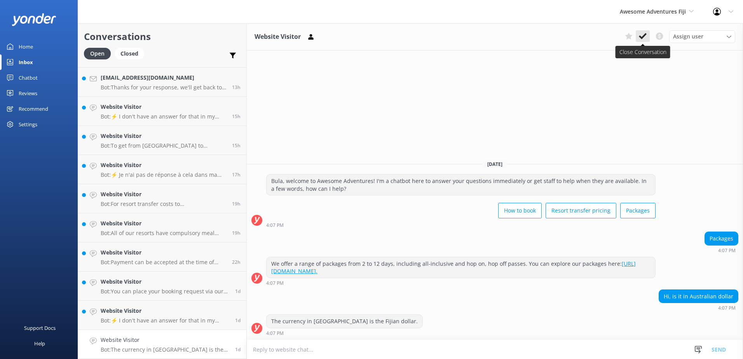
click at [645, 39] on icon at bounding box center [643, 36] width 8 height 8
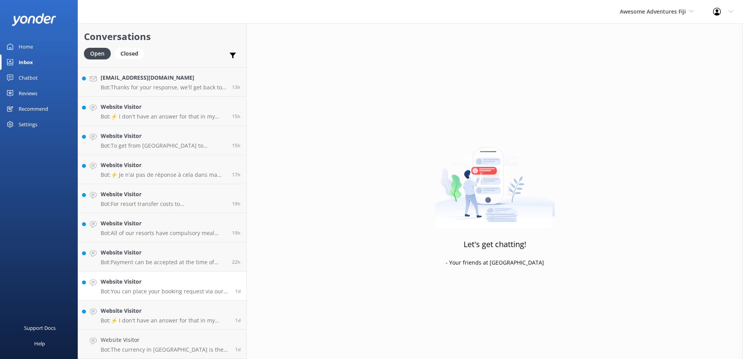
scroll to position [55, 0]
click at [179, 338] on h4 "Website Visitor" at bounding box center [165, 340] width 129 height 9
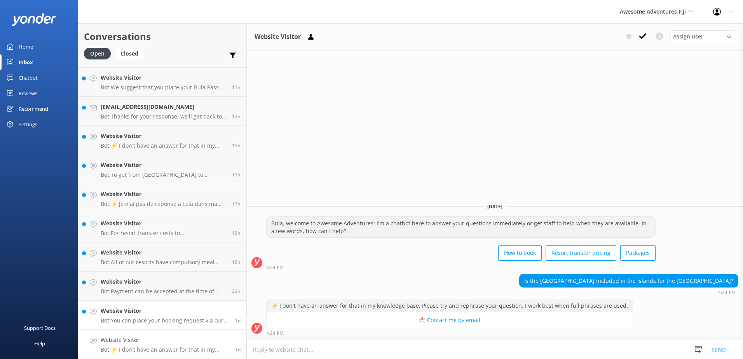
click at [147, 314] on h4 "Website Visitor" at bounding box center [165, 311] width 129 height 9
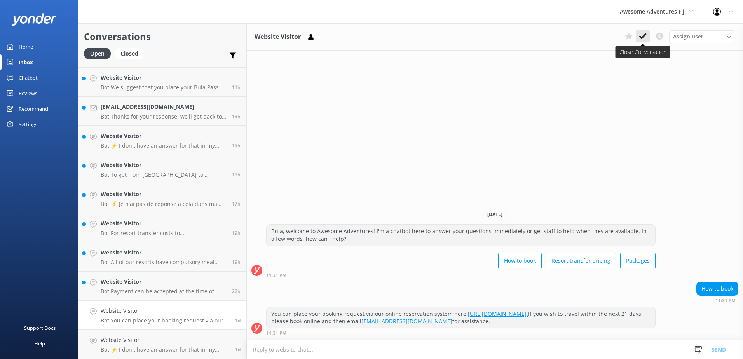
click at [649, 36] on button at bounding box center [643, 36] width 14 height 12
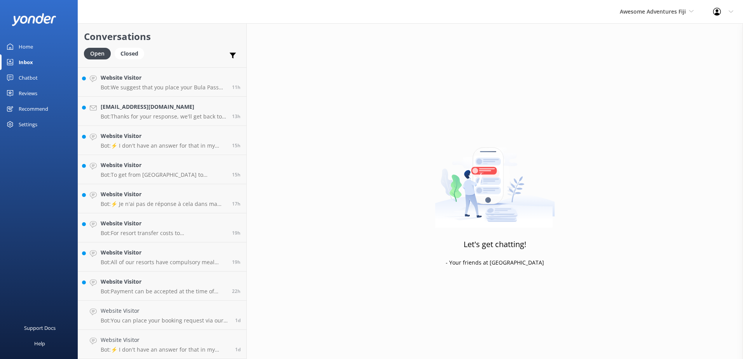
scroll to position [26, 0]
click at [178, 320] on p "Bot: Payment can be accepted at the time of booking, or you can choose to pay a…" at bounding box center [164, 320] width 126 height 7
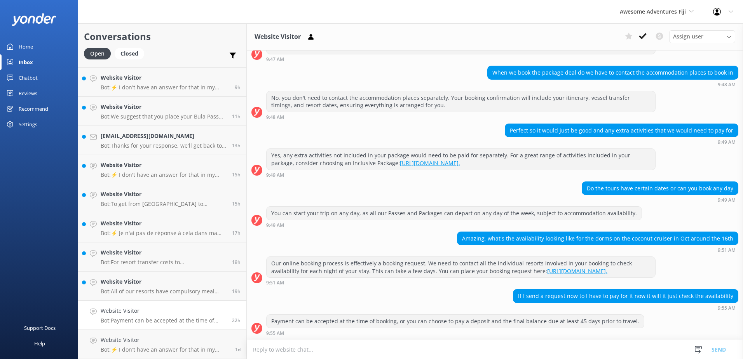
scroll to position [128, 0]
click at [648, 35] on button at bounding box center [643, 36] width 14 height 12
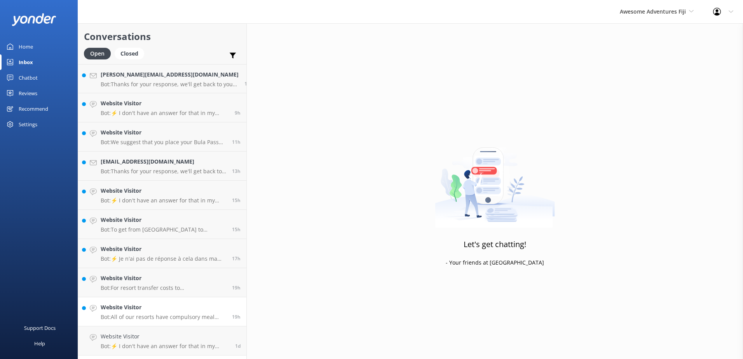
click at [190, 314] on p "Bot: All of our resorts have compulsory meal plans that are not included in the…" at bounding box center [164, 317] width 126 height 7
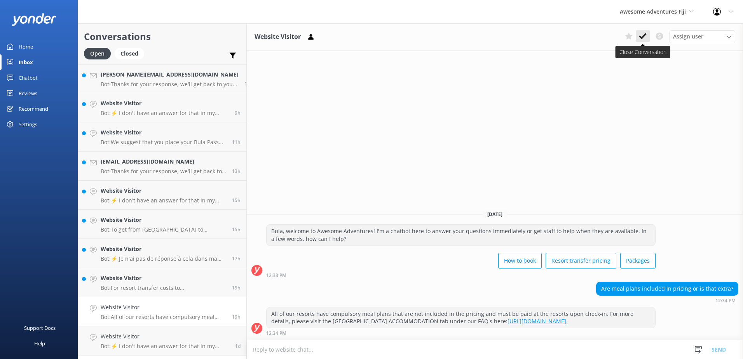
click at [647, 38] on button at bounding box center [643, 36] width 14 height 12
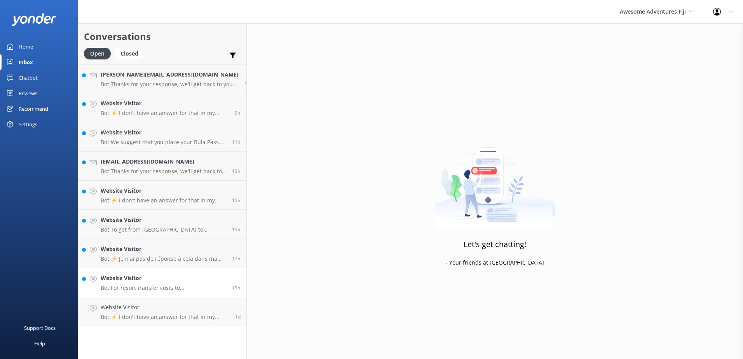
click at [178, 290] on p "Bot: For resort transfer costs to Beachcomber Island, you can visit https://boo…" at bounding box center [164, 288] width 126 height 7
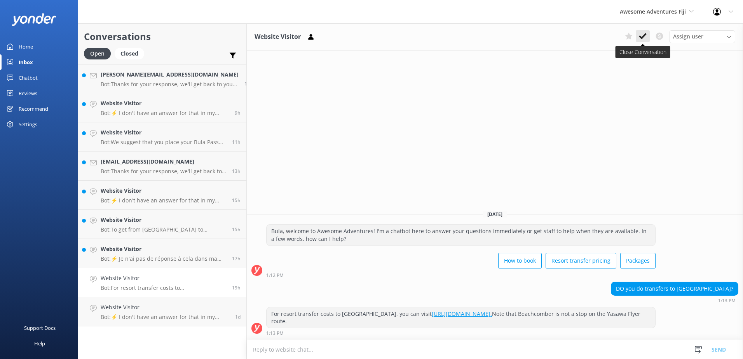
click at [645, 38] on icon at bounding box center [643, 36] width 8 height 8
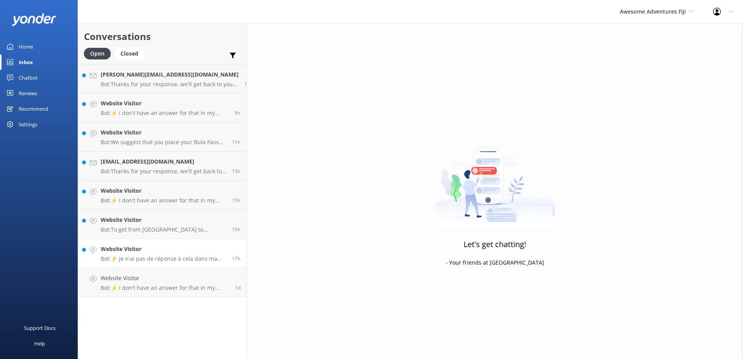
click at [170, 264] on link "Website Visitor Bot: ⚡ Je n'ai pas de réponse à cela dans ma base de connaissan…" at bounding box center [162, 253] width 168 height 29
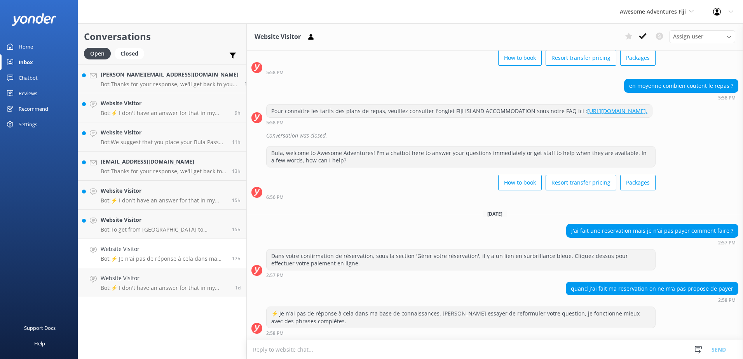
scroll to position [340, 0]
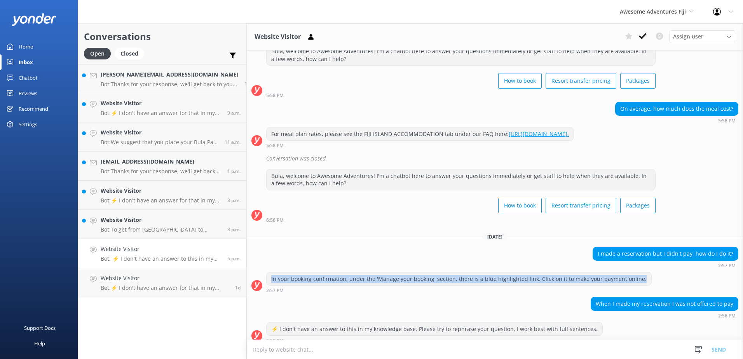
drag, startPoint x: 623, startPoint y: 272, endPoint x: 258, endPoint y: 270, distance: 365.1
click at [267, 273] on div "In your booking confirmation, under the 'Manage your booking' section, there is…" at bounding box center [459, 279] width 385 height 13
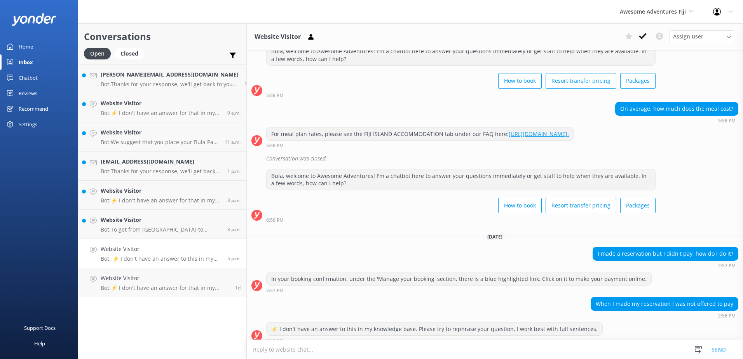
click at [382, 247] on div "I made a reservation but I didn't pay, how do I do it? 2:57 PM" at bounding box center [495, 257] width 496 height 21
click at [693, 234] on div "Thursday, 4th September Bula, welcome to Awesome Adventures! I'm a chatbot here…" at bounding box center [495, 28] width 496 height 637
click at [454, 352] on textarea at bounding box center [495, 349] width 496 height 19
paste textarea "Please contact & liaise directly with our Awesome Adventures Fiji Reservations …"
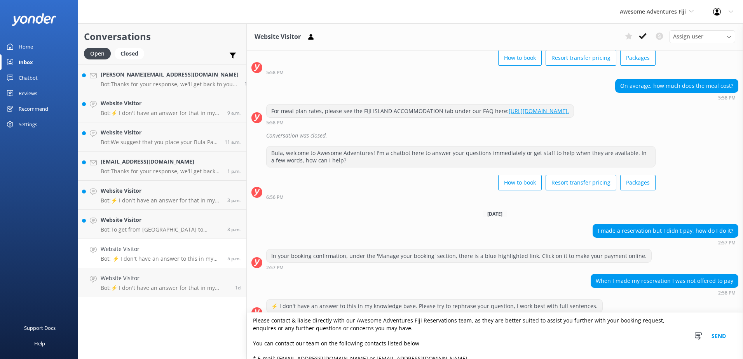
scroll to position [0, 0]
type textarea "Please contact & liaise directly with our Awesome Adventures Fiji Reservations …"
click at [718, 336] on button "Send" at bounding box center [718, 336] width 29 height 46
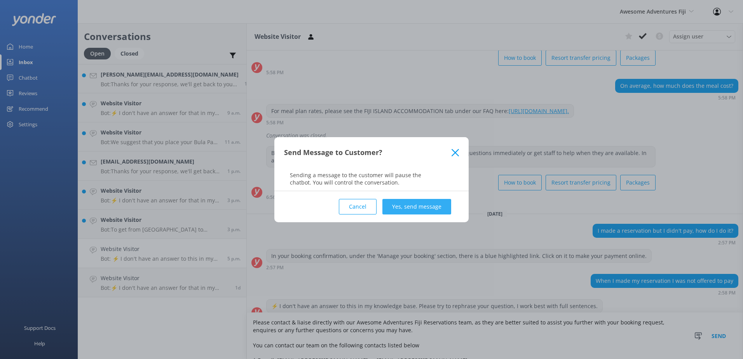
click at [432, 205] on button "Yes, send message" at bounding box center [417, 207] width 69 height 16
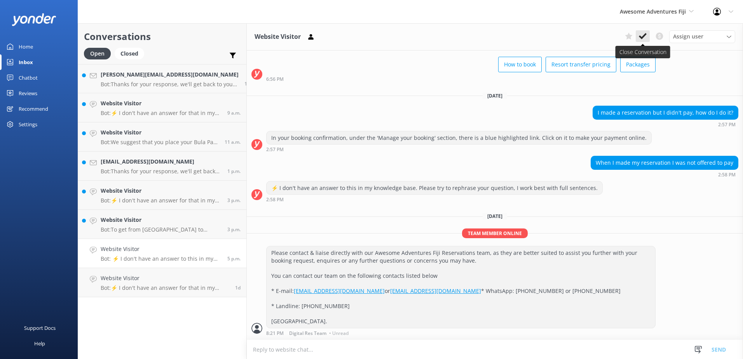
scroll to position [489, 0]
click at [642, 33] on icon at bounding box center [643, 36] width 8 height 8
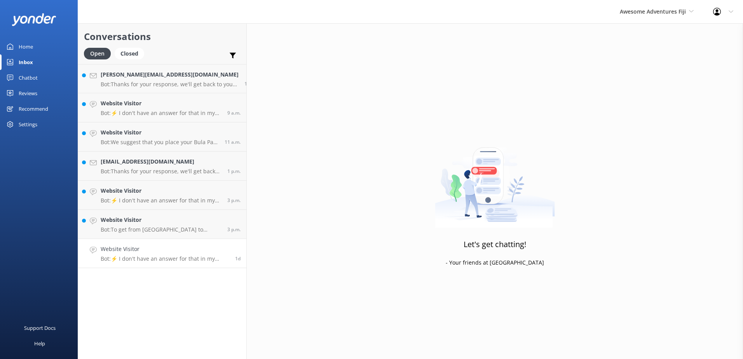
click at [156, 245] on h4 "Website Visitor" at bounding box center [165, 249] width 129 height 9
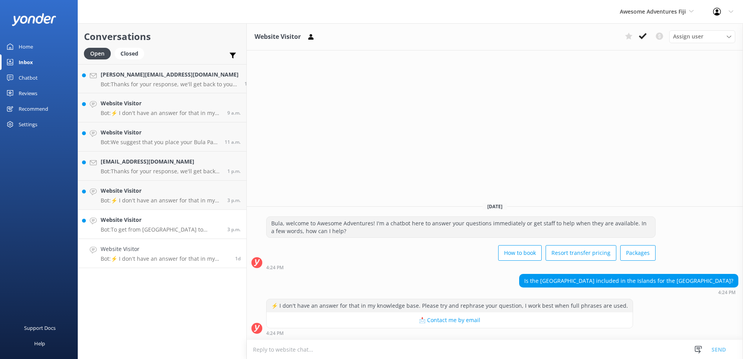
click at [163, 227] on p "Bot: To get from Nanuya Island Resort to Port Denarau, you will need to liaise …" at bounding box center [161, 229] width 121 height 7
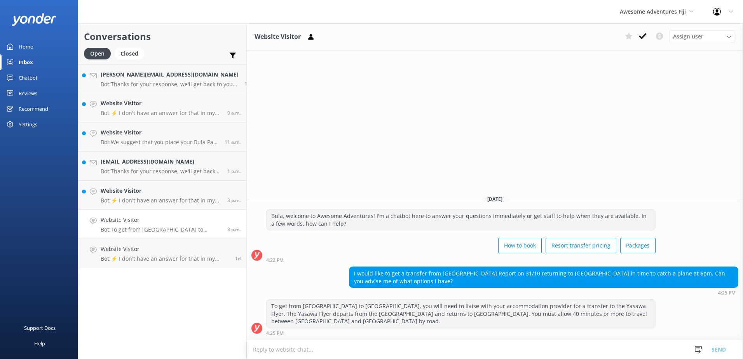
click at [504, 350] on textarea at bounding box center [495, 349] width 496 height 19
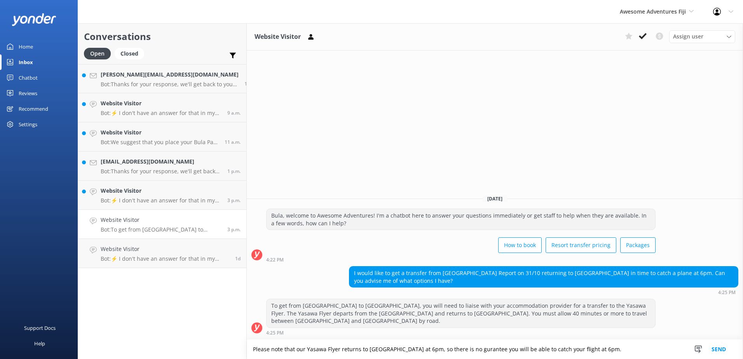
drag, startPoint x: 614, startPoint y: 348, endPoint x: 180, endPoint y: 323, distance: 435.0
click at [180, 323] on div "Conversations Open Closed Important Converted Assigned to me Unassigned anna.br…" at bounding box center [411, 191] width 666 height 336
paste textarea "The Yasawa Flyer returns to Port Denarau at approximately 6:00 PM, so we cannot…"
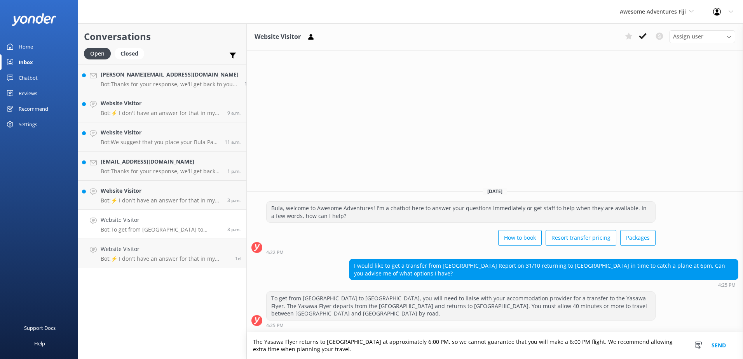
drag, startPoint x: 316, startPoint y: 351, endPoint x: 564, endPoint y: 327, distance: 248.9
click at [564, 327] on div "Website Visitor Assign user Sonya Alyssa Digital Res Team Ana Raqitawa Lavenia …" at bounding box center [495, 191] width 496 height 336
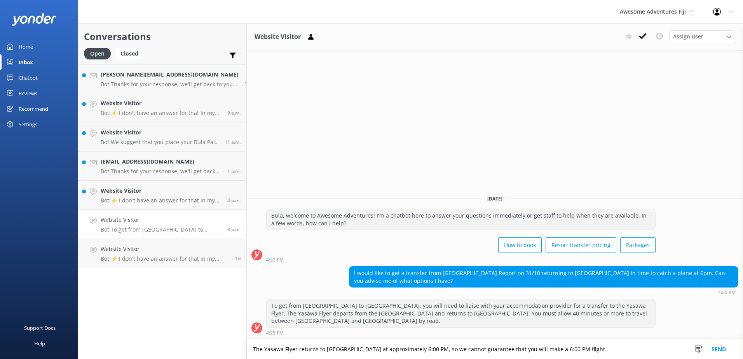
click at [411, 349] on textarea "The Yasawa Flyer returns to Port Denarau at approximately 6:00 PM, so we cannot…" at bounding box center [495, 349] width 496 height 19
click at [655, 347] on textarea "The Yasawa Flyer returns to Port Denarau at approximately 6:00 PM from Nanuya I…" at bounding box center [495, 349] width 496 height 19
type textarea "The Yasawa Flyer returns to Port Denarau at approximately 6:00 PM from Nanuya I…"
click at [723, 346] on button "Send" at bounding box center [718, 349] width 29 height 19
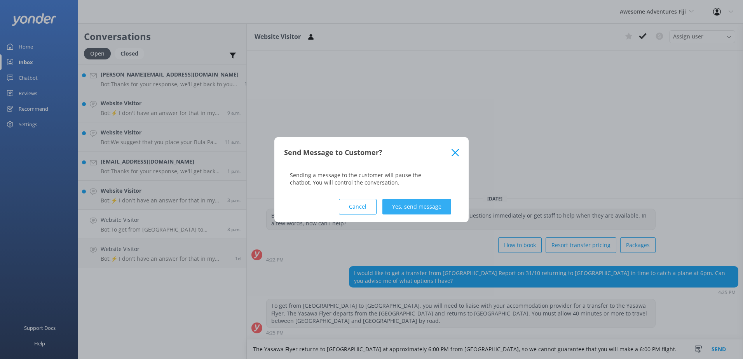
click at [421, 203] on button "Yes, send message" at bounding box center [417, 207] width 69 height 16
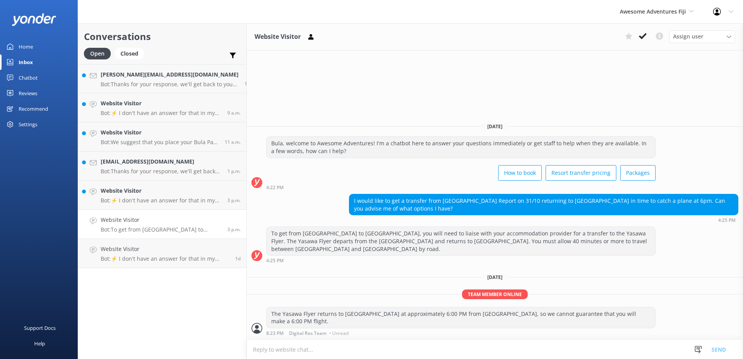
click at [643, 35] on icon at bounding box center [643, 36] width 8 height 8
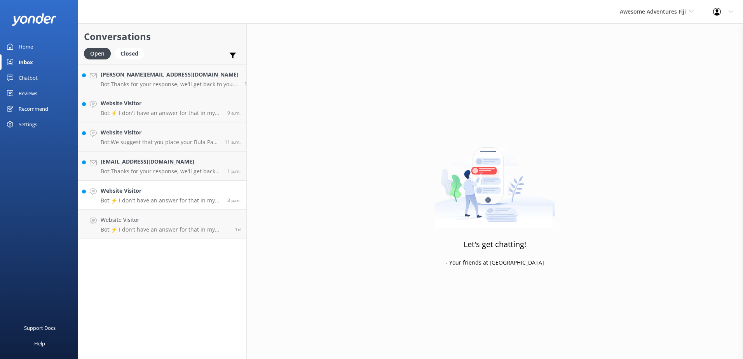
click at [178, 206] on link "Website Visitor Bot: ⚡ I don't have an answer for that in my knowledge base. Pl…" at bounding box center [162, 195] width 168 height 29
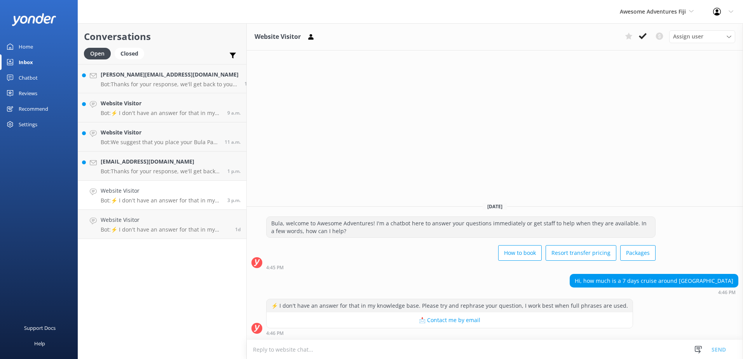
click at [602, 353] on textarea at bounding box center [495, 349] width 496 height 19
click at [36, 71] on div "Chatbot" at bounding box center [28, 78] width 19 height 16
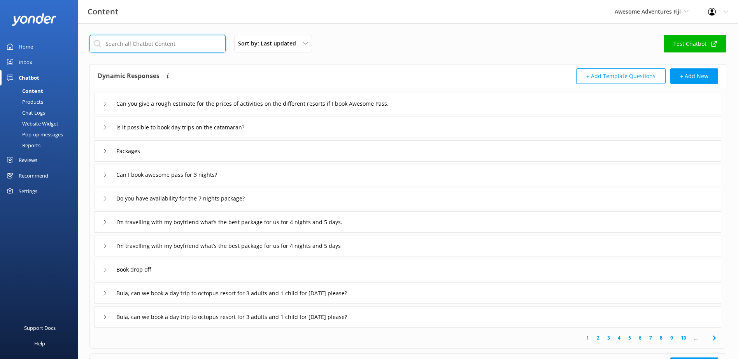
drag, startPoint x: 153, startPoint y: 43, endPoint x: 157, endPoint y: 43, distance: 3.9
click at [153, 43] on input "text" at bounding box center [157, 43] width 136 height 17
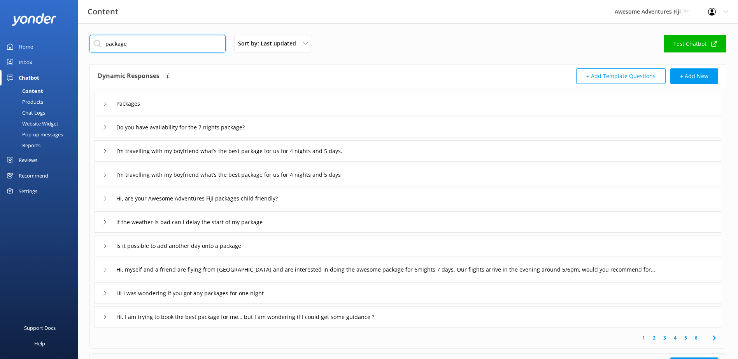
type input "package"
click at [161, 103] on div "Packages" at bounding box center [407, 103] width 626 height 21
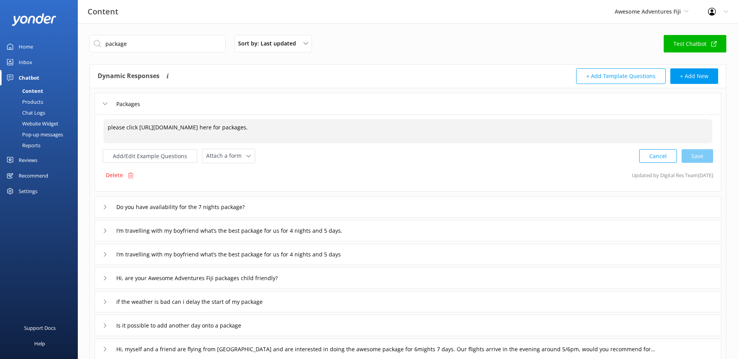
drag, startPoint x: 348, startPoint y: 124, endPoint x: -2, endPoint y: 129, distance: 349.6
click at [0, 129] on html "Content Awesome Adventures Fiji South Sea Sailing South Sea Cruises Malamala Be…" at bounding box center [369, 255] width 738 height 510
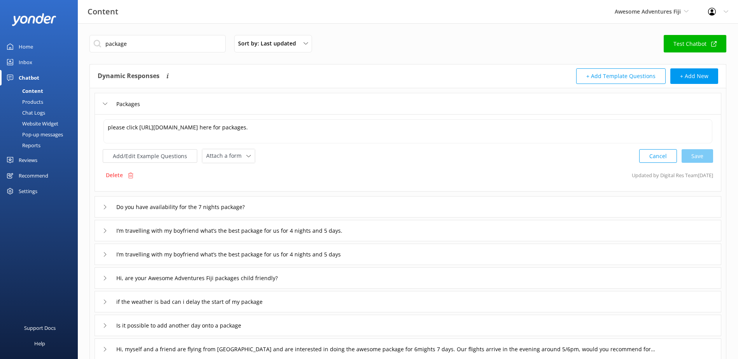
click at [32, 56] on div "Inbox" at bounding box center [26, 62] width 14 height 16
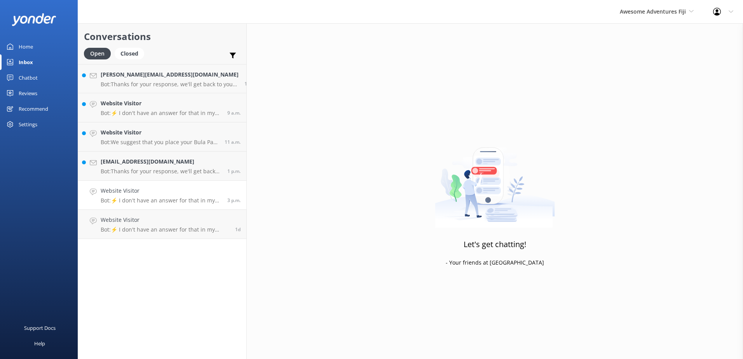
click at [156, 211] on link "Website Visitor Bot: ⚡ I don't have an answer for that in my knowledge base. Pl…" at bounding box center [162, 224] width 168 height 29
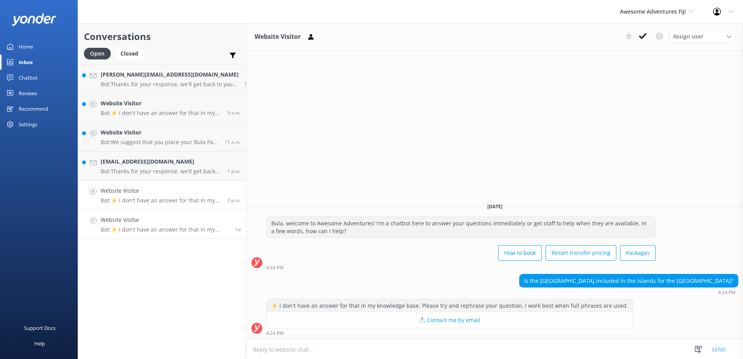
click at [154, 200] on p "Bot: ⚡ I don't have an answer for that in my knowledge base. Please try and rep…" at bounding box center [161, 200] width 121 height 7
click at [330, 344] on textarea at bounding box center [495, 349] width 496 height 19
paste textarea "please click https://www.awesomefiji.com/packages/ here for packages."
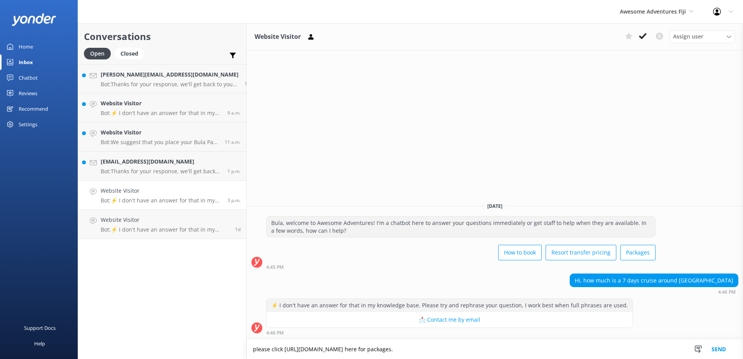
type textarea "please click https://www.awesomefiji.com/packages/ here for packages."
click at [725, 352] on button "Send" at bounding box center [718, 349] width 29 height 19
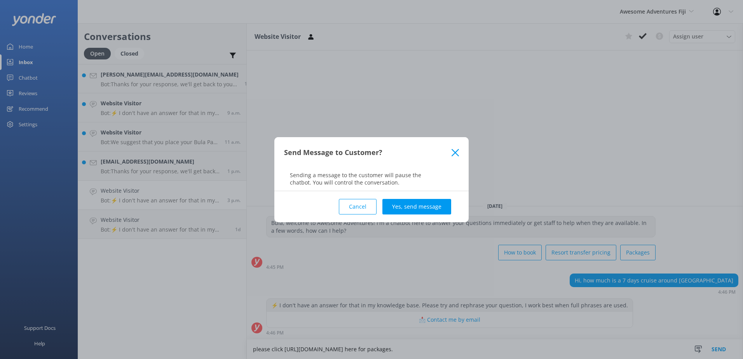
click at [413, 210] on button "Yes, send message" at bounding box center [417, 207] width 69 height 16
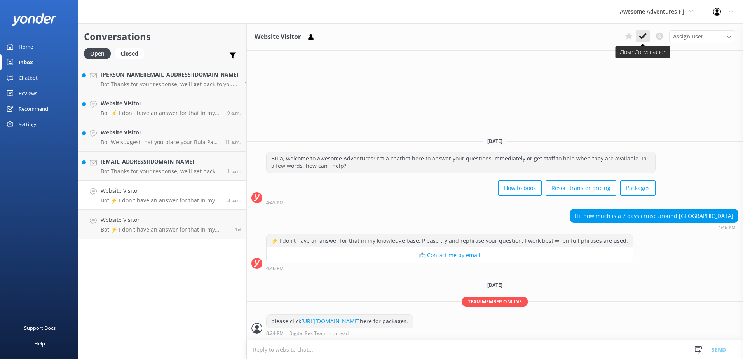
click at [647, 36] on button at bounding box center [643, 36] width 14 height 12
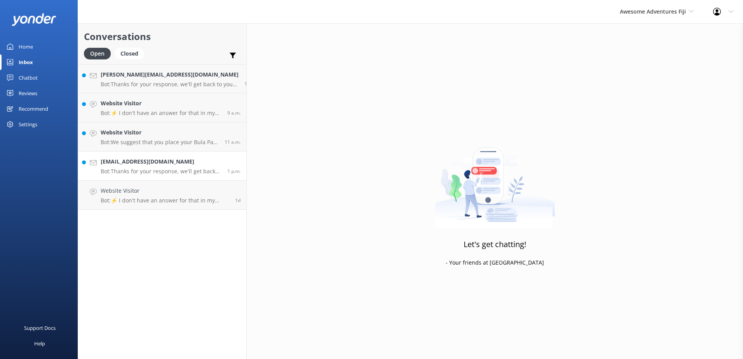
click at [163, 171] on p "Bot: Thanks for your response, we'll get back to you as soon as we can during o…" at bounding box center [161, 171] width 121 height 7
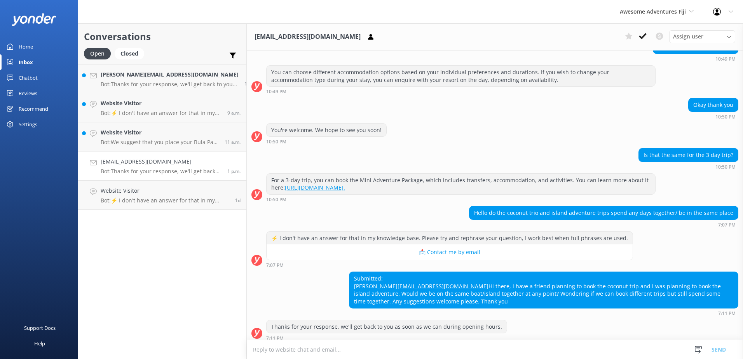
scroll to position [217, 0]
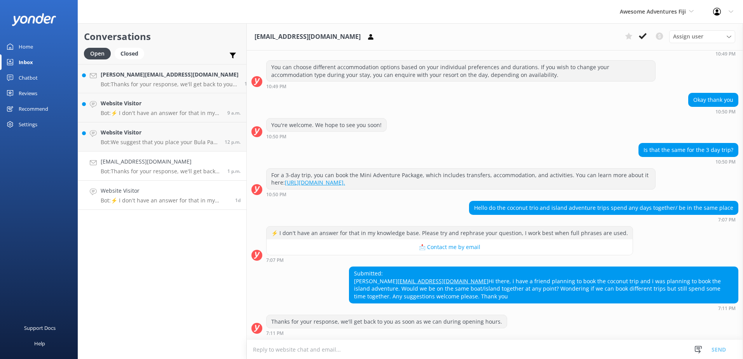
drag, startPoint x: 147, startPoint y: 189, endPoint x: 143, endPoint y: 191, distance: 4.7
click at [148, 189] on h4 "Website Visitor" at bounding box center [165, 191] width 129 height 9
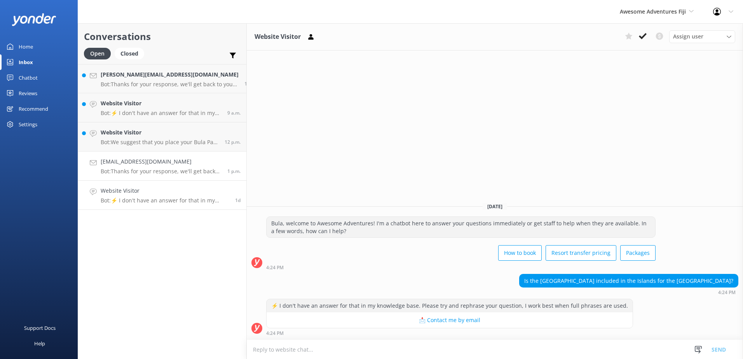
click at [159, 169] on p "Bot: Thanks for your response, we'll get back to you as soon as we can during o…" at bounding box center [161, 171] width 121 height 7
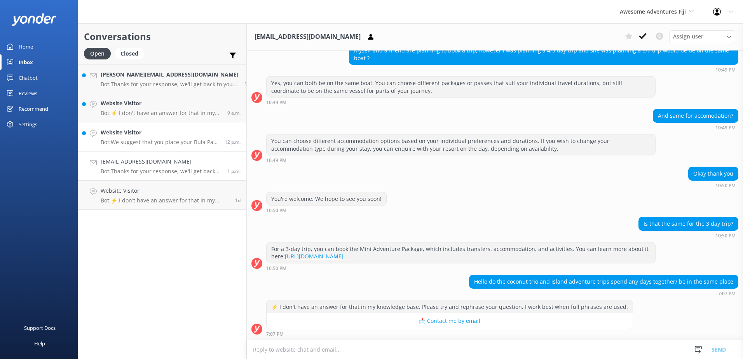
scroll to position [217, 0]
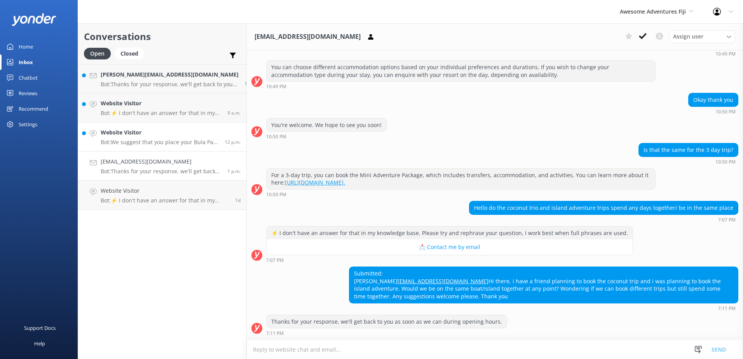
click at [163, 142] on p "Bot: We suggest that you place your Bula Pass booking request via our online re…" at bounding box center [160, 142] width 118 height 7
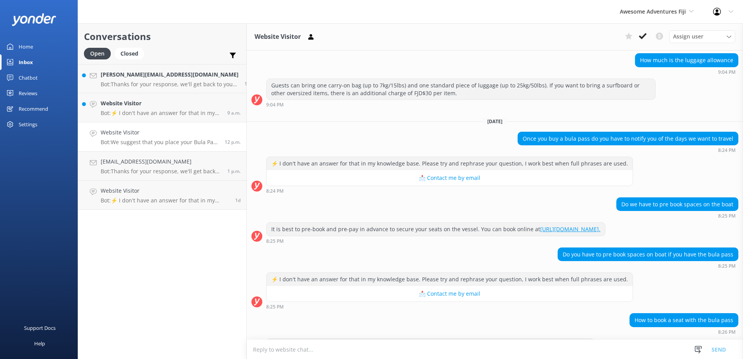
scroll to position [272, 0]
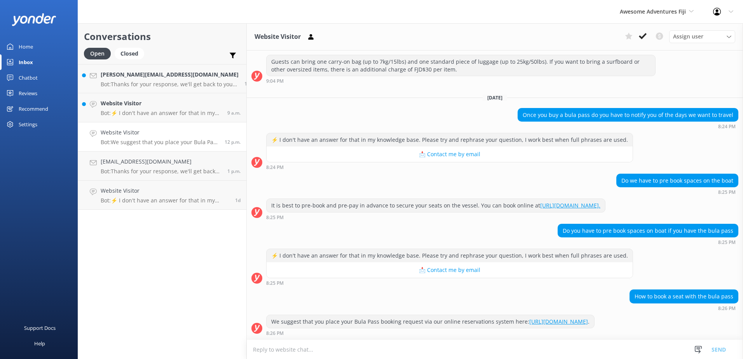
click at [542, 318] on div "We suggest that you place your Bula Pass booking request via our online reserva…" at bounding box center [431, 321] width 328 height 13
click at [544, 318] on link "https://www.awesomefiji.com/booking/default.aspx?Adventure=108" at bounding box center [559, 321] width 59 height 7
click at [671, 354] on textarea at bounding box center [495, 349] width 496 height 19
paste textarea "Please contact & liaise directly with our Awesome Adventures Fiji Reservations …"
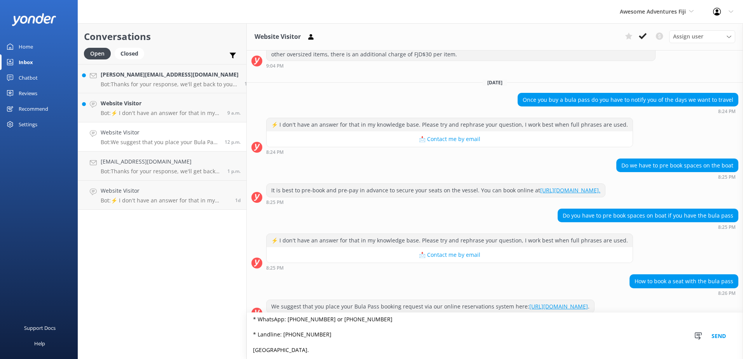
scroll to position [57, 0]
type textarea "Please contact & liaise directly with our Awesome Adventures Fiji Reservations …"
click at [725, 332] on button "Send" at bounding box center [718, 336] width 29 height 46
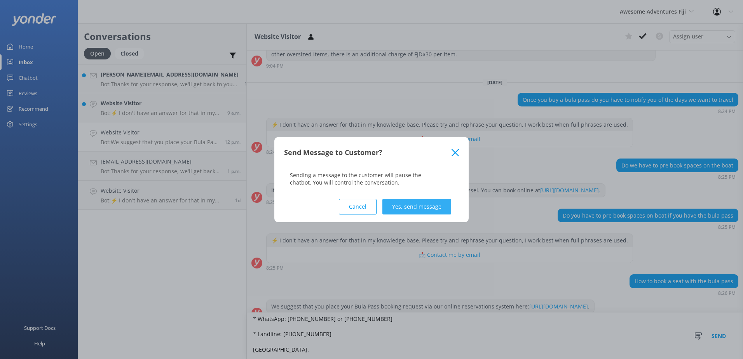
click at [432, 206] on button "Yes, send message" at bounding box center [417, 207] width 69 height 16
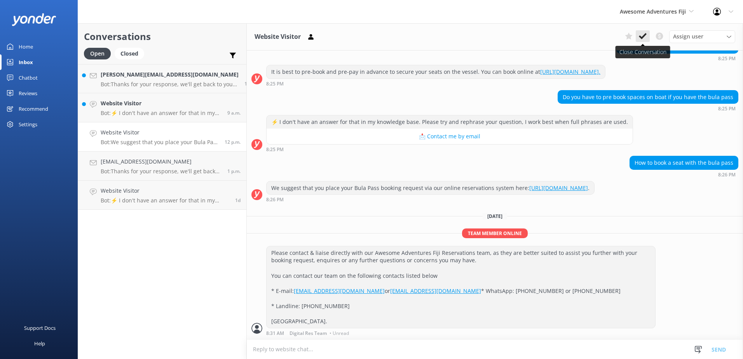
scroll to position [421, 0]
click at [641, 40] on icon at bounding box center [643, 36] width 8 height 8
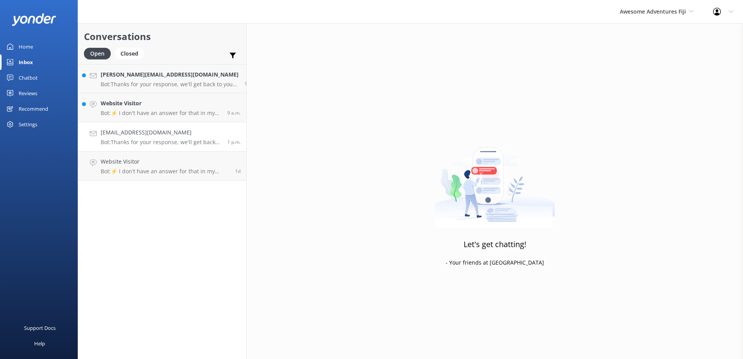
click at [172, 136] on h4 "Joanned996@gmail.com" at bounding box center [161, 132] width 121 height 9
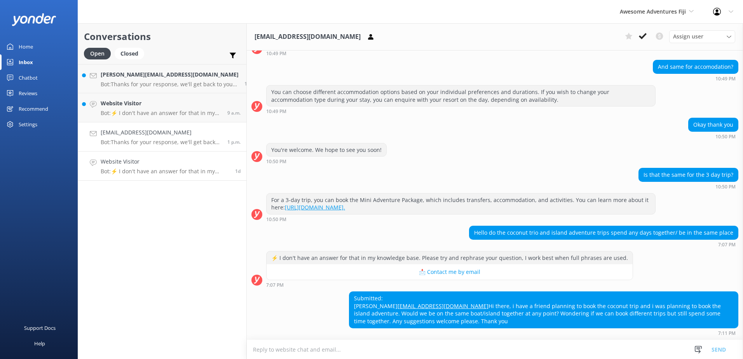
scroll to position [217, 0]
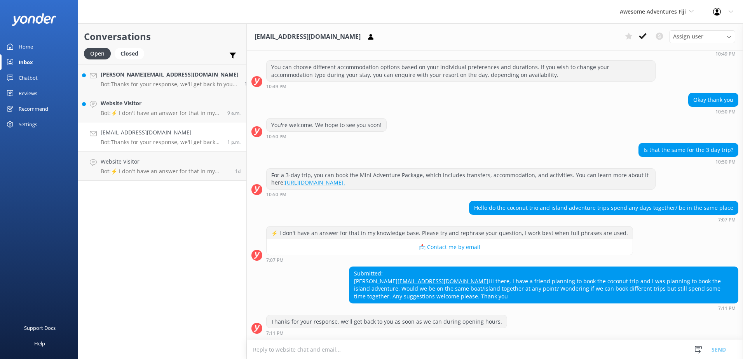
click at [163, 137] on div "Joanned996@gmail.com Bot: Thanks for your response, we'll get back to you as so…" at bounding box center [161, 136] width 121 height 17
click at [163, 156] on link "Website Visitor Bot: ⚡ I don't have an answer for that in my knowledge base. Pl…" at bounding box center [162, 166] width 168 height 29
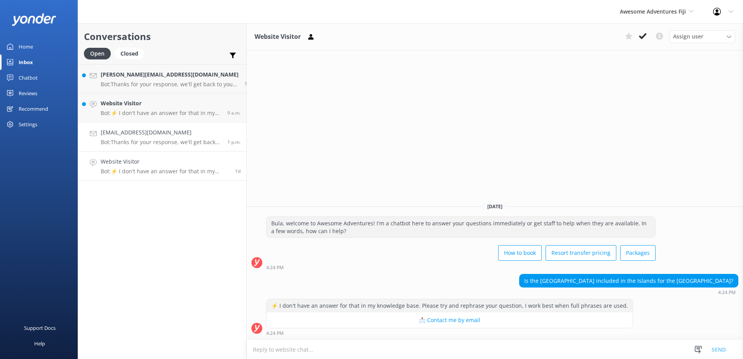
click at [163, 143] on p "Bot: Thanks for your response, we'll get back to you as soon as we can during o…" at bounding box center [161, 142] width 121 height 7
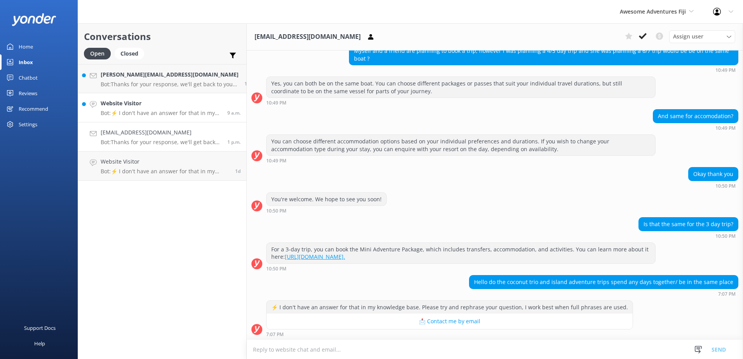
scroll to position [217, 0]
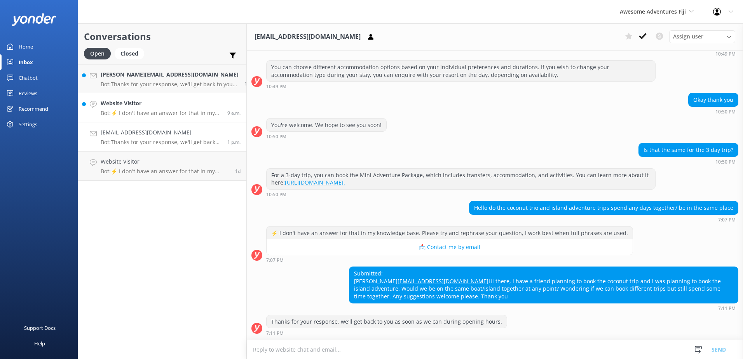
click at [165, 117] on link "Website Visitor Bot: ⚡ I don't have an answer for that in my knowledge base. Pl…" at bounding box center [162, 107] width 168 height 29
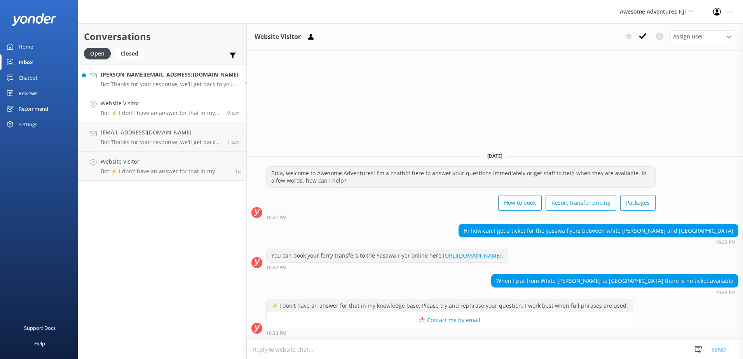
click at [143, 82] on p "Bot: Thanks for your response, we'll get back to you as soon as we can during o…" at bounding box center [170, 84] width 138 height 7
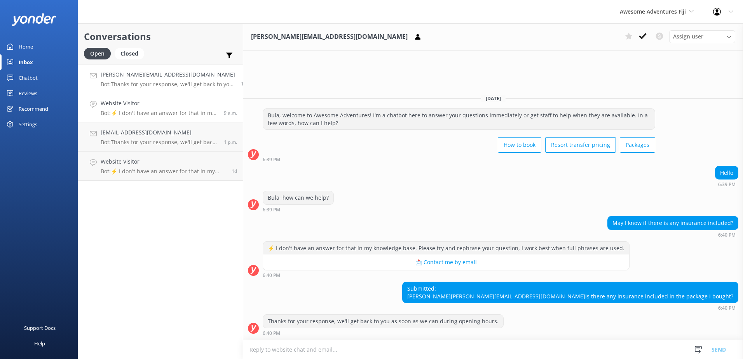
click at [176, 110] on p "Bot: ⚡ I don't have an answer for that in my knowledge base. Please try and rep…" at bounding box center [159, 113] width 117 height 7
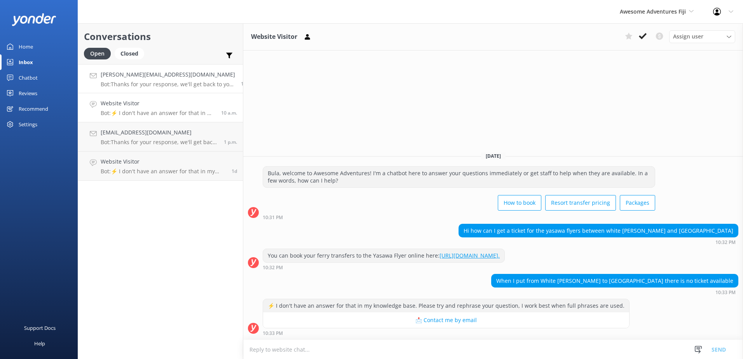
click at [157, 84] on p "Bot: Thanks for your response, we'll get back to you as soon as we can during o…" at bounding box center [168, 84] width 135 height 7
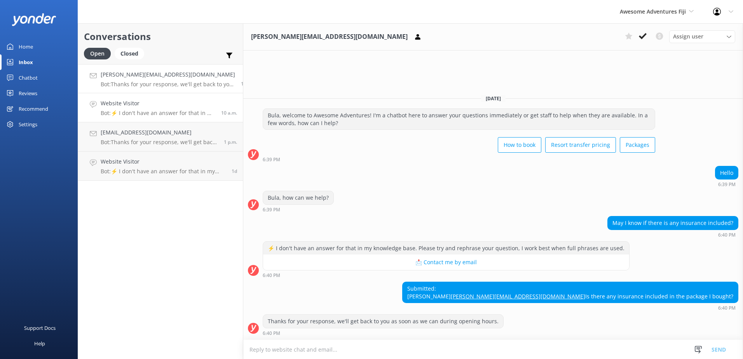
click at [141, 113] on p "Bot: ⚡ I don't have an answer for that in my knowledge base. Please try and rep…" at bounding box center [158, 113] width 115 height 7
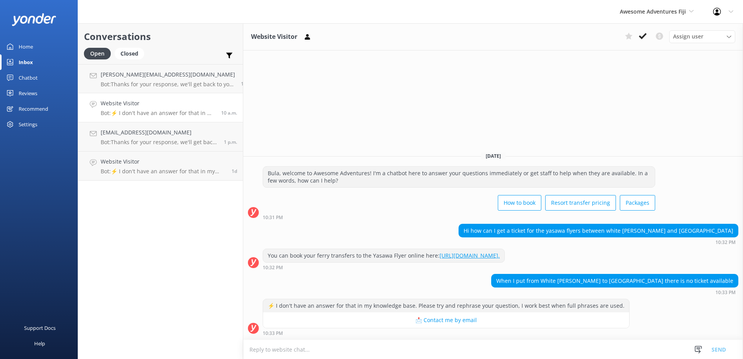
click at [373, 344] on textarea at bounding box center [493, 349] width 500 height 19
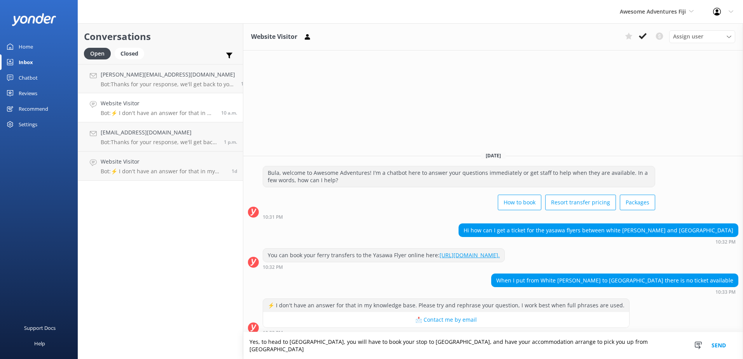
drag, startPoint x: 683, startPoint y: 347, endPoint x: 160, endPoint y: 339, distance: 523.0
click at [160, 339] on div "Conversations Open Closed Important Converted Assigned to me Unassigned anna.br…" at bounding box center [411, 191] width 666 height 336
paste textarea "reach Gold Coast Resort, you’ll need to book a stop at Nanuya Island Resort and…"
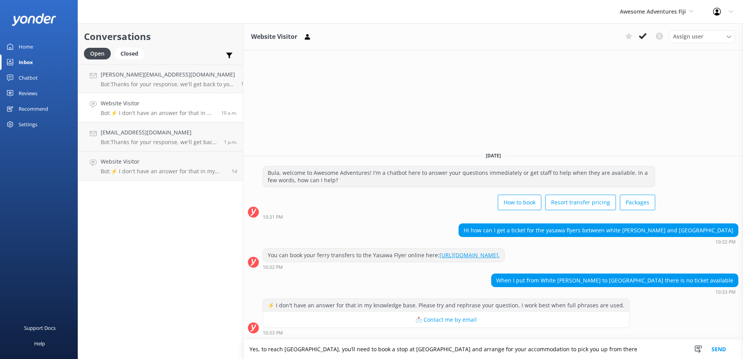
type textarea "Yes, to reach Gold Coast Resort, you’ll need to book a stop at Nanuya Island Re…"
click at [716, 348] on button "Send" at bounding box center [718, 349] width 29 height 19
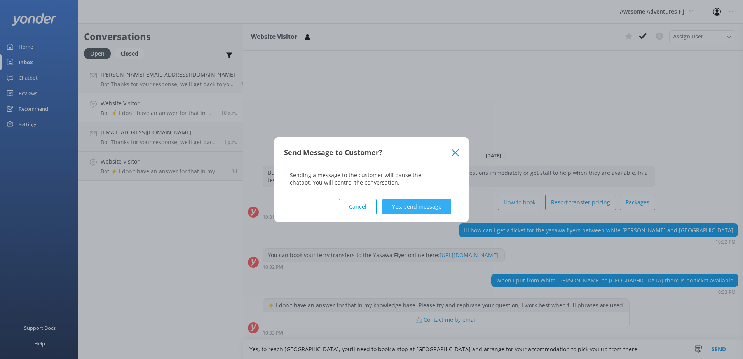
click at [441, 211] on button "Yes, send message" at bounding box center [417, 207] width 69 height 16
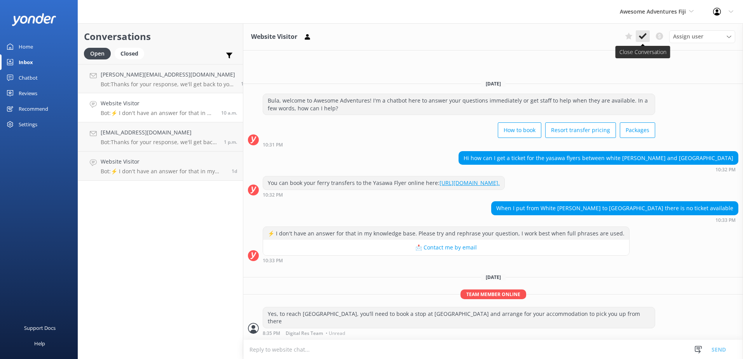
click at [637, 38] on button at bounding box center [643, 36] width 14 height 12
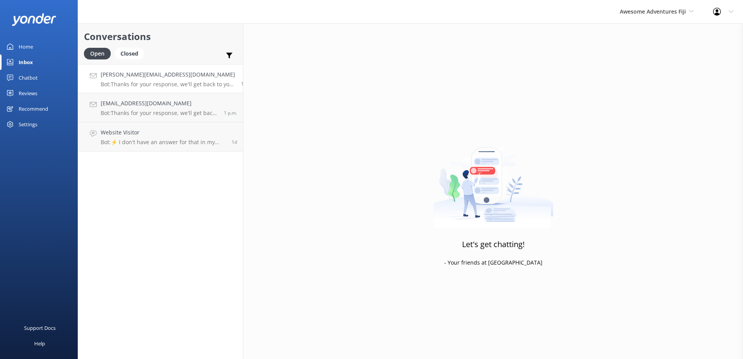
click at [140, 70] on h4 "anna.brunellini@gmail.com" at bounding box center [168, 74] width 135 height 9
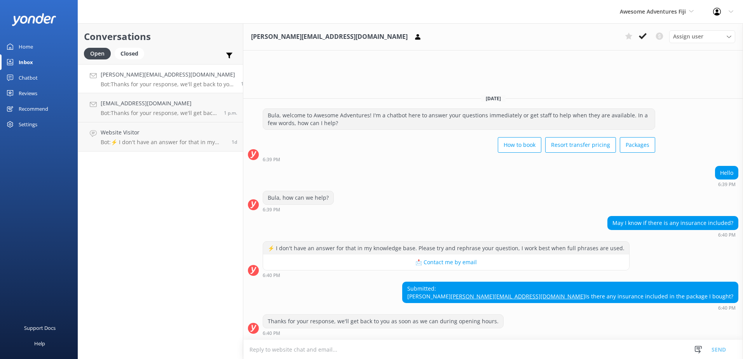
click at [445, 348] on textarea at bounding box center [493, 349] width 500 height 19
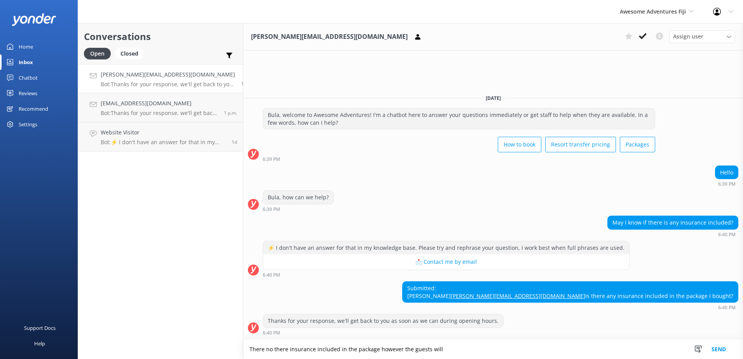
drag, startPoint x: 446, startPoint y: 348, endPoint x: 124, endPoint y: 337, distance: 321.7
click at [124, 337] on div "Conversations Open Closed Important Converted Assigned to me Unassigned anna.br…" at bounding box center [411, 191] width 666 height 336
click at [454, 354] on textarea "There no there insurance included in the package however the guests will" at bounding box center [493, 349] width 500 height 19
click at [453, 350] on textarea "There no there insurance included in the package however the guests will" at bounding box center [493, 349] width 500 height 19
drag, startPoint x: 450, startPoint y: 350, endPoint x: 367, endPoint y: 349, distance: 83.6
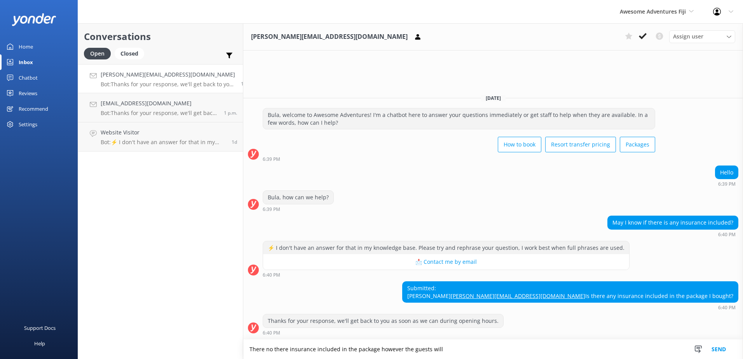
click at [367, 349] on textarea "There no there insurance included in the package however the guests will" at bounding box center [493, 349] width 500 height 19
drag, startPoint x: 275, startPoint y: 352, endPoint x: 266, endPoint y: 352, distance: 9.3
click at [266, 352] on textarea "There no there insurance included in the package." at bounding box center [493, 349] width 500 height 19
drag, startPoint x: 278, startPoint y: 352, endPoint x: 257, endPoint y: 345, distance: 21.4
click at [255, 353] on textarea "There no there insurance included in the package." at bounding box center [493, 349] width 500 height 19
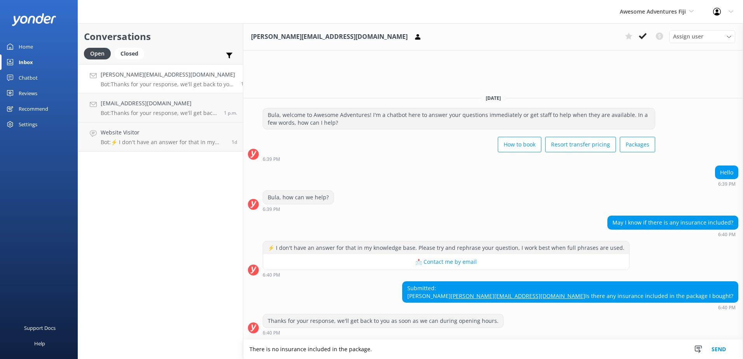
click at [382, 351] on textarea "There is no insurance included in the package." at bounding box center [493, 349] width 500 height 19
type textarea "There is no insurance included in the package."
click at [715, 347] on button "Send" at bounding box center [718, 349] width 29 height 19
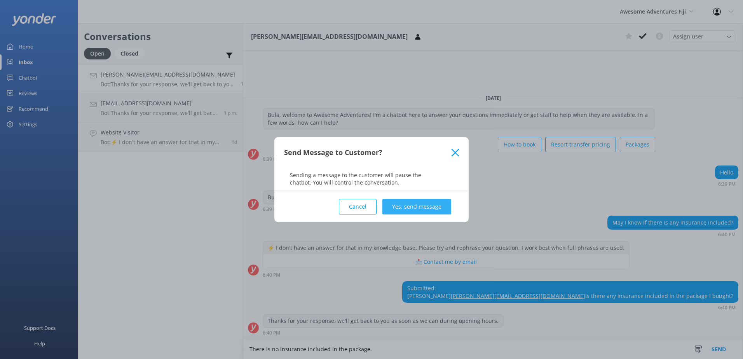
click at [439, 209] on button "Yes, send message" at bounding box center [417, 207] width 69 height 16
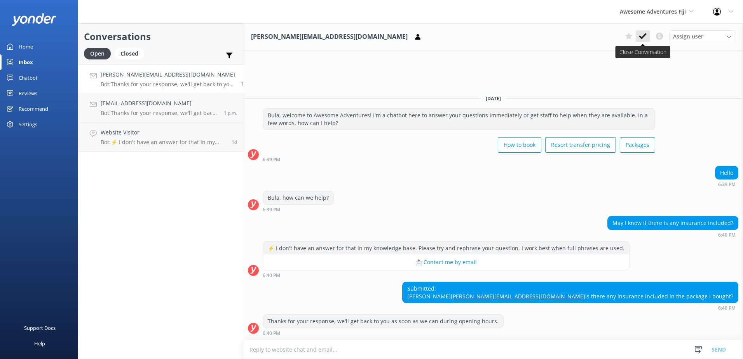
click at [645, 35] on use at bounding box center [643, 36] width 8 height 6
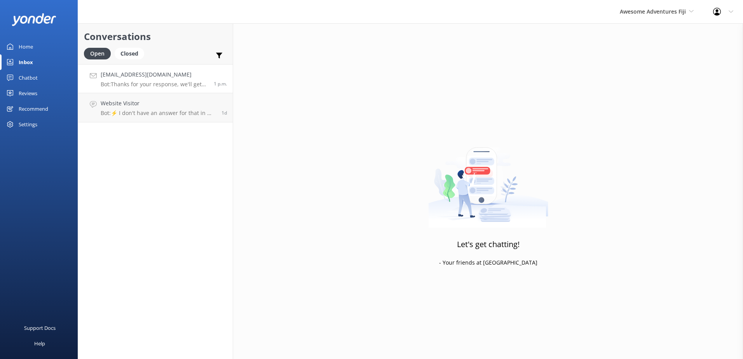
click at [185, 82] on p "Bot: Thanks for your response, we'll get back to you as soon as we can during o…" at bounding box center [154, 84] width 107 height 7
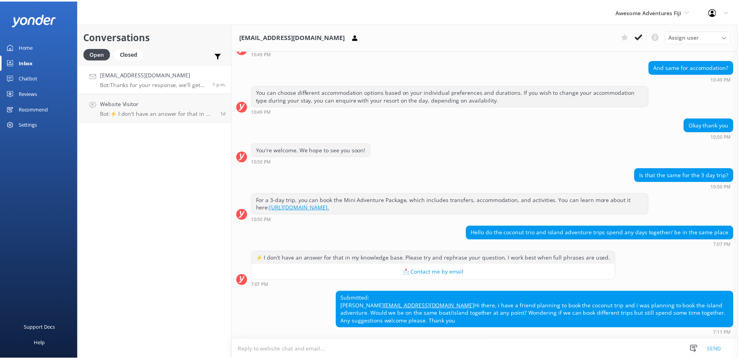
scroll to position [217, 0]
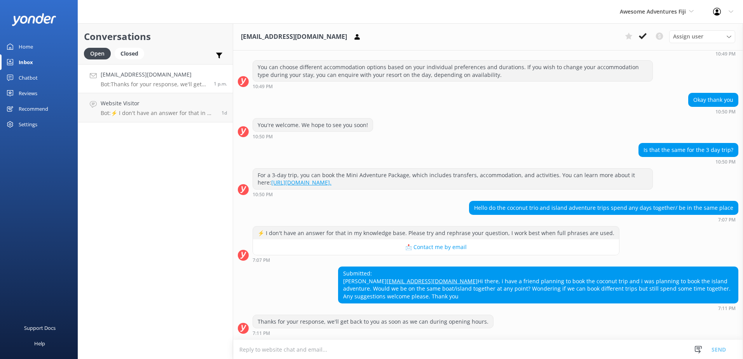
click at [629, 18] on div "Awesome Adventures Fiji South Sea Sailing South Sea Cruises Malamala Beach Club…" at bounding box center [656, 11] width 93 height 23
click at [634, 104] on link "Blue Lagoon Cruises" at bounding box center [649, 107] width 78 height 19
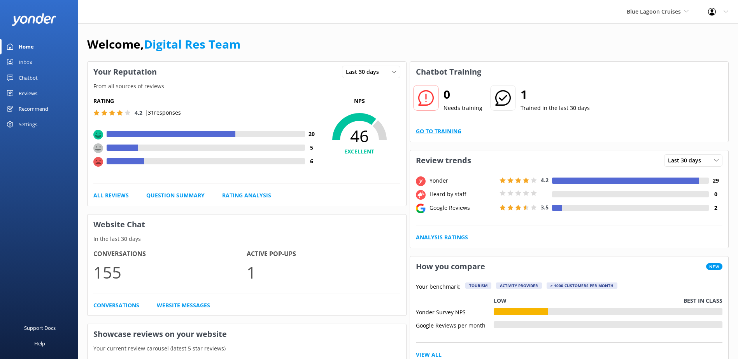
click at [419, 128] on link "Go to Training" at bounding box center [438, 131] width 45 height 9
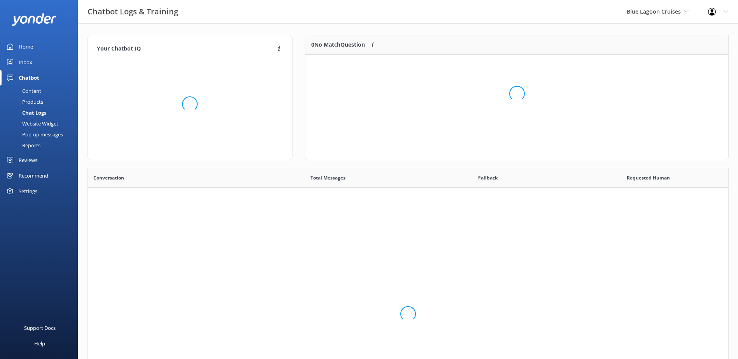
scroll to position [267, 635]
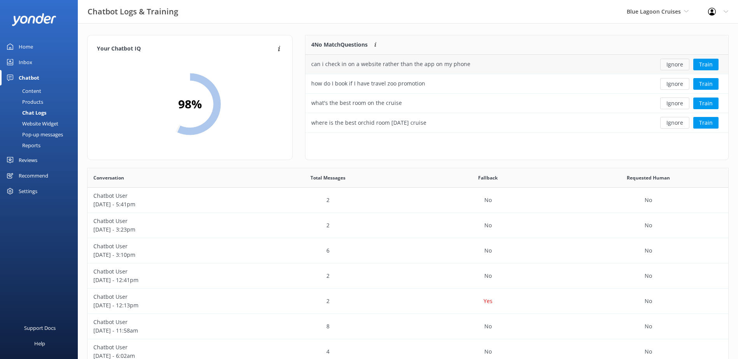
click at [673, 68] on button "Ignore" at bounding box center [674, 65] width 29 height 12
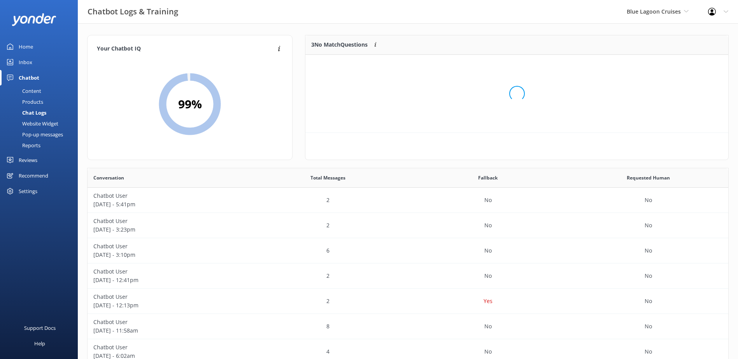
click at [673, 68] on div "Loading.." at bounding box center [516, 93] width 407 height 359
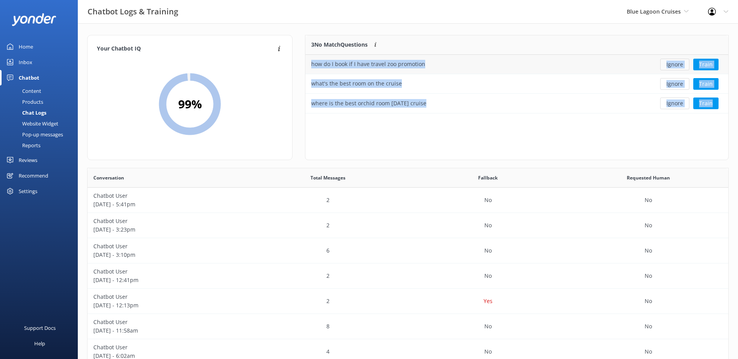
scroll to position [72, 416]
click at [673, 67] on button "Ignore" at bounding box center [674, 65] width 29 height 12
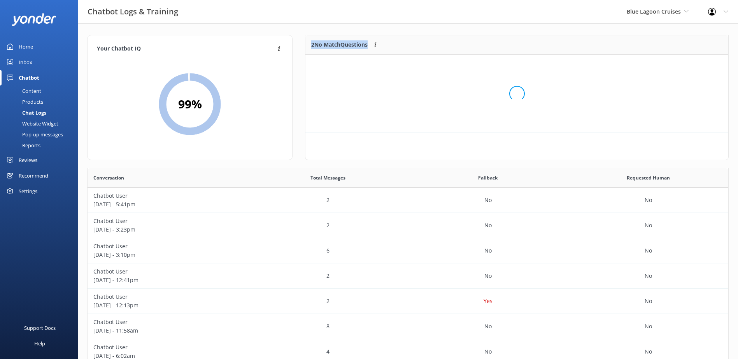
click at [673, 66] on div "Loading.." at bounding box center [516, 93] width 407 height 359
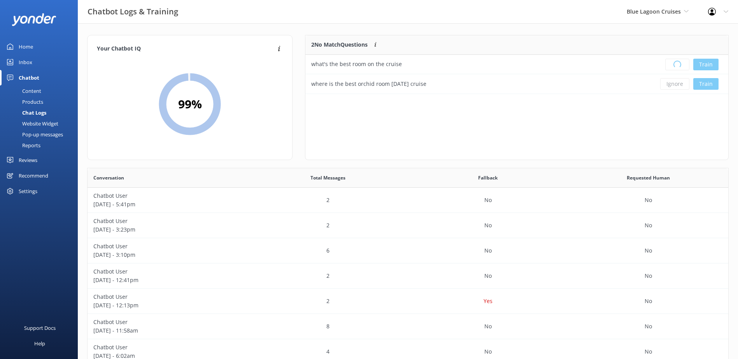
click at [673, 66] on div "Loading.. Train" at bounding box center [685, 65] width 74 height 12
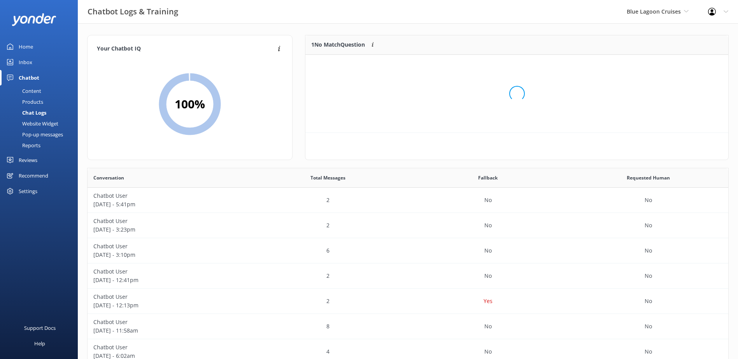
scroll to position [33, 416]
click at [673, 66] on button "Ignore" at bounding box center [674, 65] width 29 height 12
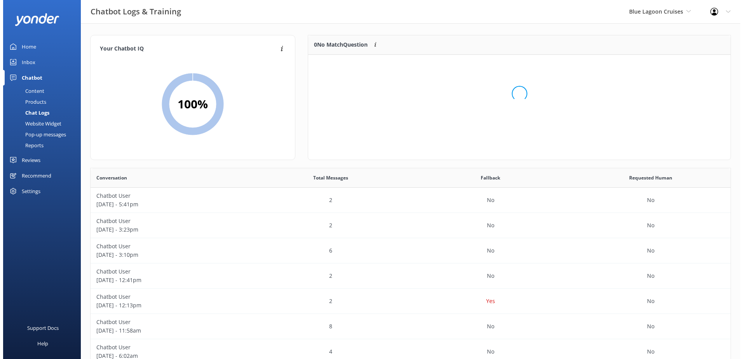
scroll to position [91, 416]
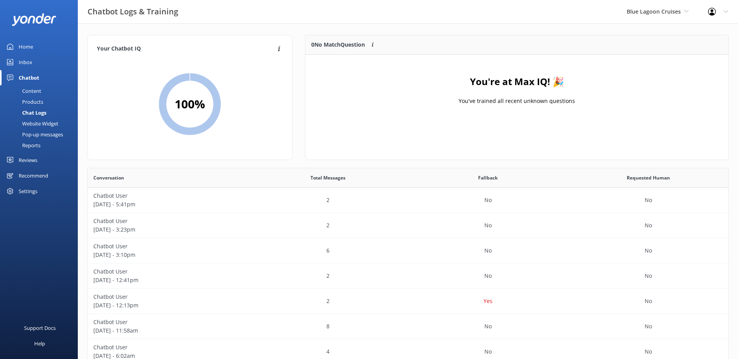
click at [30, 61] on div "Inbox" at bounding box center [26, 62] width 14 height 16
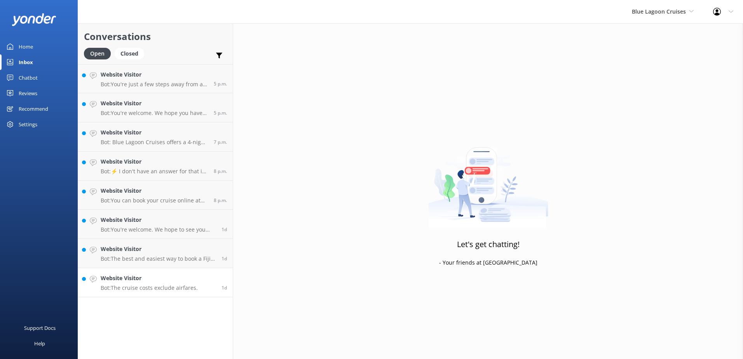
click at [168, 287] on p "Bot: The cruise costs exclude airfares." at bounding box center [149, 288] width 97 height 7
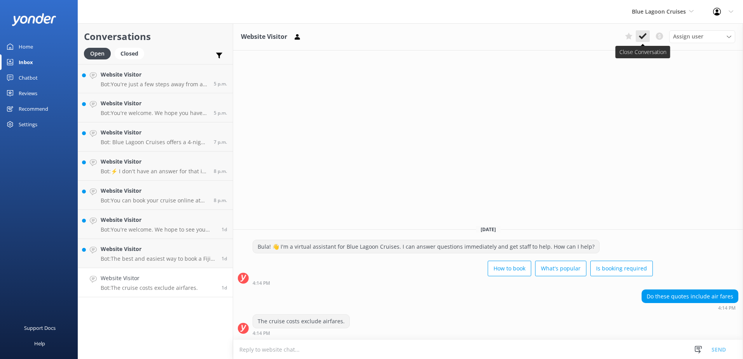
click at [646, 37] on icon at bounding box center [643, 36] width 8 height 8
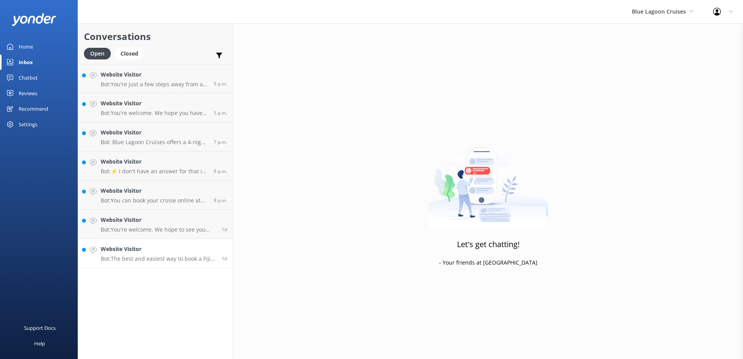
click at [196, 260] on p "Bot: The best and easiest way to book a Fiji cruise is directly with us online …" at bounding box center [158, 258] width 115 height 7
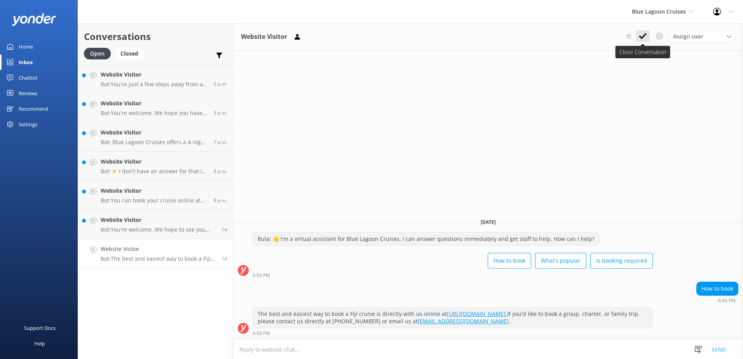
click at [645, 33] on icon at bounding box center [643, 36] width 8 height 8
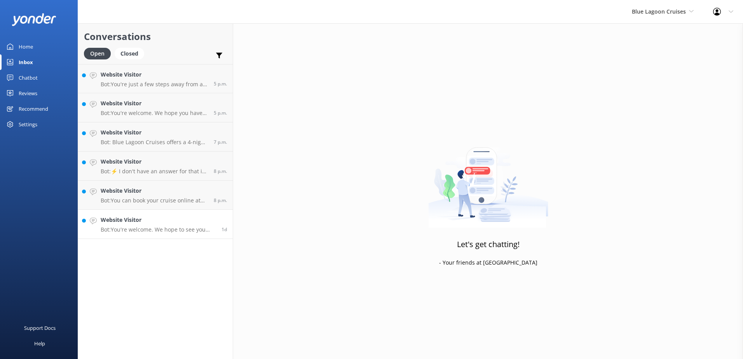
click at [152, 232] on p "Bot: You're welcome. We hope to see you soon!" at bounding box center [158, 229] width 115 height 7
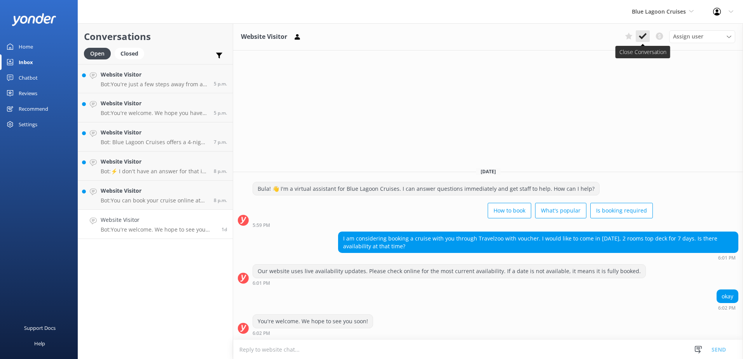
click at [644, 34] on icon at bounding box center [643, 36] width 8 height 8
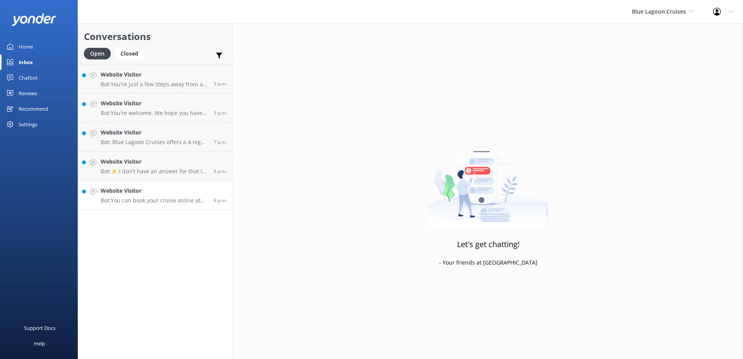
click at [161, 199] on p "Bot: You can book your cruise online at https://apps.customlinc.com.au/southsea…" at bounding box center [154, 200] width 107 height 7
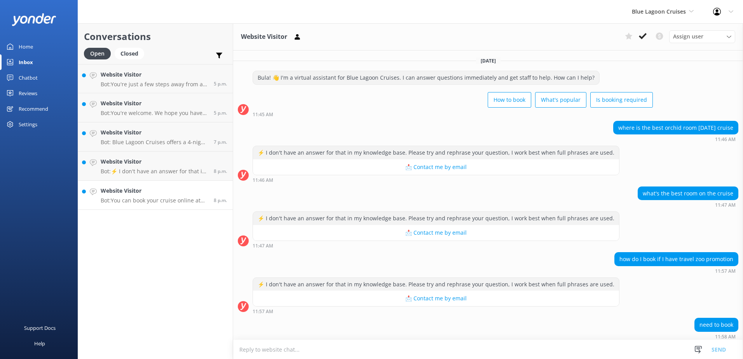
scroll to position [28, 0]
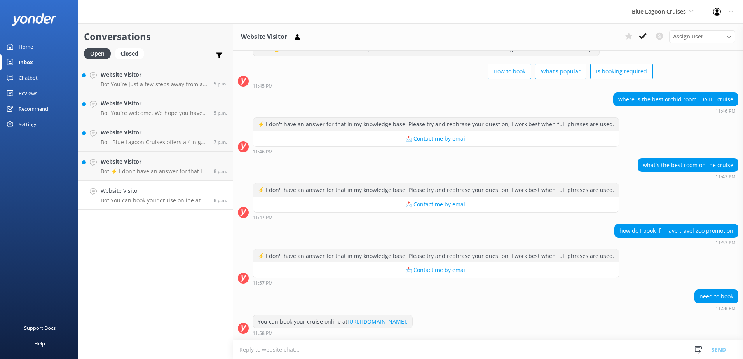
click at [408, 324] on link "https://apps.customlinc.com.au/southseacruises/BookingCat/Availability/?ParentC…" at bounding box center [378, 321] width 60 height 7
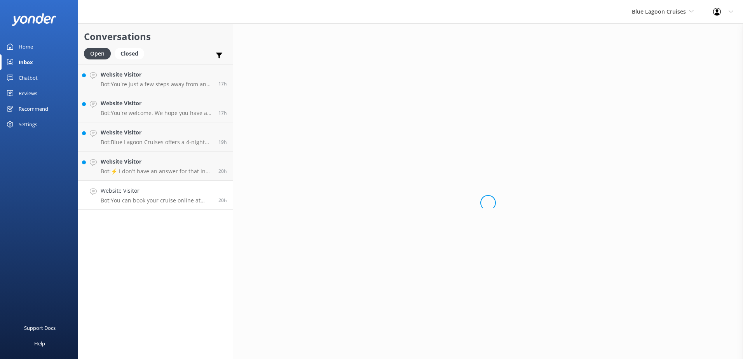
click at [195, 192] on h4 "Website Visitor" at bounding box center [157, 191] width 112 height 9
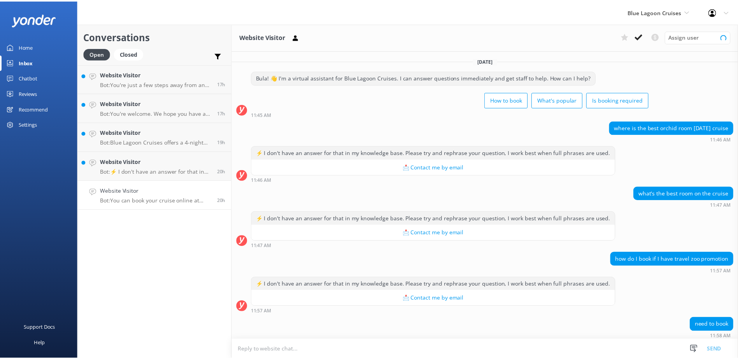
scroll to position [28, 0]
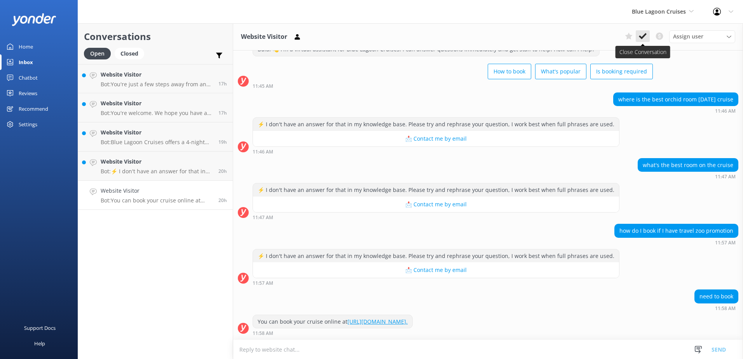
click at [646, 41] on button at bounding box center [643, 36] width 14 height 12
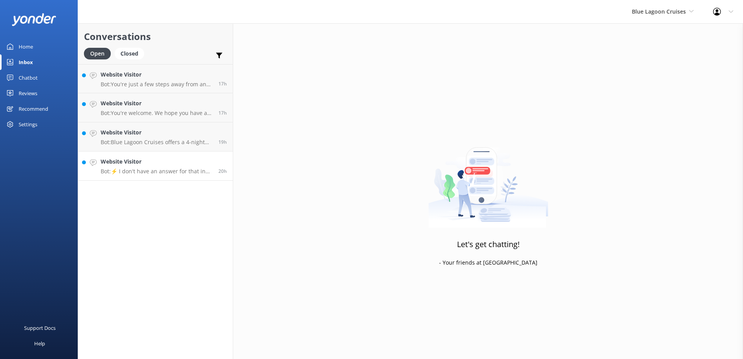
click at [173, 164] on h4 "Website Visitor" at bounding box center [157, 161] width 112 height 9
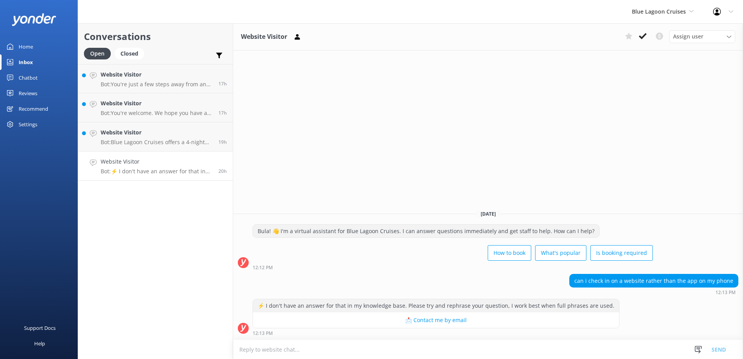
click at [397, 345] on textarea at bounding box center [488, 349] width 510 height 19
type textarea "Y"
paste textarea "https://www.bluelagooncruises.com/"
type textarea "Here is the link to our website: https://www.bluelagooncruises.com/"
click at [720, 341] on button "Send" at bounding box center [718, 349] width 29 height 19
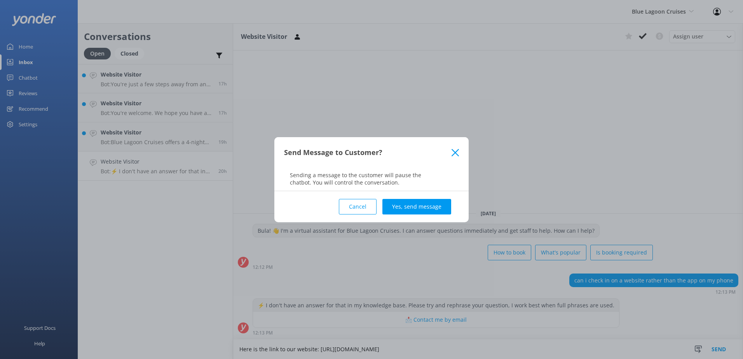
click at [426, 212] on button "Yes, send message" at bounding box center [417, 207] width 69 height 16
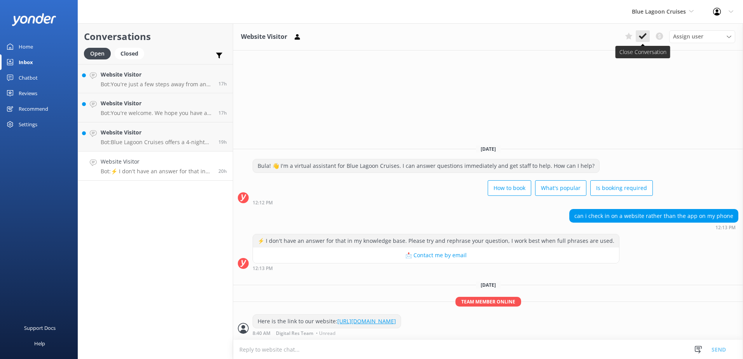
click at [642, 37] on icon at bounding box center [643, 36] width 8 height 8
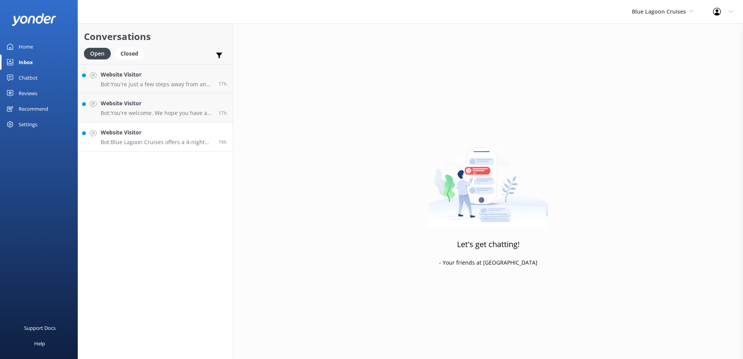
click at [170, 140] on p "Bot: Blue Lagoon Cruises offers a 4-night Wanderer Cruise that explores the Yas…" at bounding box center [157, 142] width 112 height 7
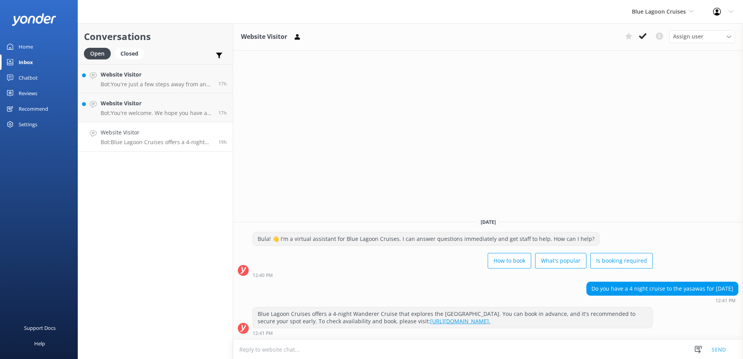
click at [430, 318] on link "https://secure.bluelagooncruises.com/BookingCat/Availability/?ParentCategory=BL…" at bounding box center [460, 321] width 60 height 7
click at [646, 36] on icon at bounding box center [643, 36] width 8 height 8
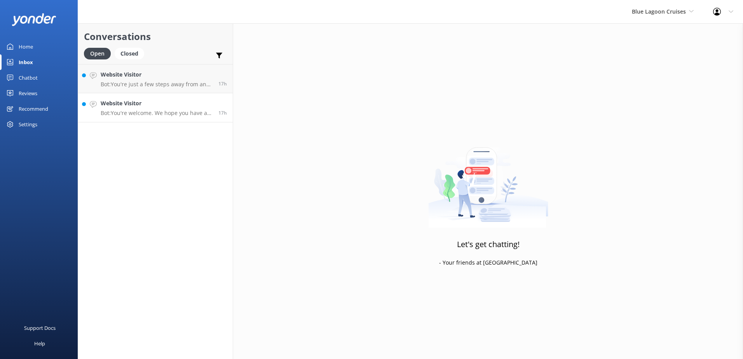
click at [197, 115] on p "Bot: You're welcome. We hope you have a wonderful cruise!" at bounding box center [157, 113] width 112 height 7
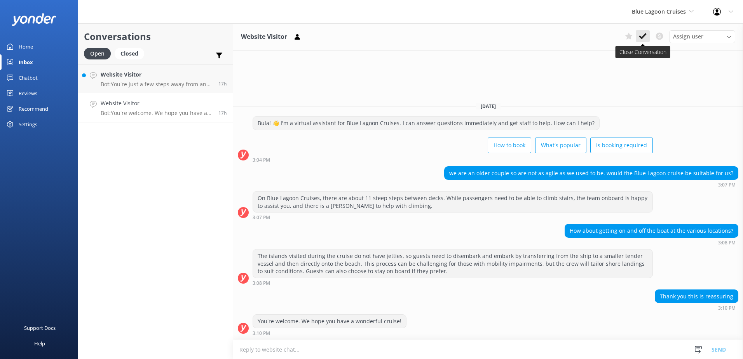
click at [642, 40] on icon at bounding box center [643, 36] width 8 height 8
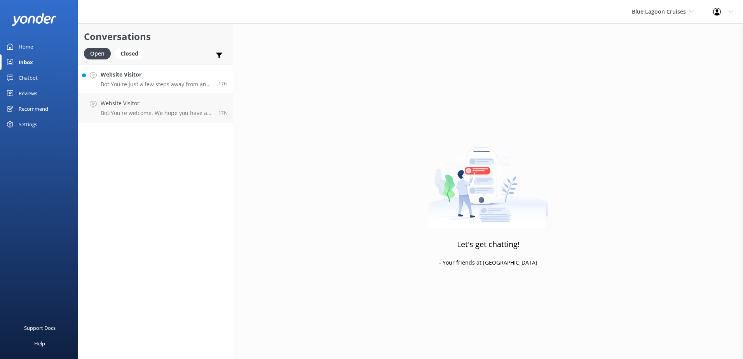
click at [181, 85] on p "Bot: You're just a few steps away from an amazing Fiji cruise. The best and eas…" at bounding box center [157, 84] width 112 height 7
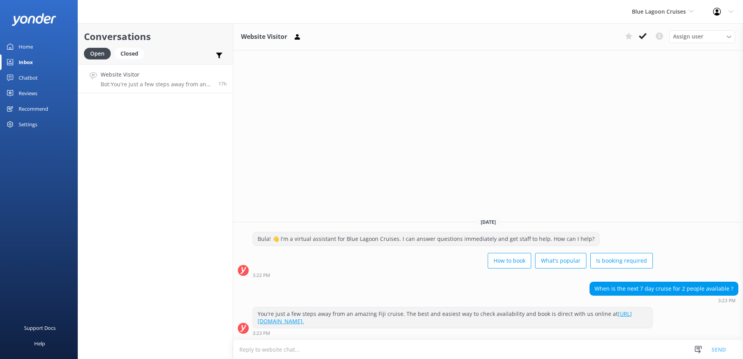
click at [415, 327] on div "You're just a few steps away from an amazing Fiji cruise. The best and easiest …" at bounding box center [453, 318] width 400 height 21
click at [417, 323] on link "https://apps.customlinc.com.au/southseacruises/BookingCat/Availability/?ParentC…" at bounding box center [445, 317] width 374 height 15
click at [636, 40] on button at bounding box center [643, 36] width 14 height 12
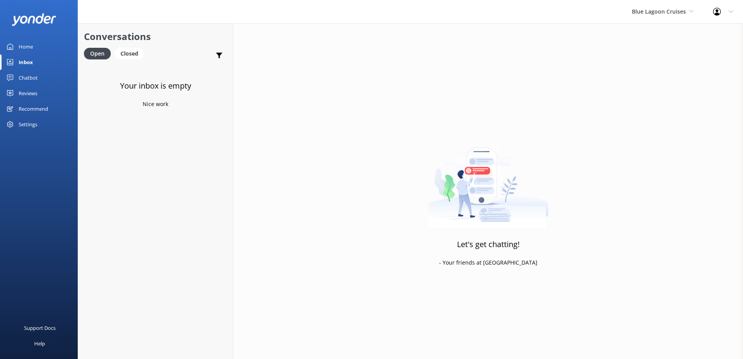
click at [670, 5] on div "Blue Lagoon Cruises South Sea Sailing South Sea Cruises Malamala Beach Club Awe…" at bounding box center [662, 11] width 81 height 23
click at [658, 33] on link "South Sea Sailing" at bounding box center [661, 32] width 78 height 19
